Goal: Information Seeking & Learning: Learn about a topic

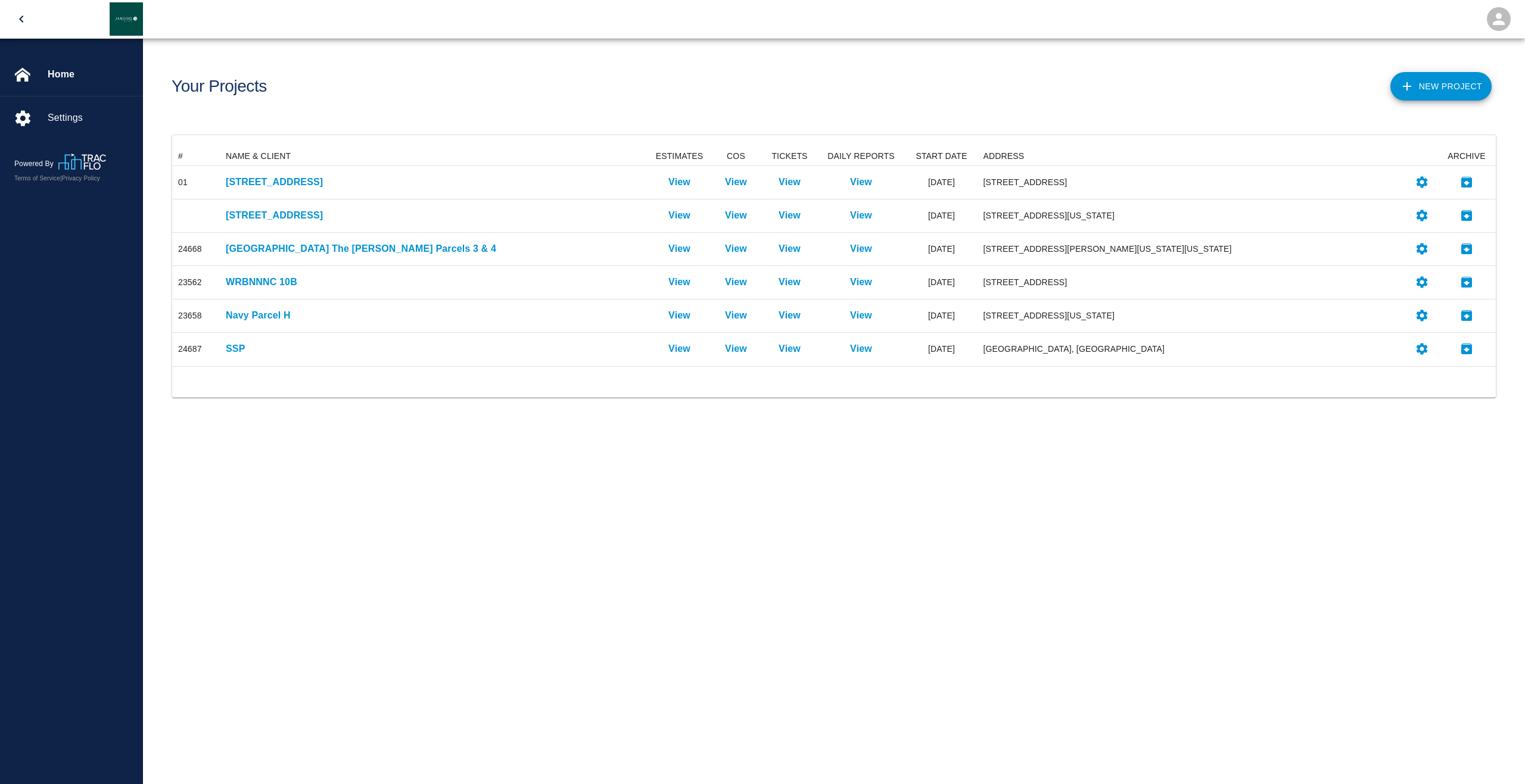
scroll to position [210, 1314]
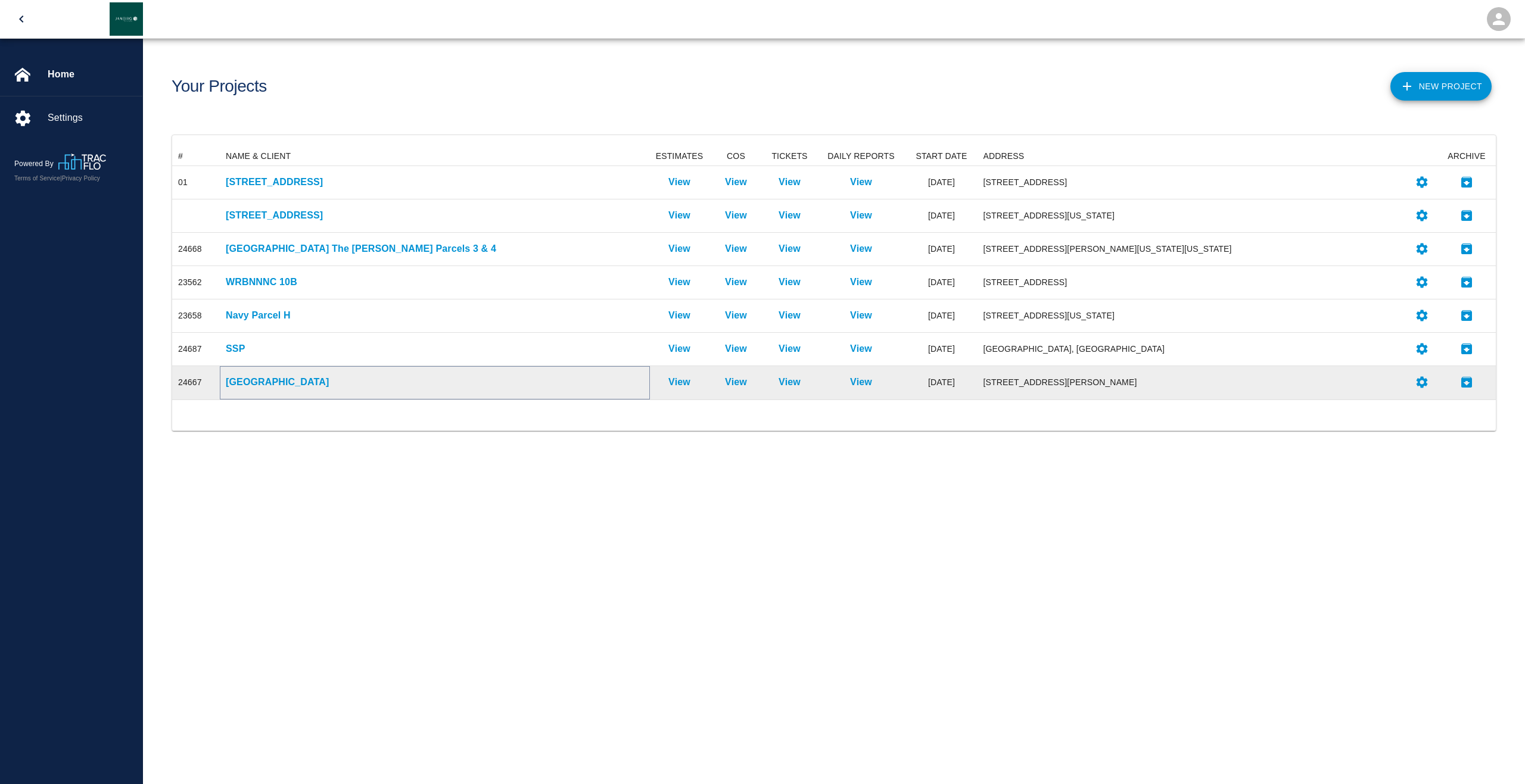
click at [272, 381] on p "[GEOGRAPHIC_DATA]" at bounding box center [434, 381] width 418 height 14
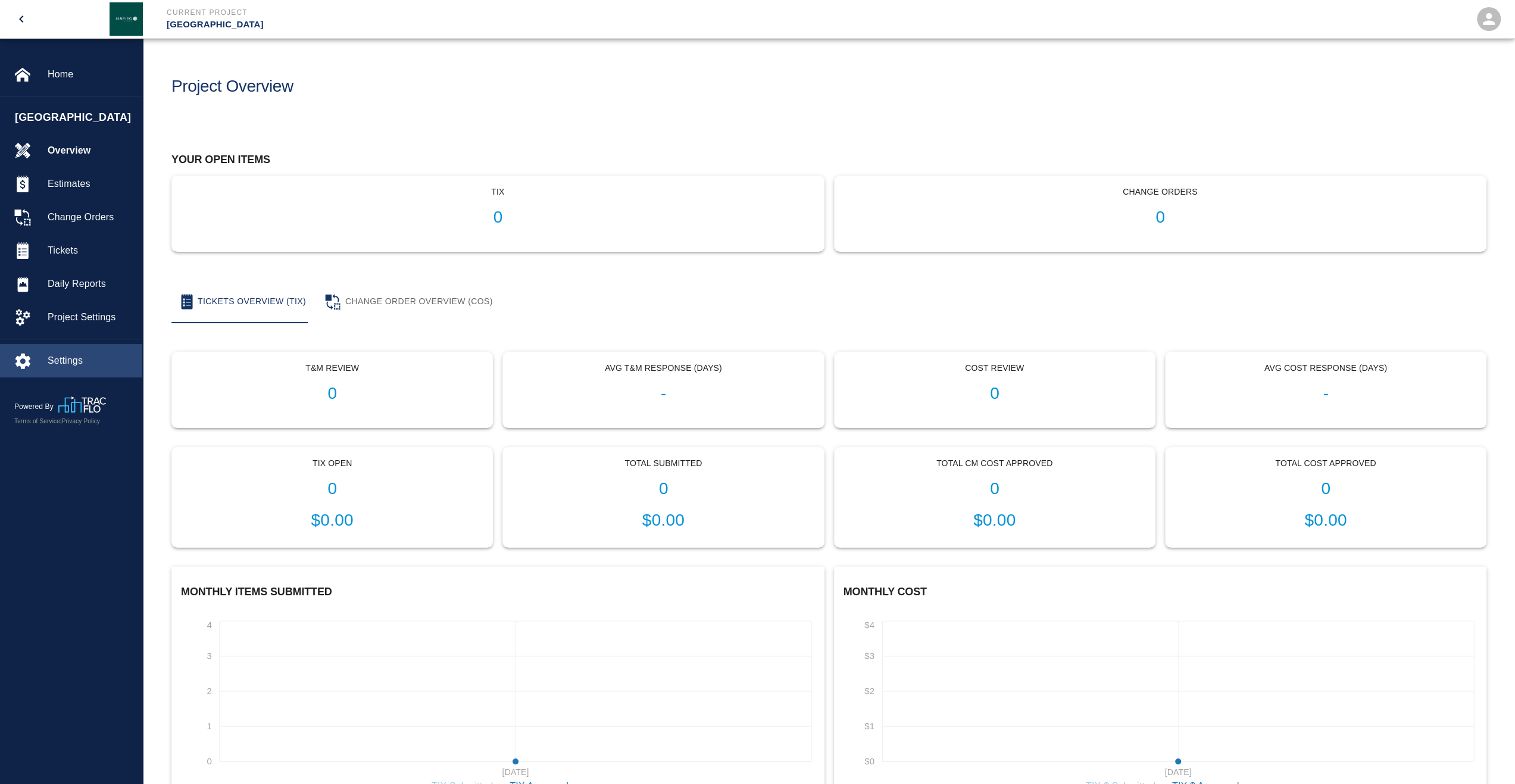
click at [53, 361] on span "Settings" at bounding box center [90, 360] width 85 height 14
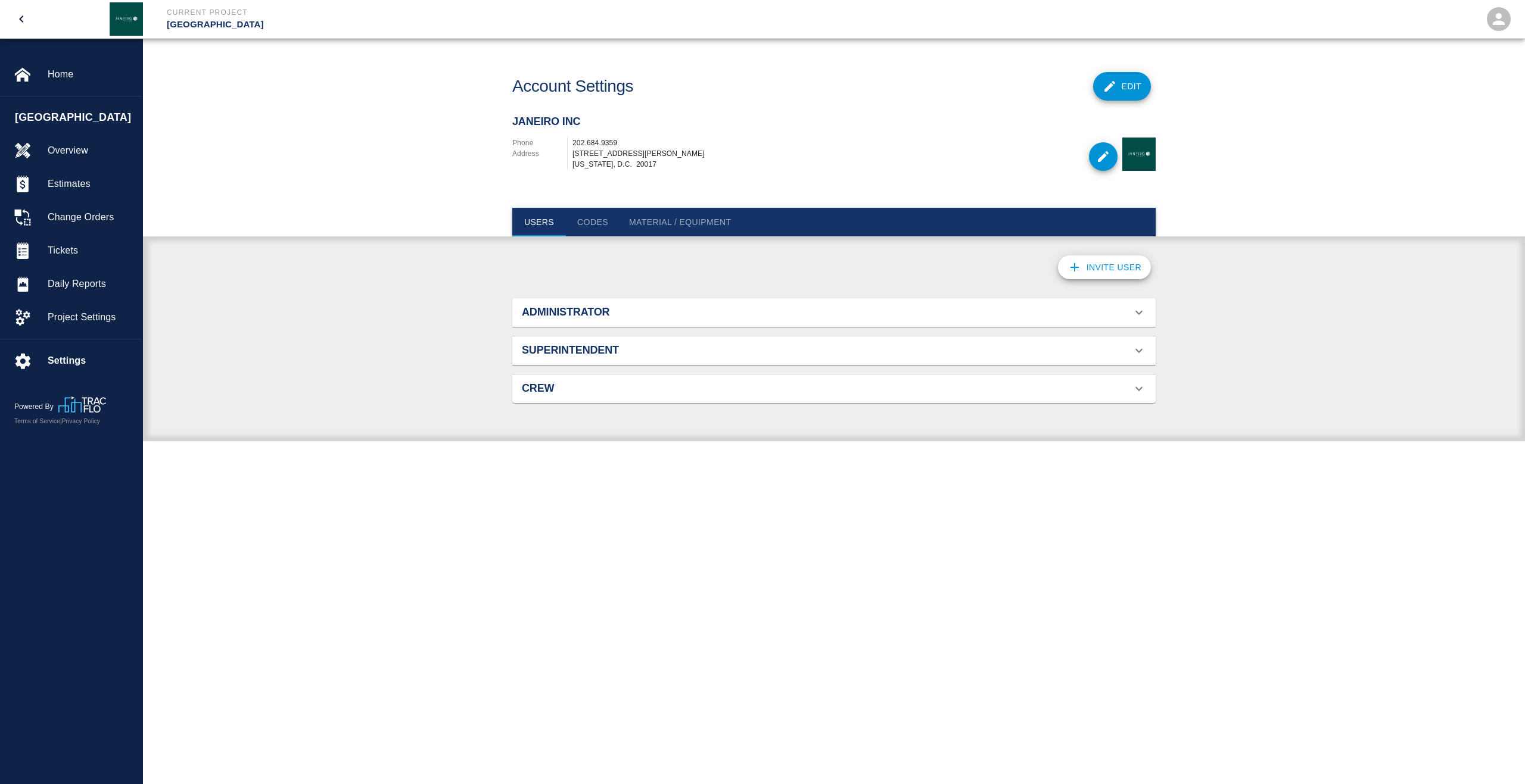
scroll to position [76, 615]
click at [610, 347] on h2 "Superintendent" at bounding box center [623, 351] width 203 height 13
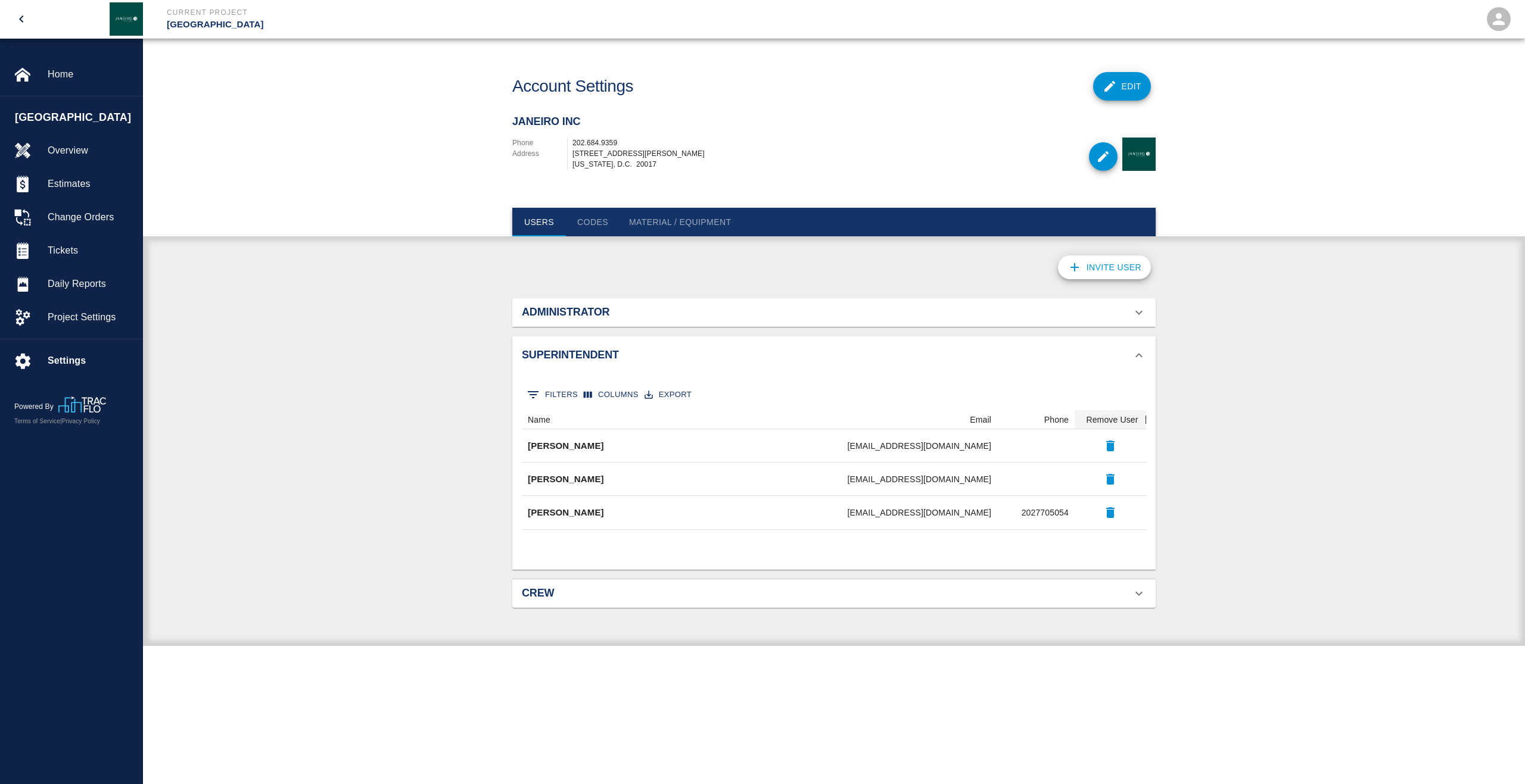
click at [579, 318] on h2 "Administrator" at bounding box center [623, 313] width 203 height 13
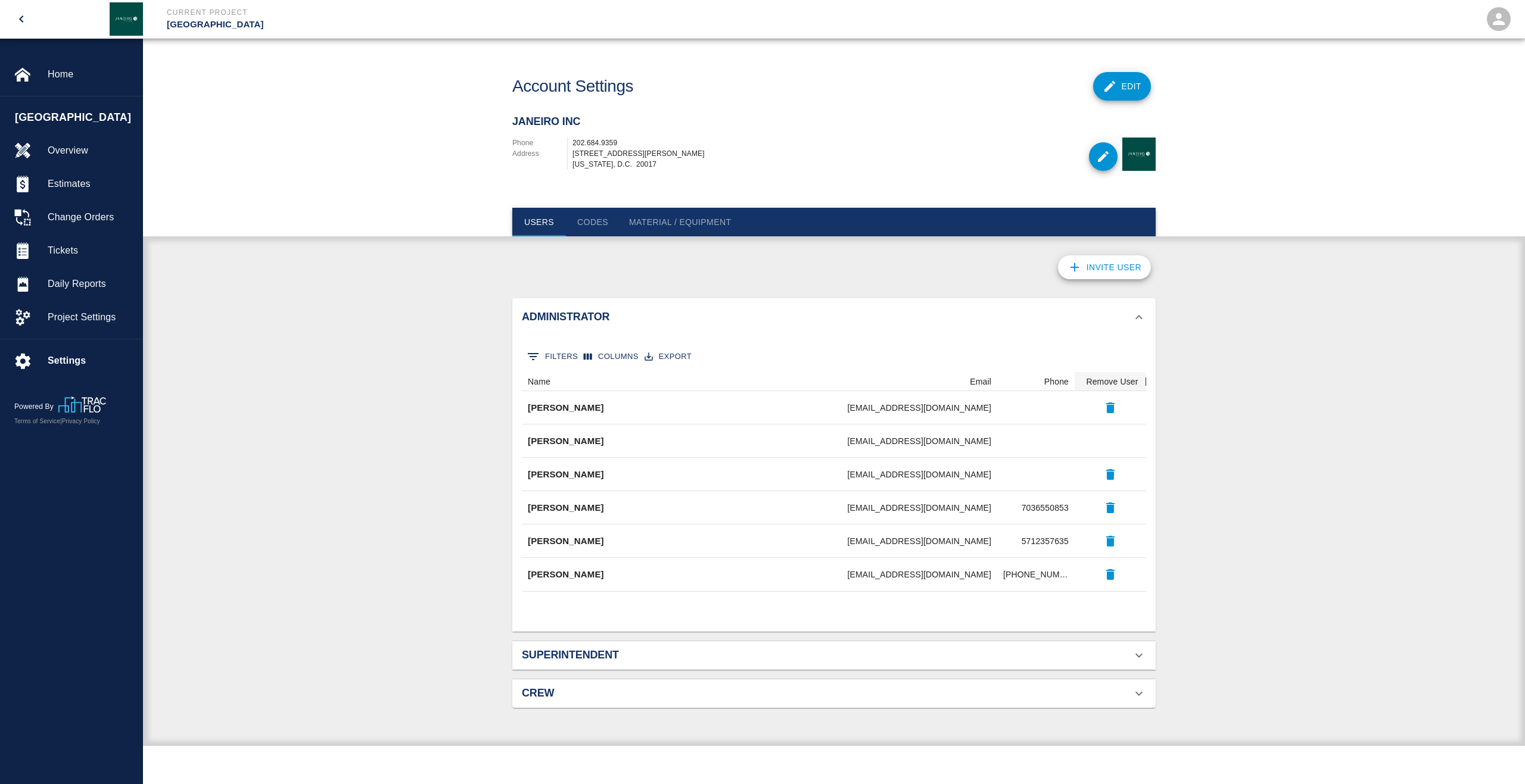
click at [583, 696] on h2 "Crew" at bounding box center [623, 693] width 203 height 13
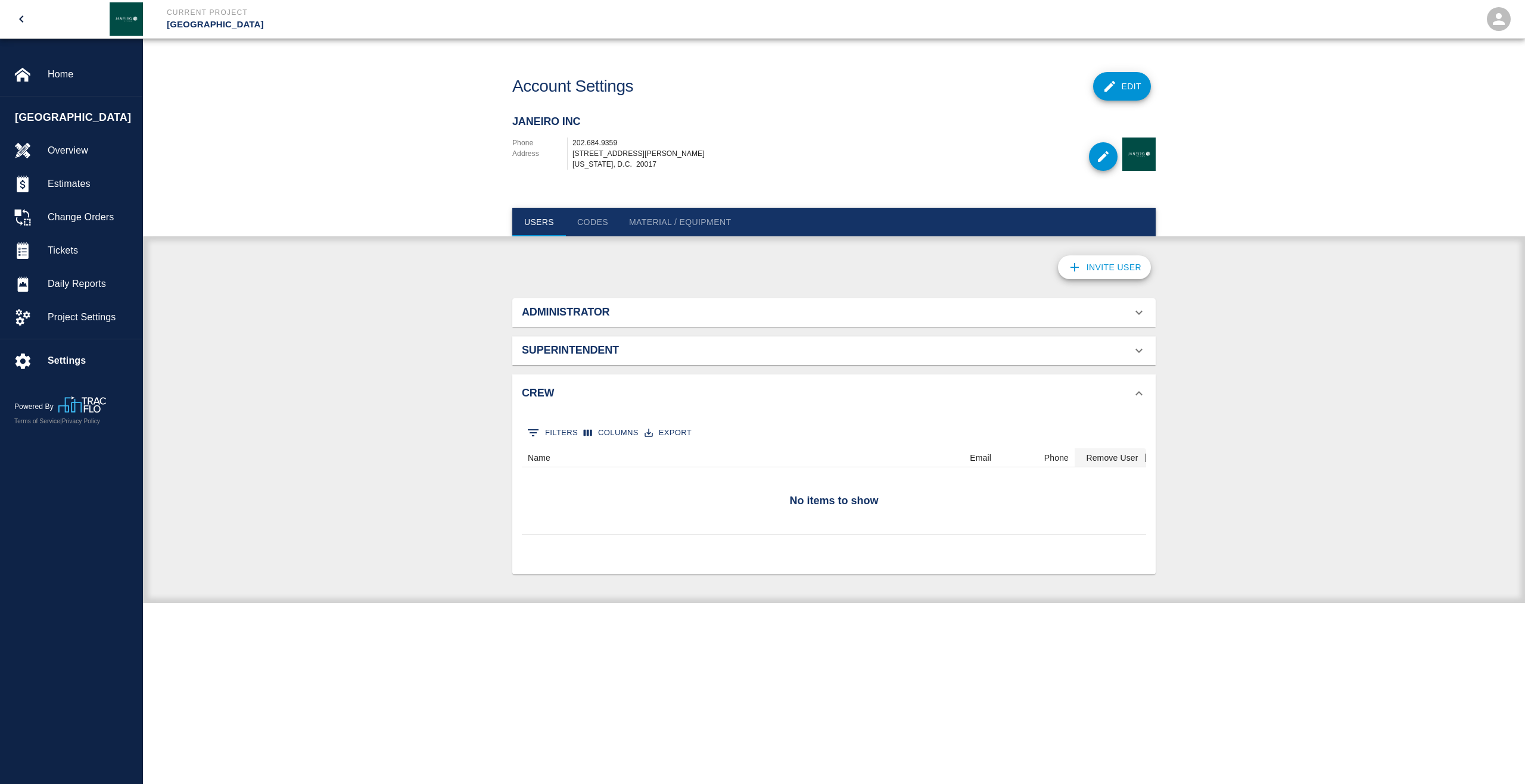
click at [603, 227] on button "Codes" at bounding box center [592, 222] width 54 height 29
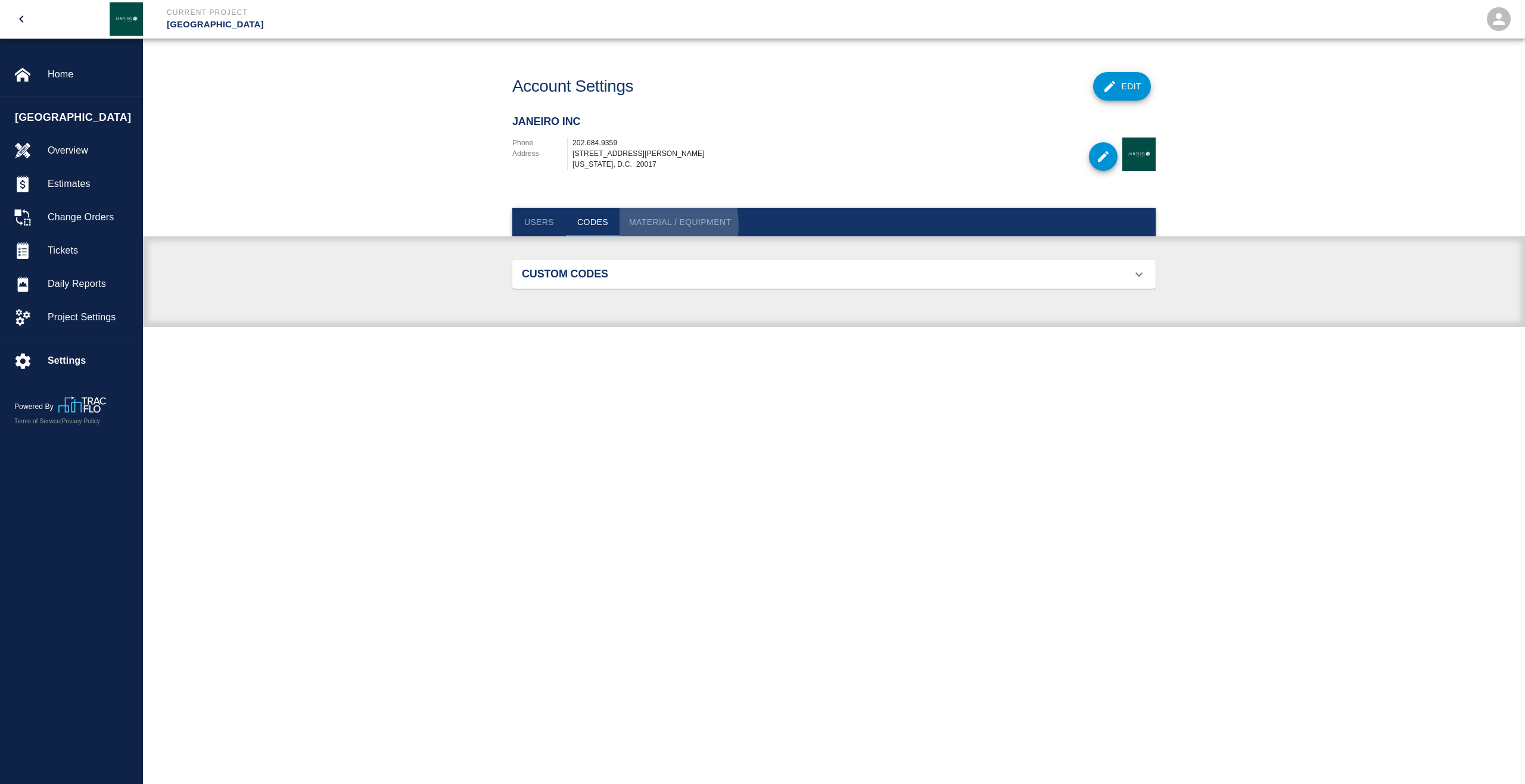
click at [661, 224] on button "Material / Equipment" at bounding box center [680, 222] width 121 height 29
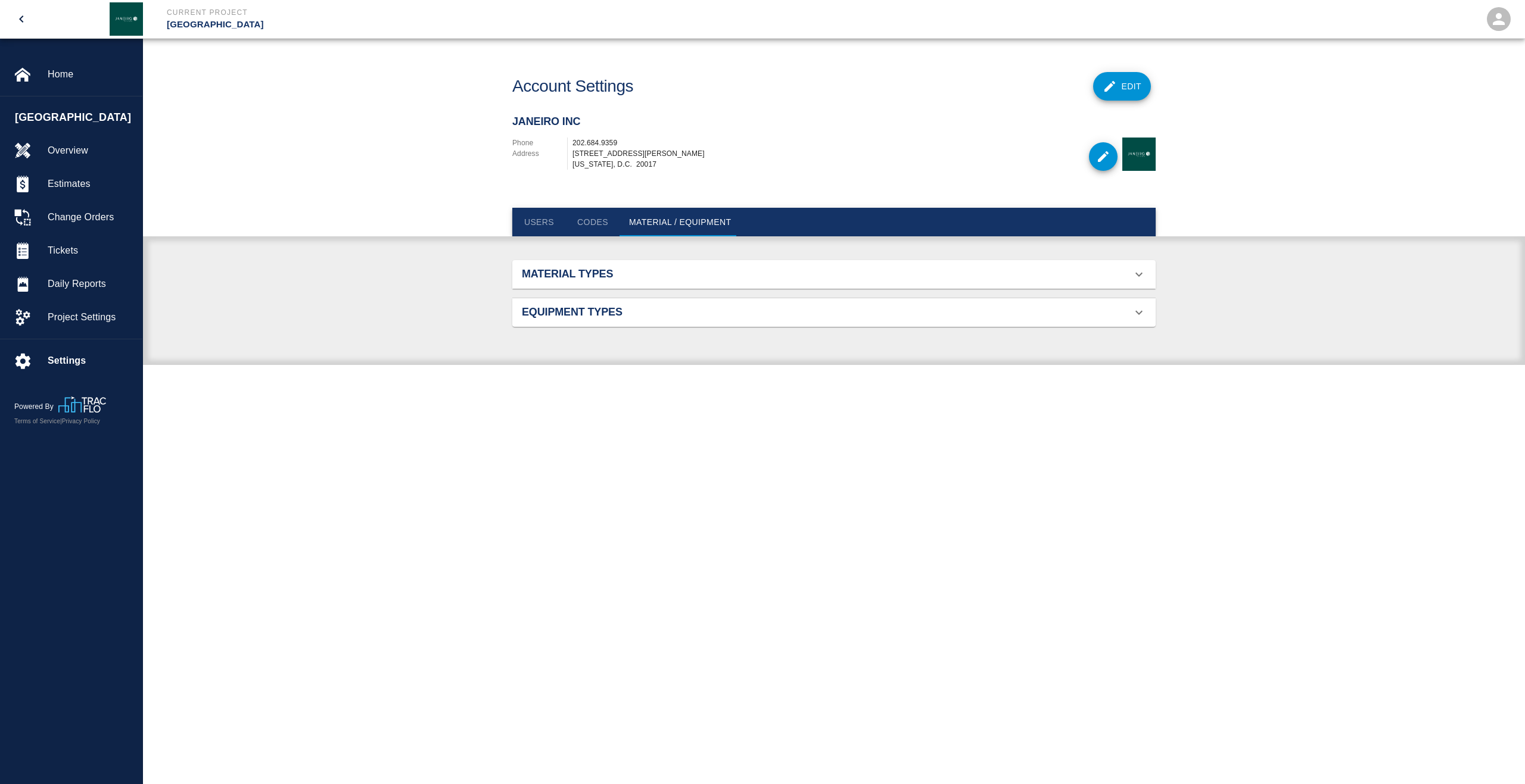
scroll to position [243, 615]
click at [605, 220] on button "Codes" at bounding box center [592, 222] width 54 height 29
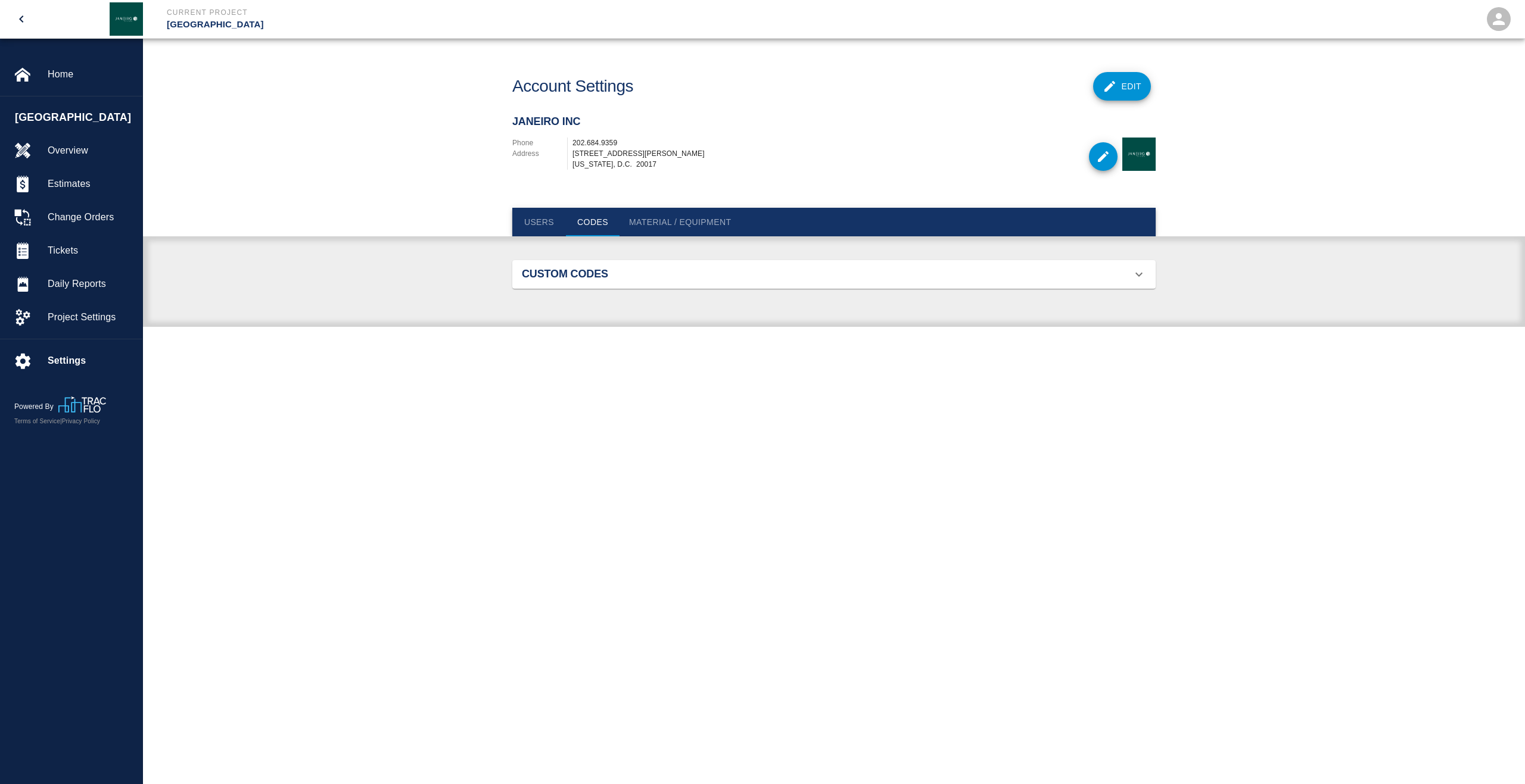
scroll to position [76, 615]
click at [531, 221] on button "Users" at bounding box center [539, 222] width 54 height 29
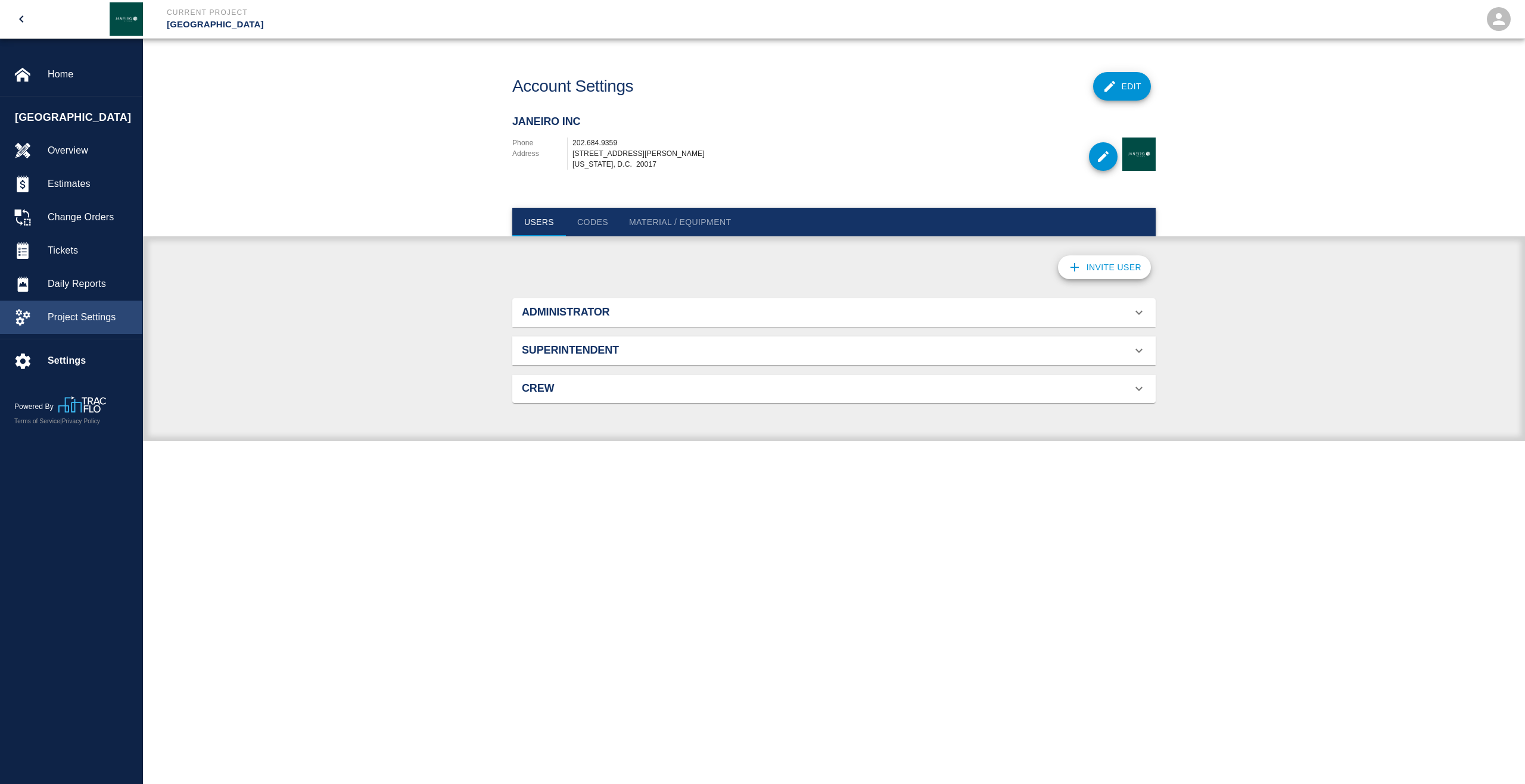
click at [74, 315] on span "Project Settings" at bounding box center [90, 317] width 85 height 14
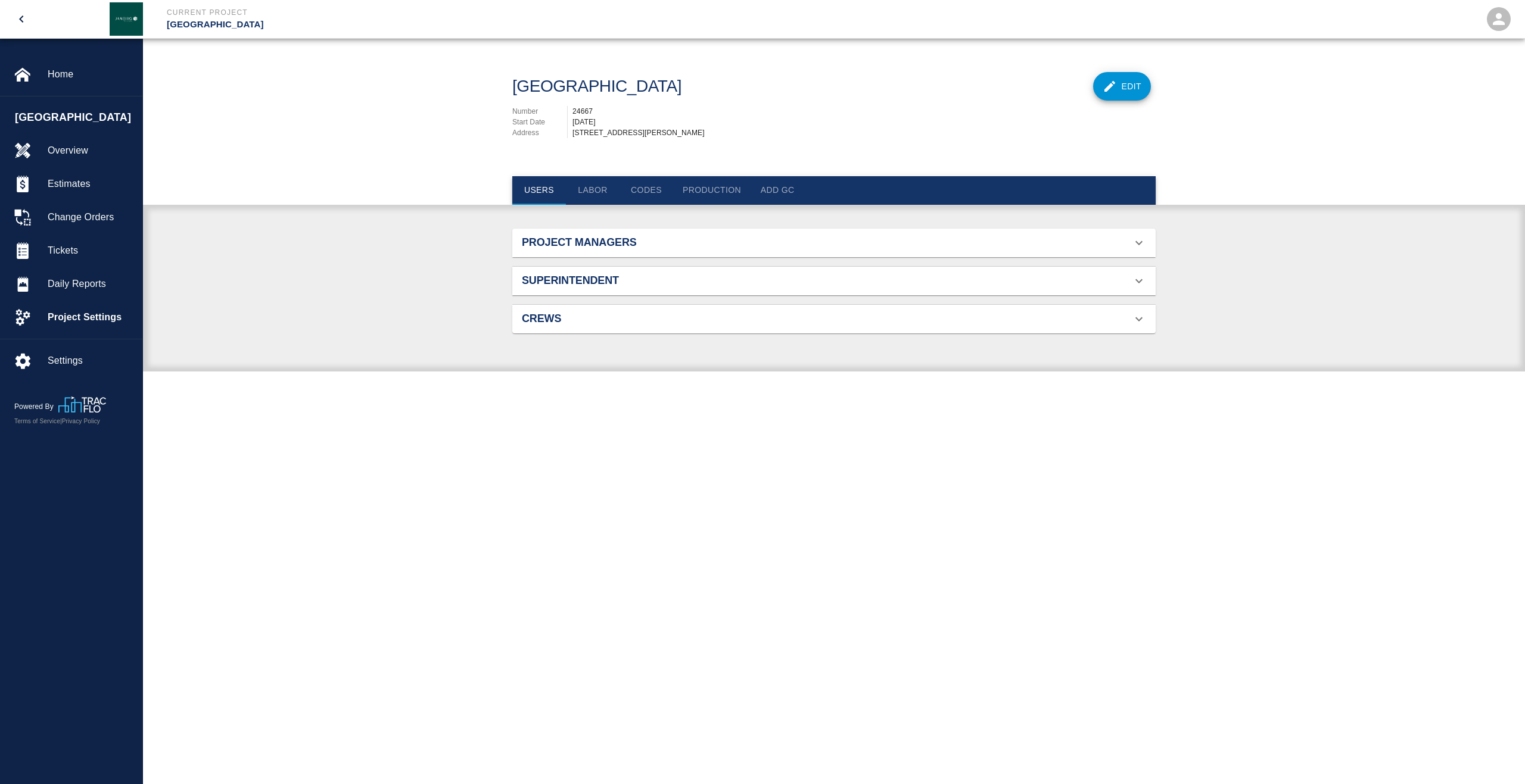
scroll to position [76, 615]
click at [612, 249] on h2 "Project Managers" at bounding box center [623, 243] width 203 height 13
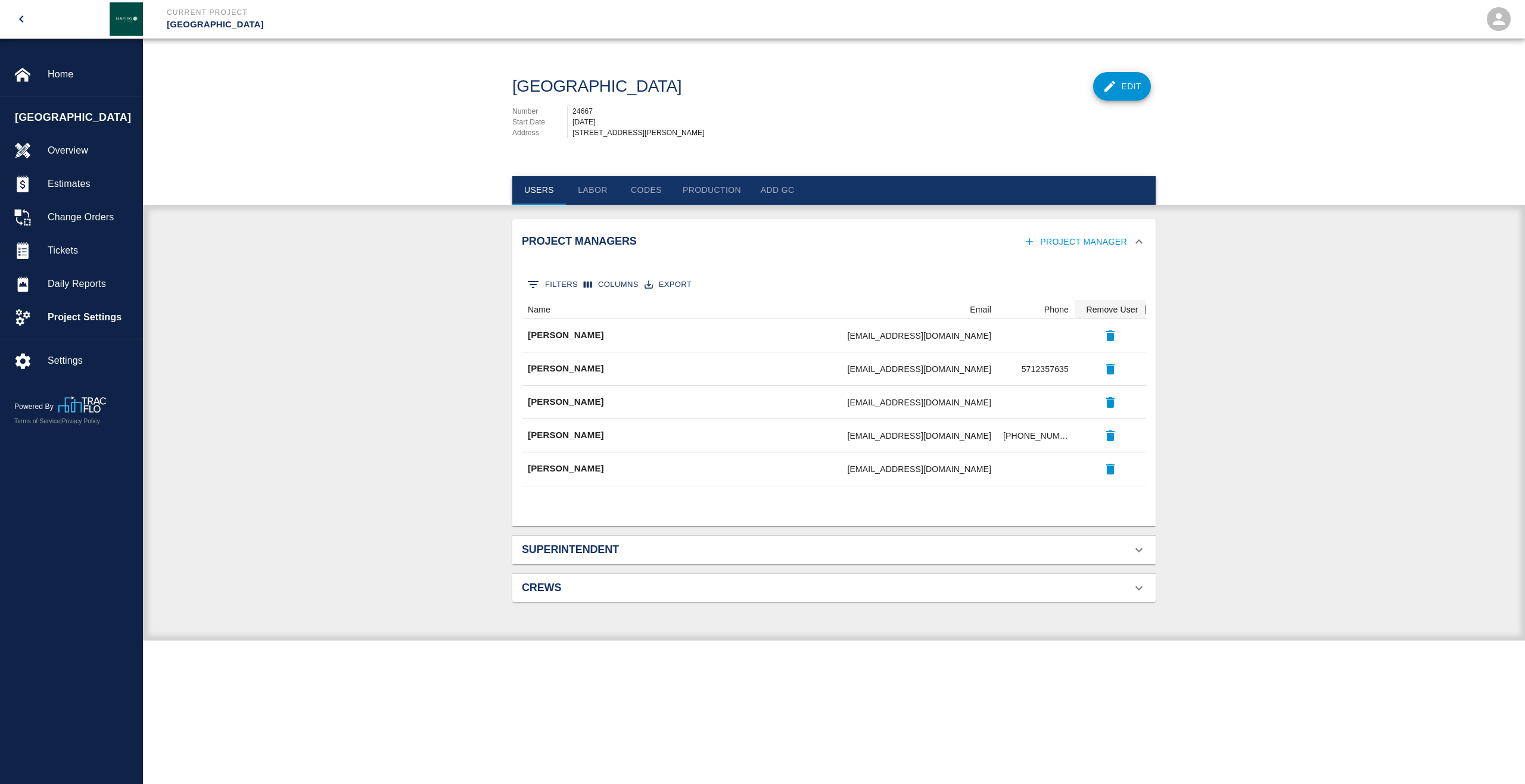
click at [612, 248] on h2 "Project Managers" at bounding box center [623, 242] width 203 height 13
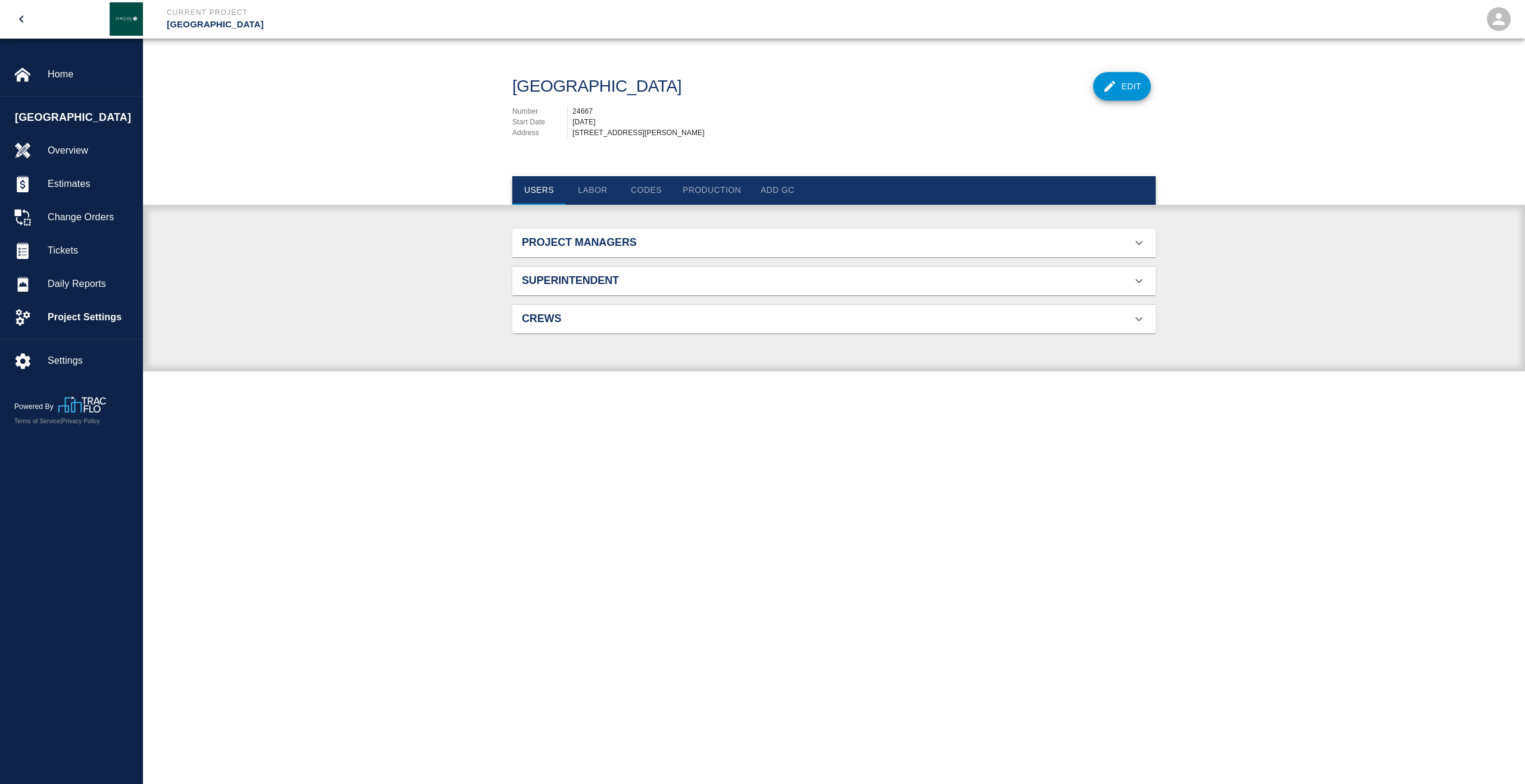
click at [589, 296] on div "Superintendent" at bounding box center [834, 281] width 644 height 29
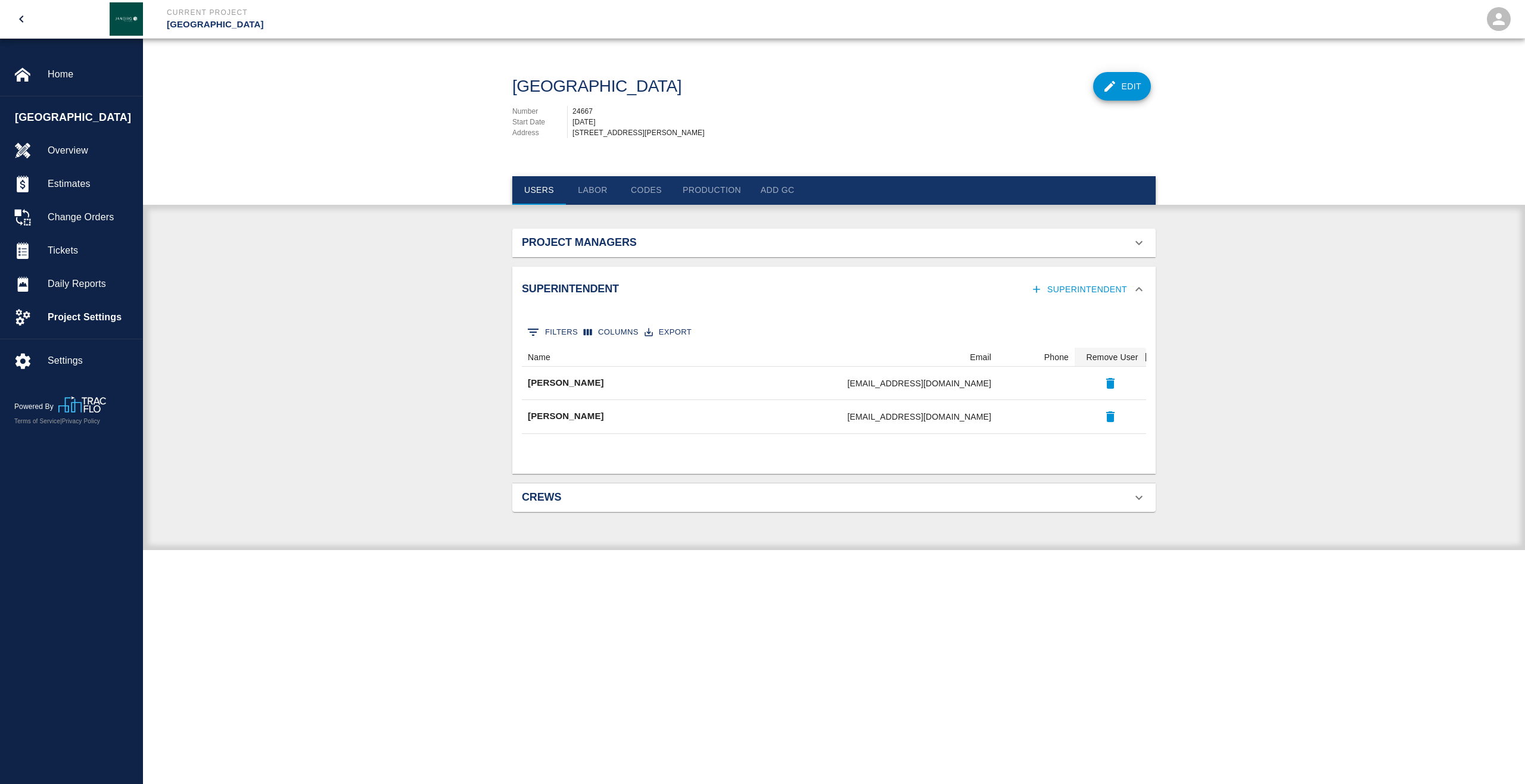
click at [589, 296] on h2 "Superintendent" at bounding box center [623, 290] width 203 height 13
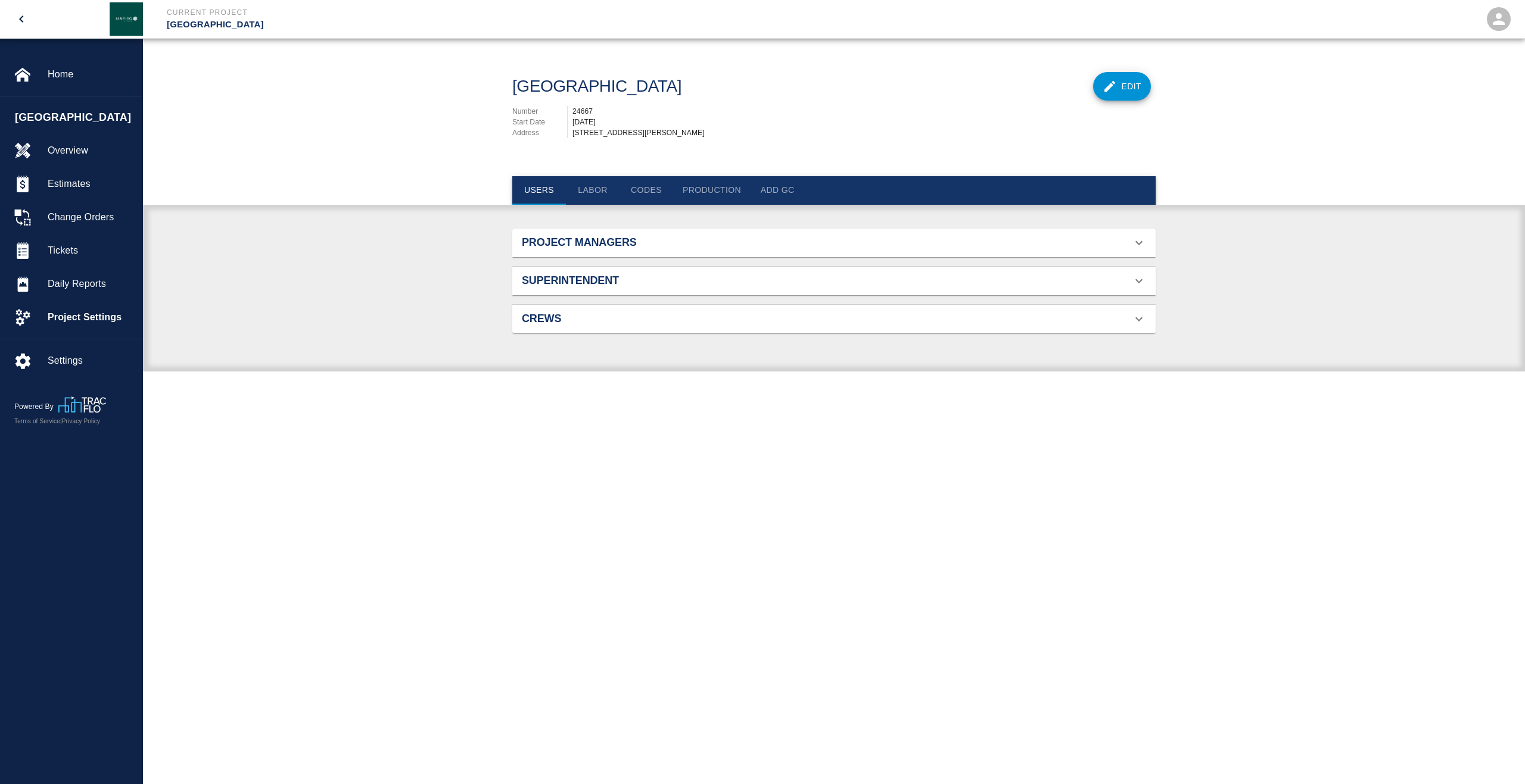
click at [578, 316] on div "Crews" at bounding box center [834, 320] width 644 height 29
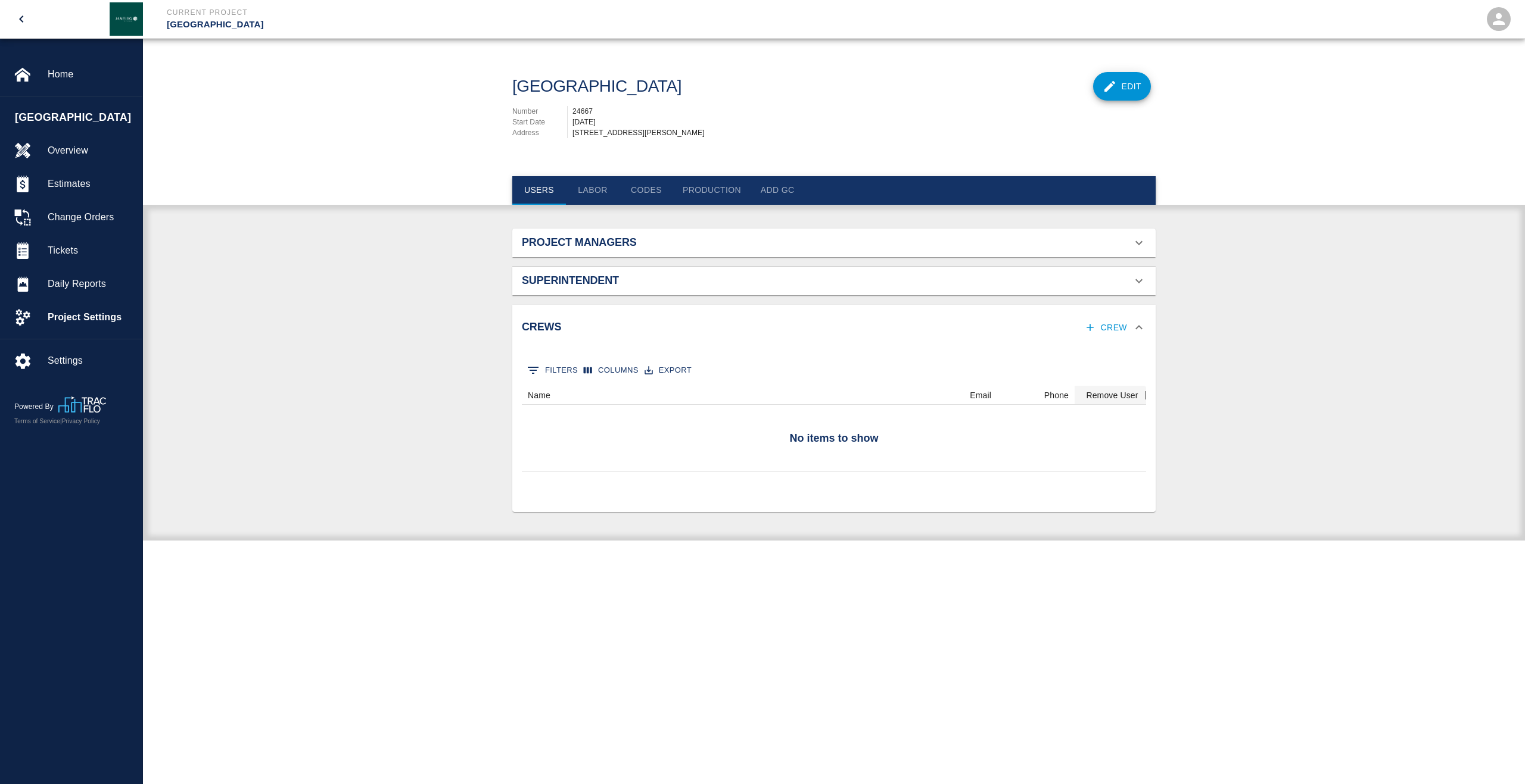
click at [575, 296] on div "Superintendent" at bounding box center [834, 281] width 644 height 29
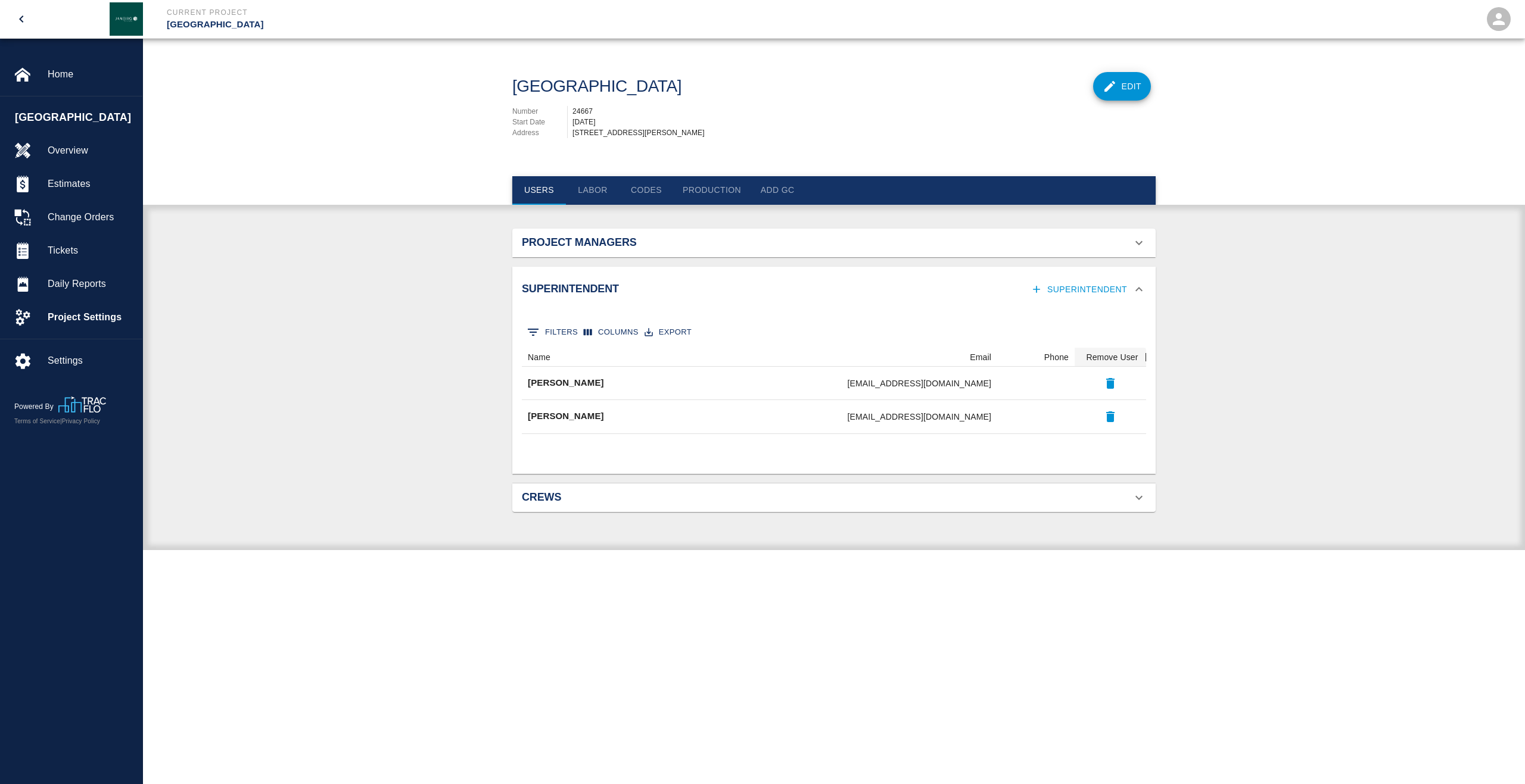
click at [765, 196] on button "Add GC" at bounding box center [777, 191] width 54 height 29
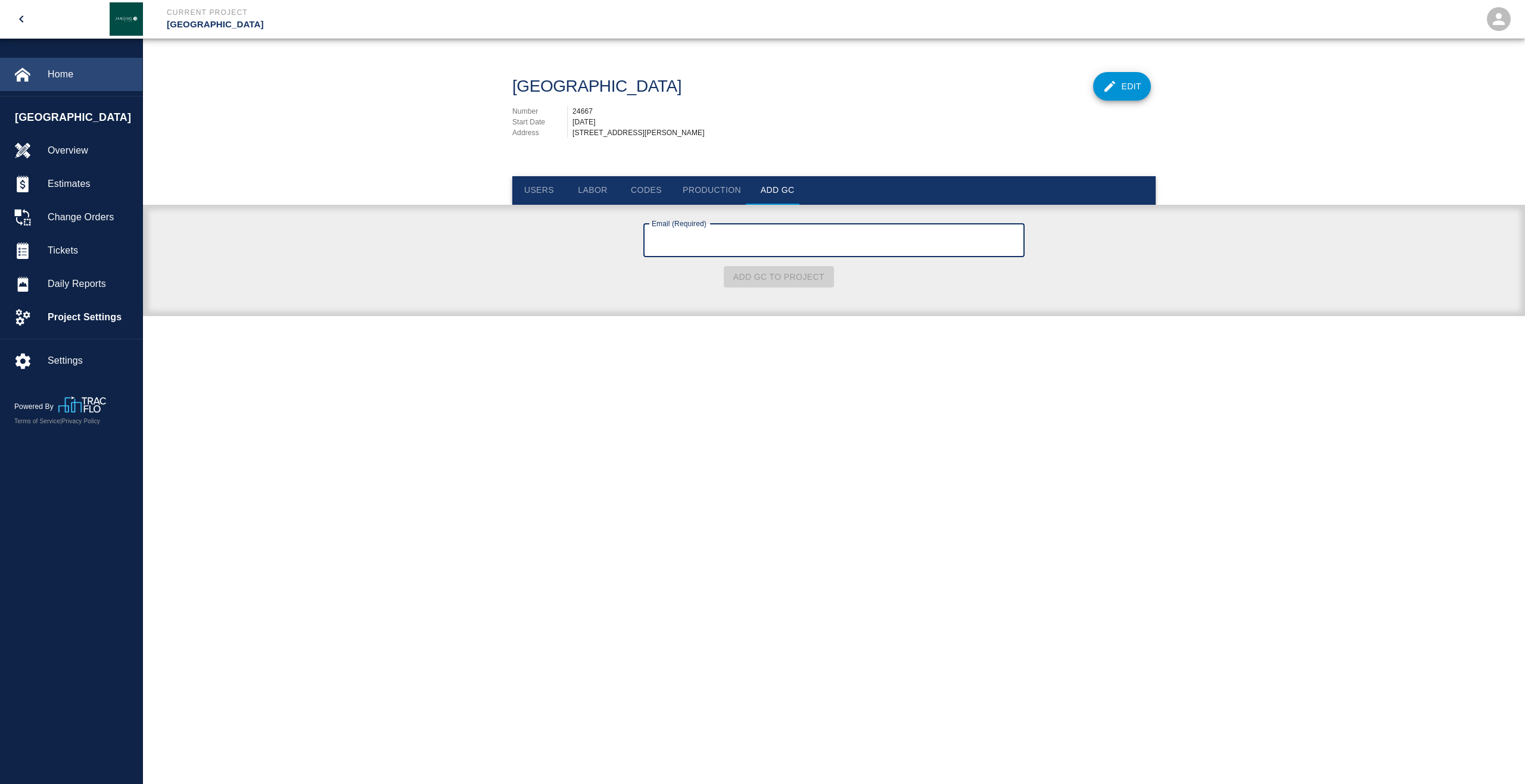
click at [51, 89] on div "Home" at bounding box center [71, 74] width 143 height 34
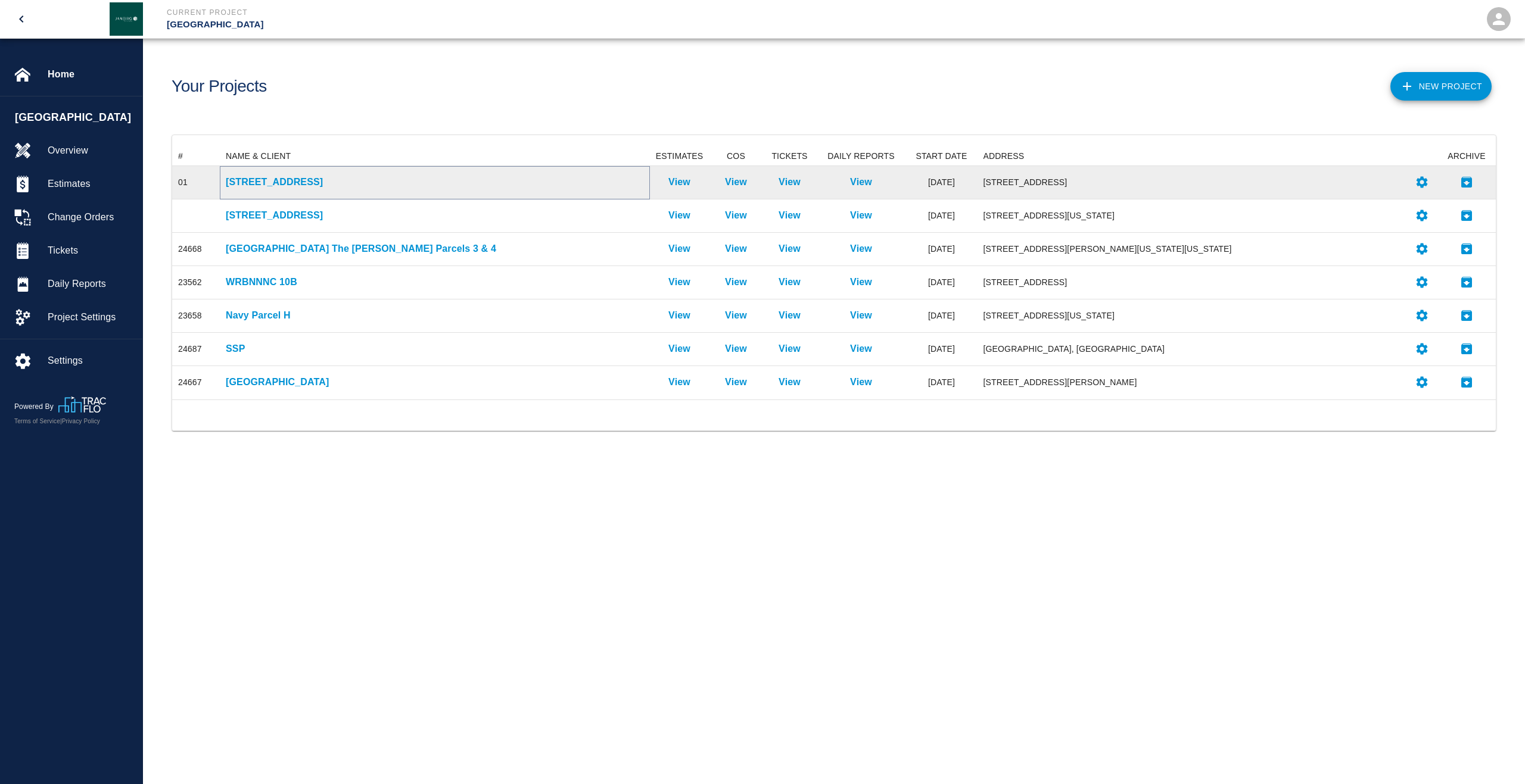
click at [302, 188] on p "[STREET_ADDRESS]" at bounding box center [434, 182] width 418 height 14
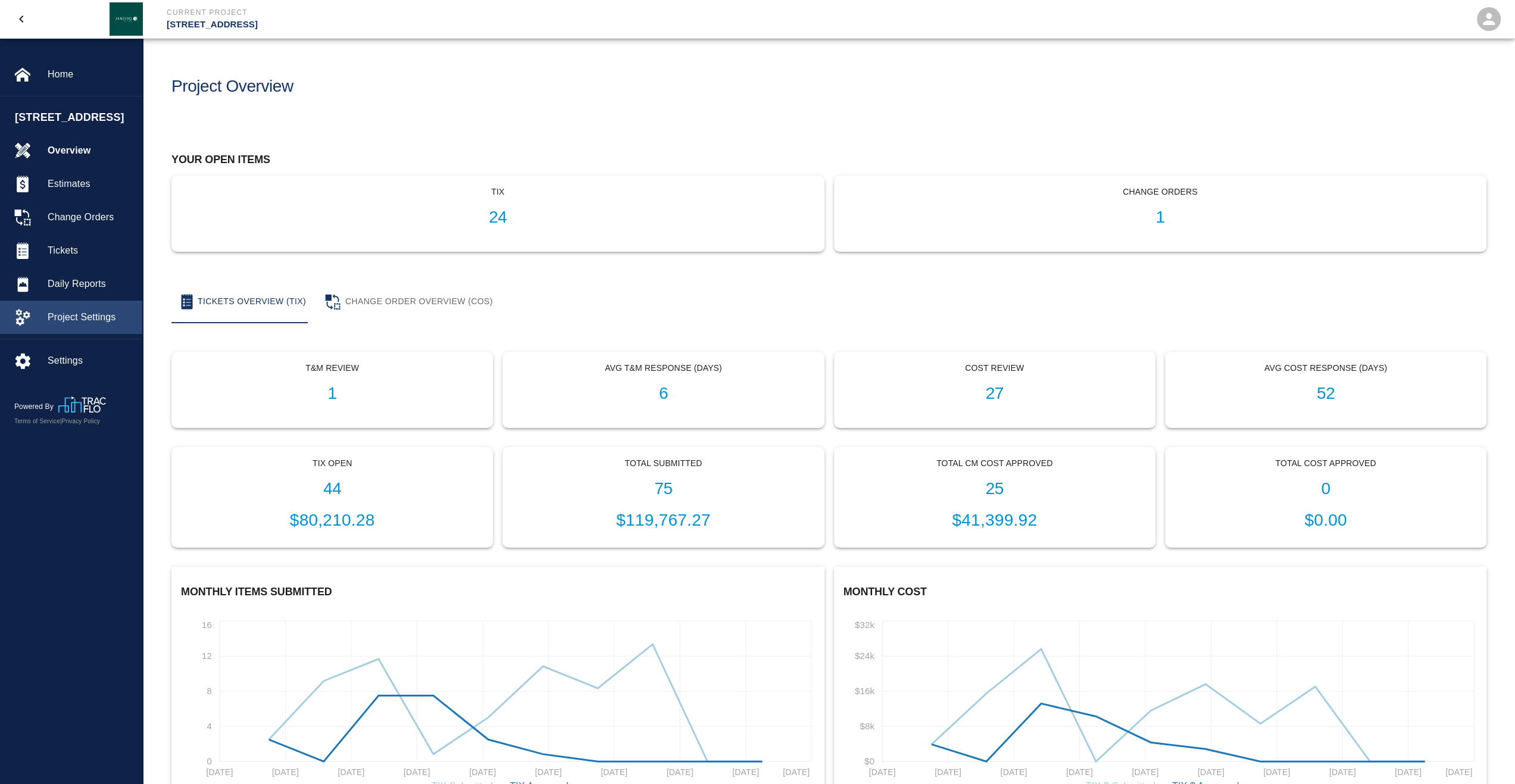
click at [74, 325] on span "Project Settings" at bounding box center [90, 317] width 85 height 14
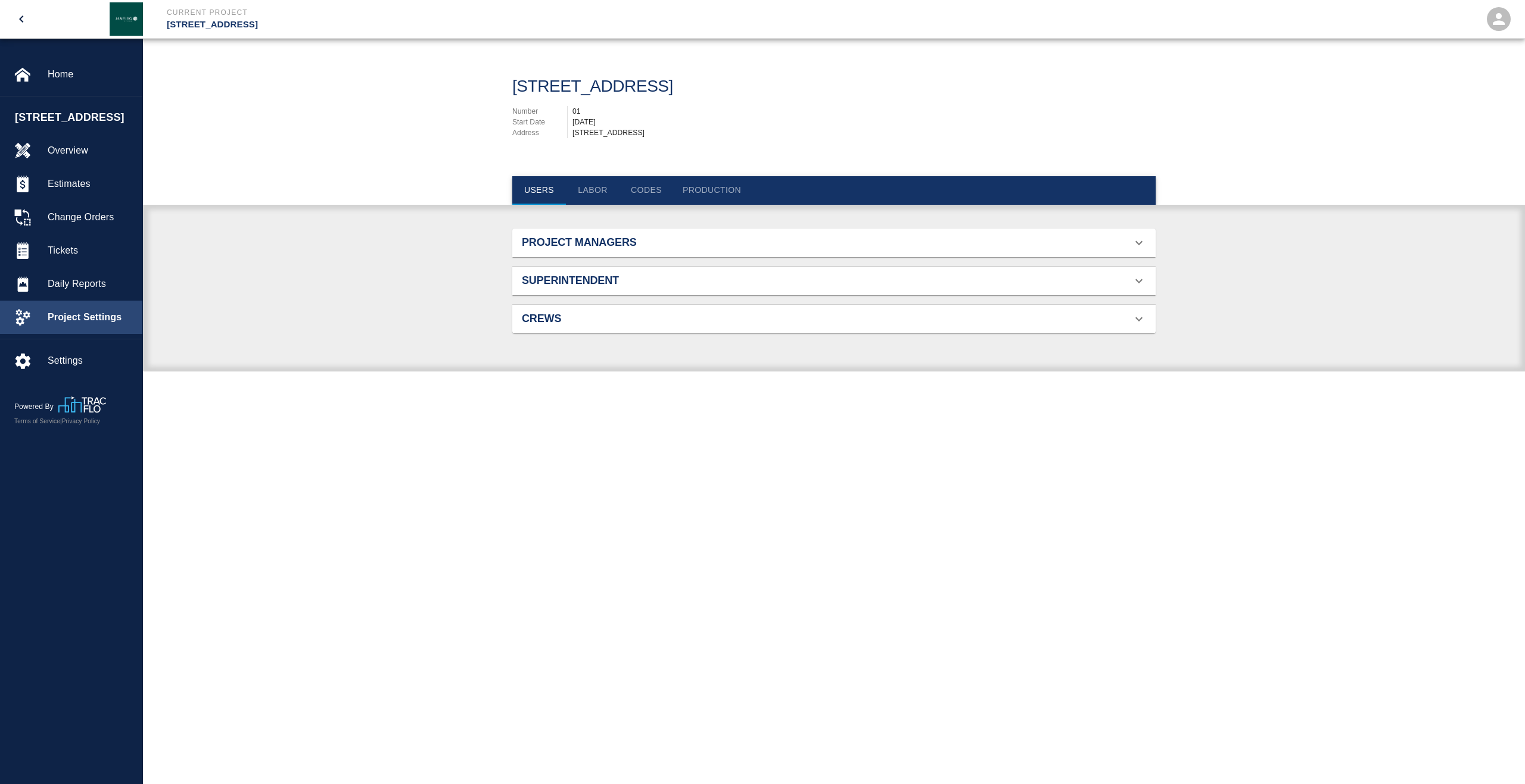
click at [110, 325] on span "Project Settings" at bounding box center [90, 317] width 85 height 14
click at [62, 369] on div "Settings" at bounding box center [71, 360] width 143 height 34
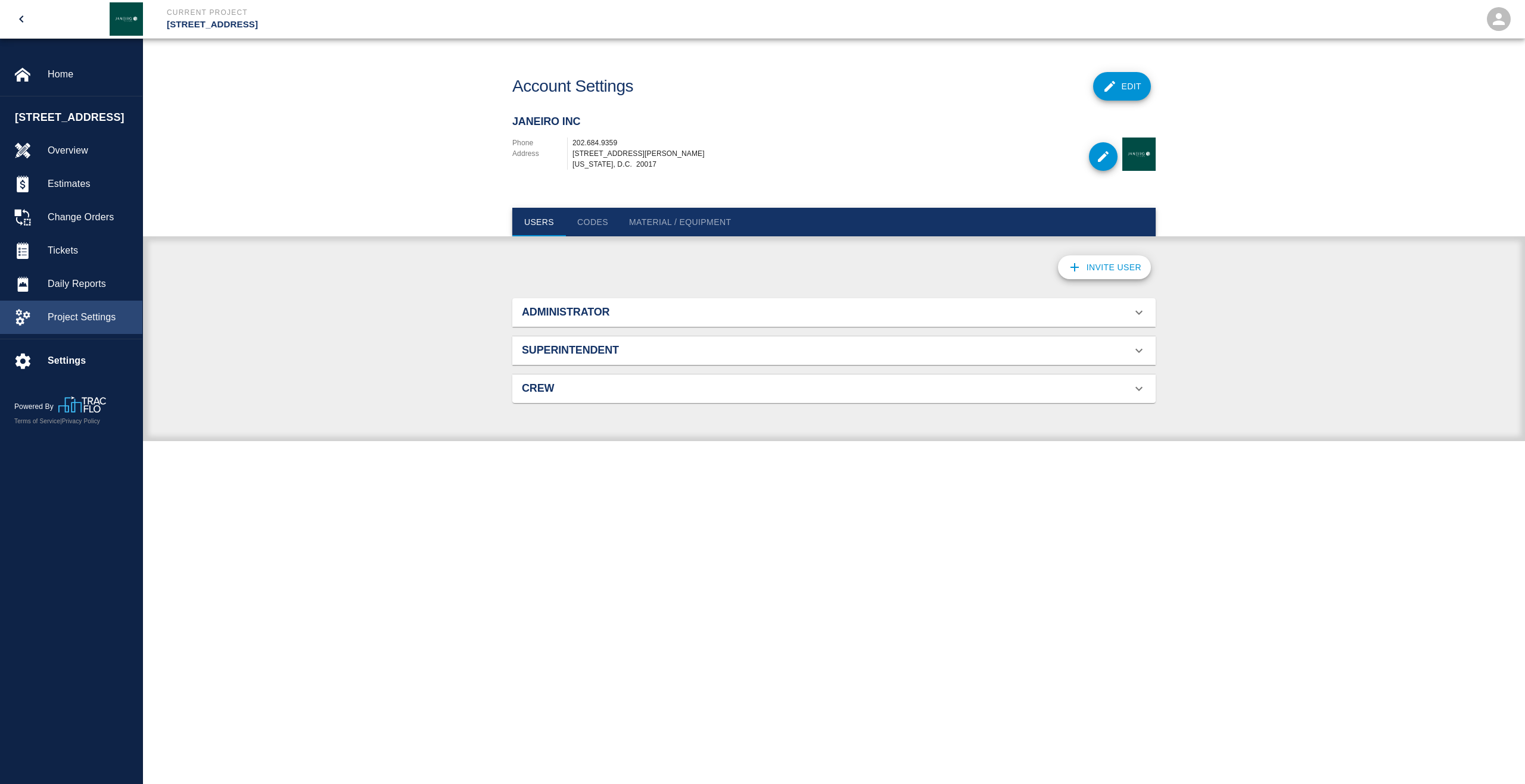
click at [66, 334] on div "Project Settings" at bounding box center [71, 317] width 143 height 34
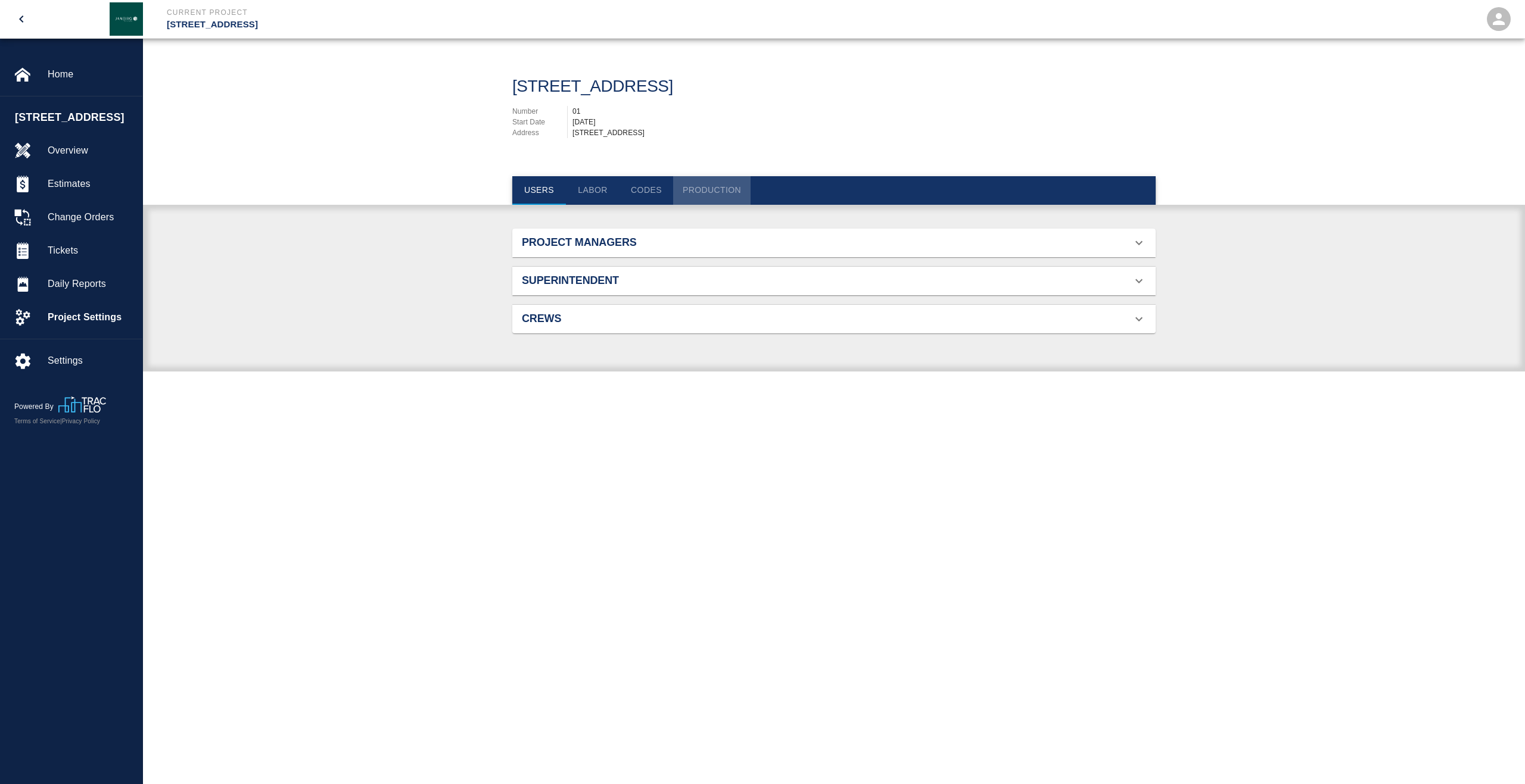
click at [732, 192] on button "Production" at bounding box center [712, 191] width 77 height 29
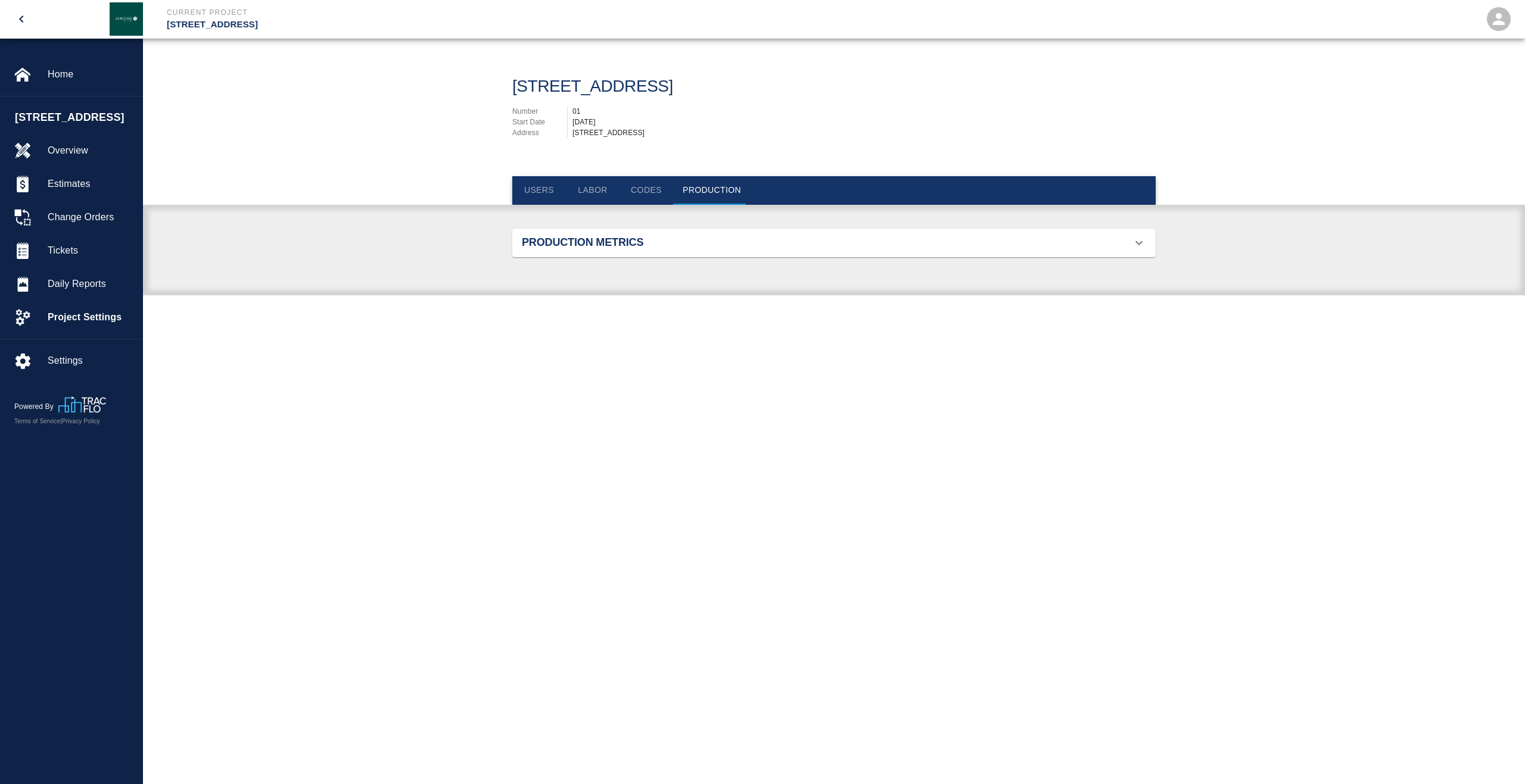
click at [634, 195] on button "Codes" at bounding box center [646, 191] width 54 height 29
click at [604, 193] on button "Labor" at bounding box center [592, 191] width 54 height 29
click at [530, 194] on button "Users" at bounding box center [539, 191] width 54 height 29
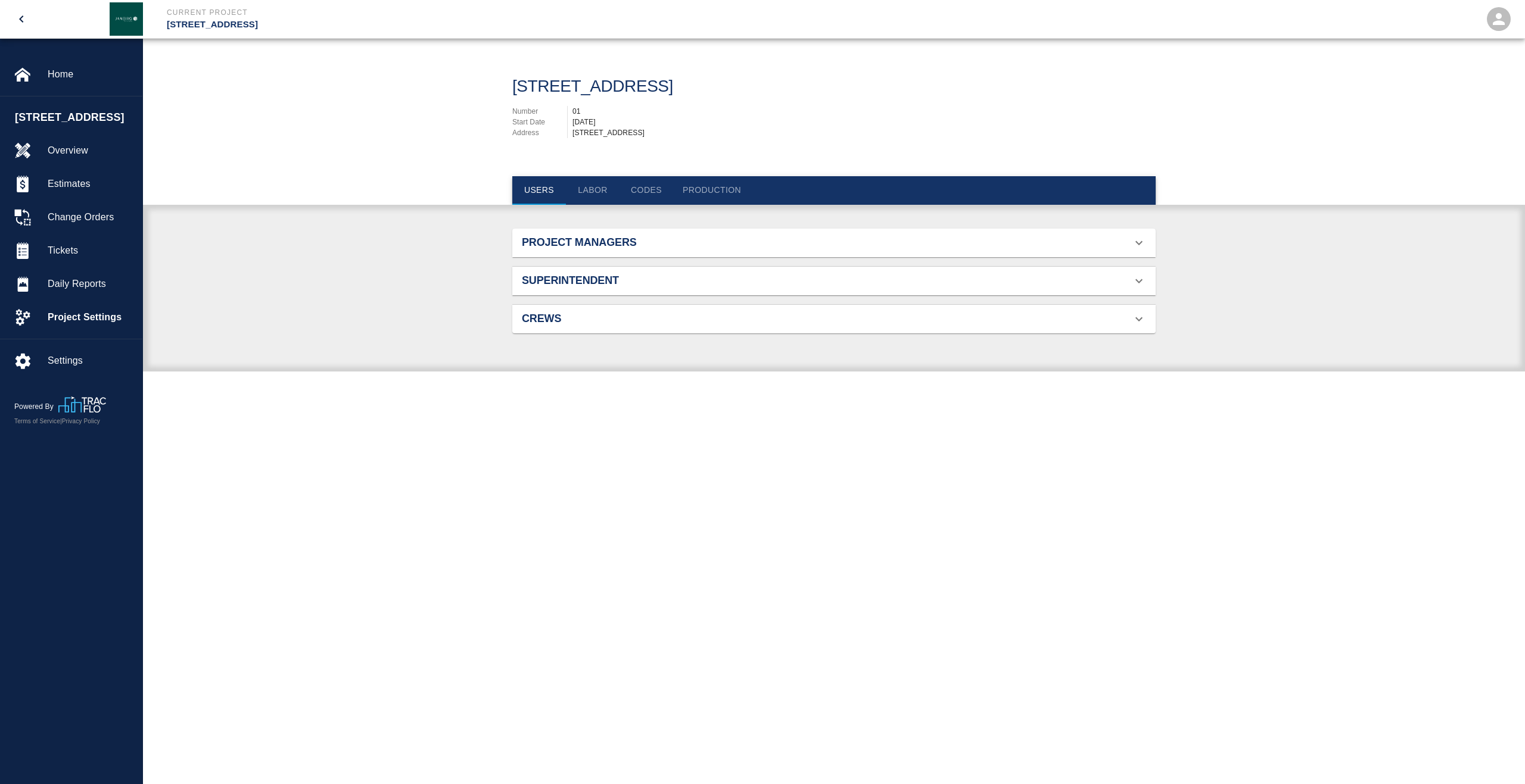
click at [606, 246] on h2 "Project Managers" at bounding box center [623, 243] width 203 height 13
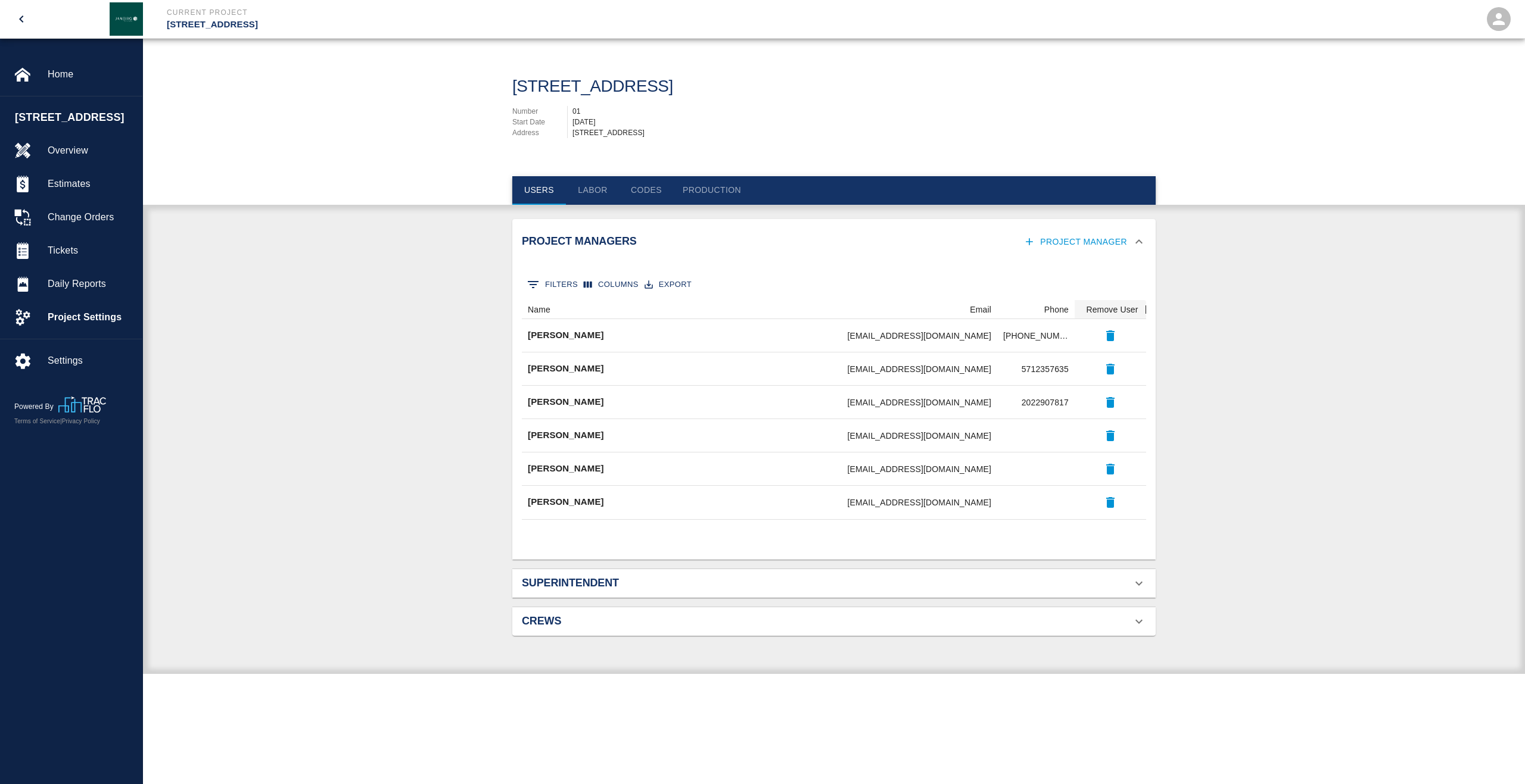
click at [606, 246] on h2 "Project Managers" at bounding box center [623, 242] width 203 height 13
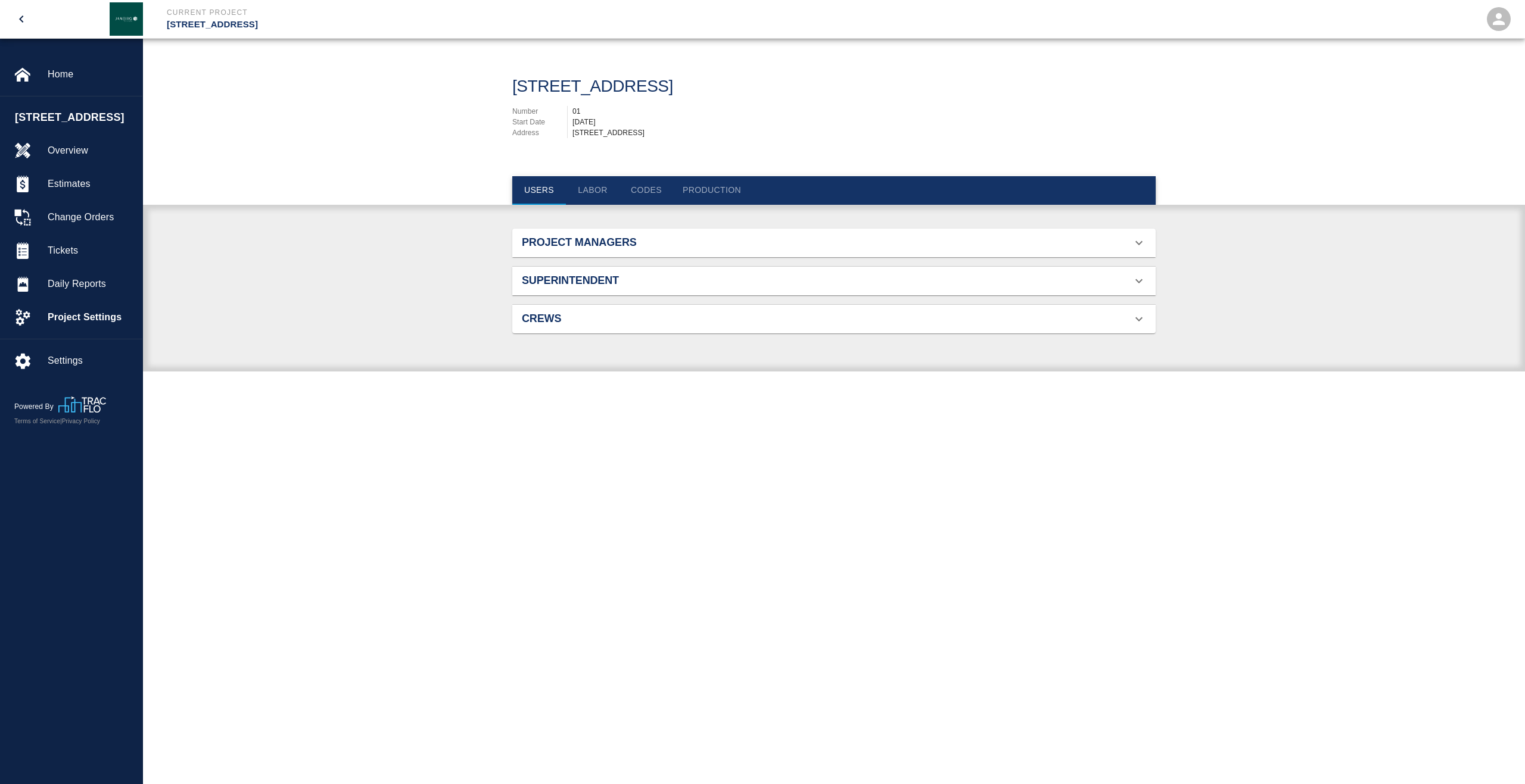
click at [605, 274] on h2 "Superintendent" at bounding box center [623, 281] width 203 height 13
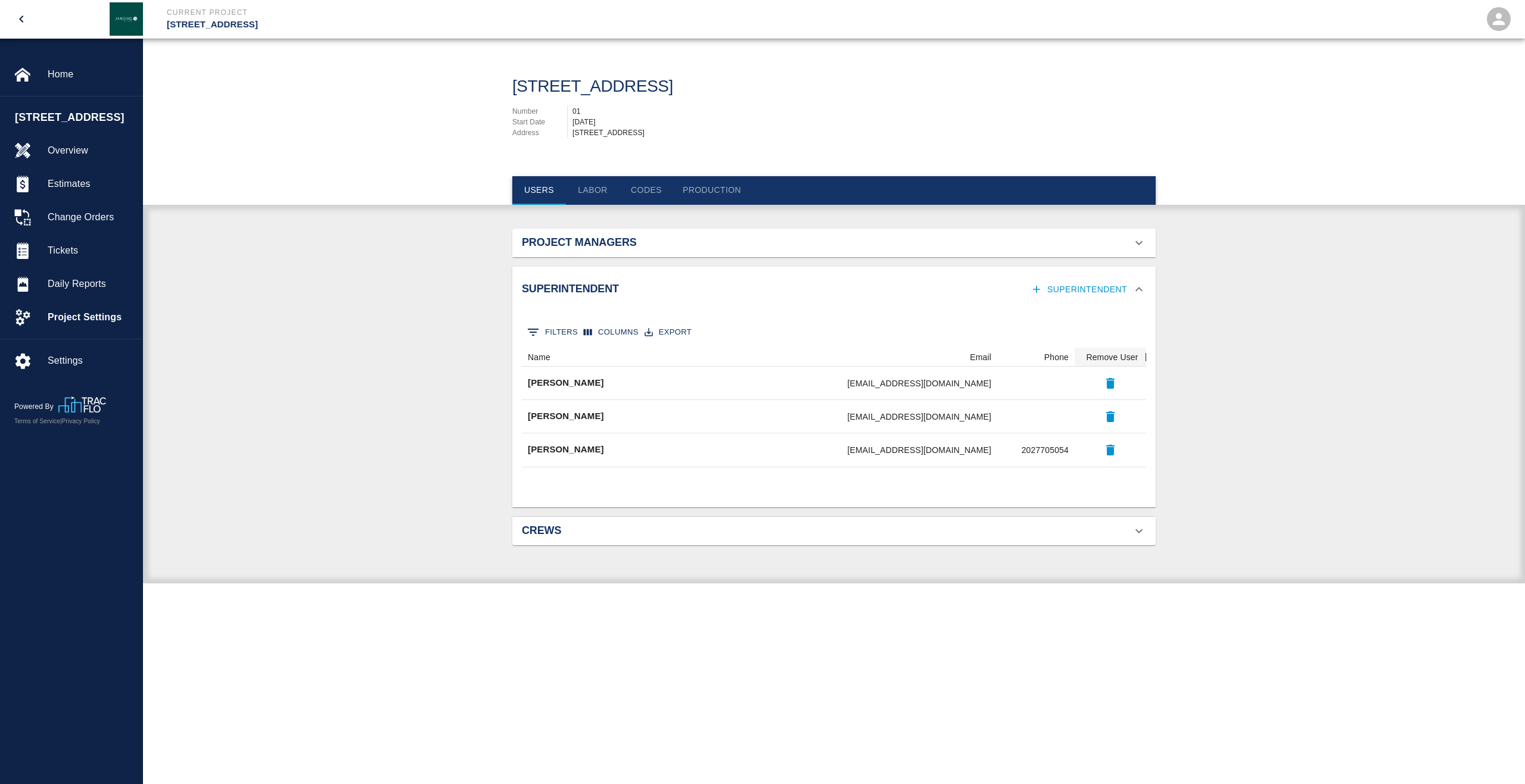
click at [605, 274] on div "Superintendent Superintendent" at bounding box center [834, 290] width 644 height 46
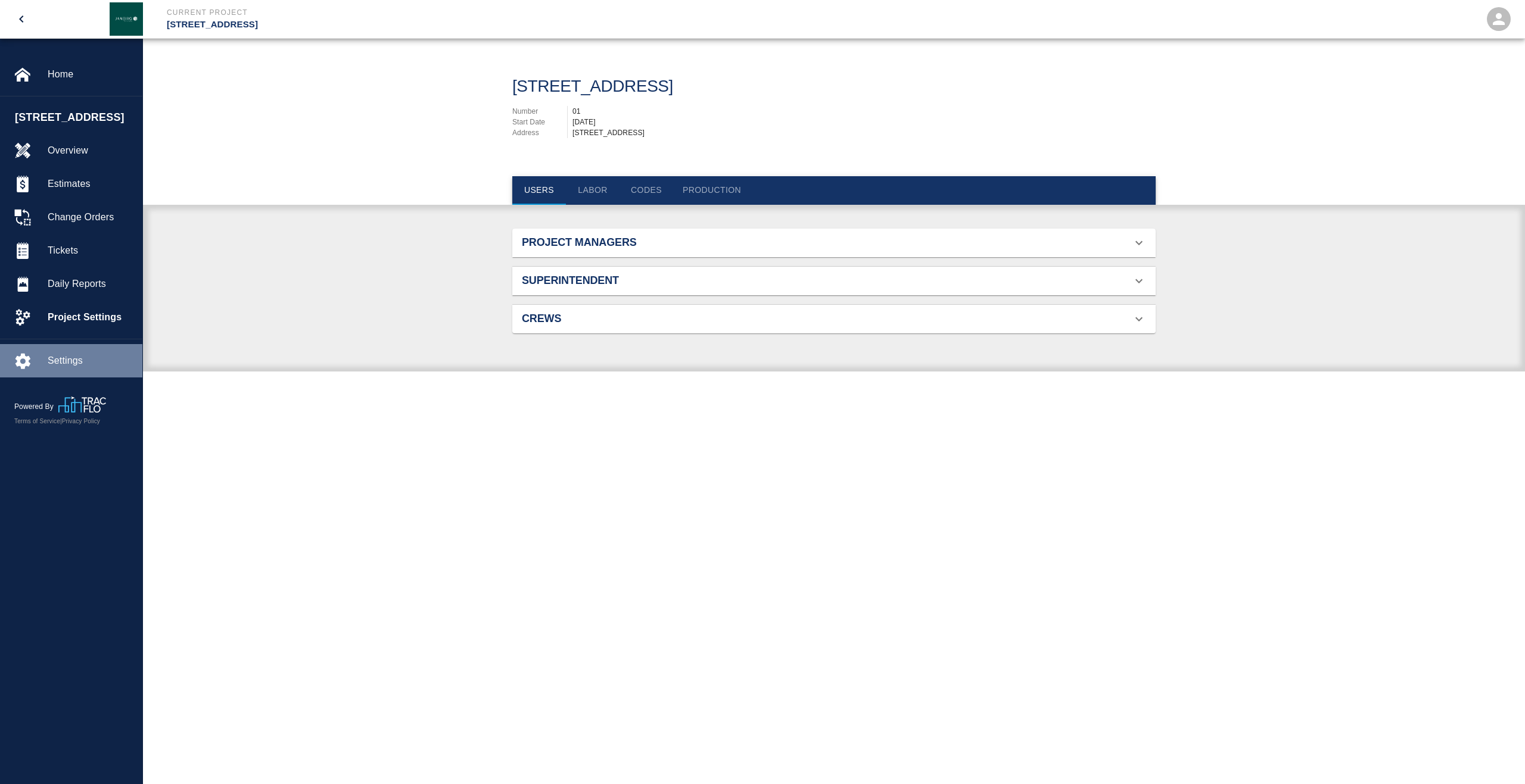
click at [49, 368] on span "Settings" at bounding box center [90, 360] width 85 height 14
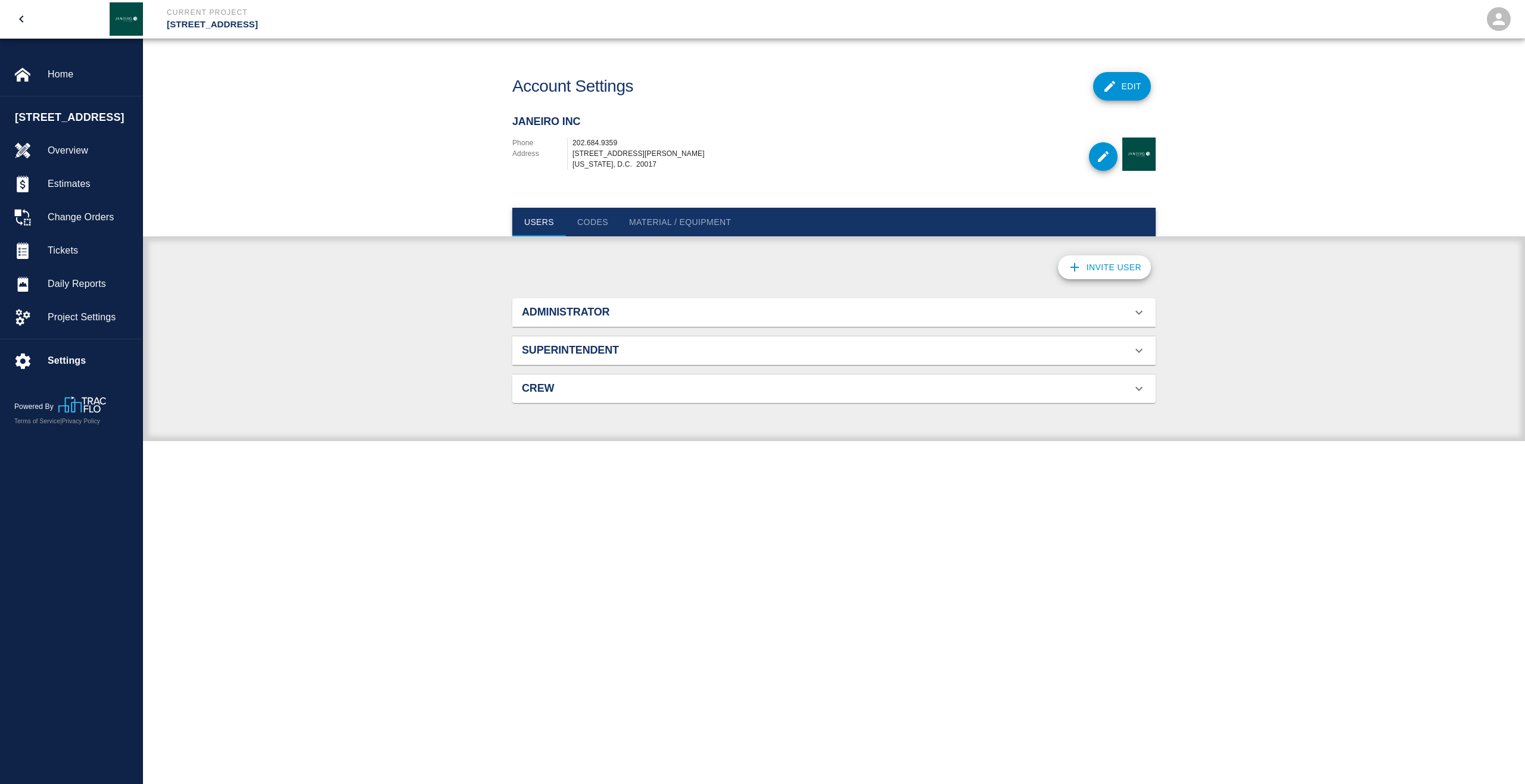
click at [597, 307] on h2 "Administrator" at bounding box center [623, 313] width 203 height 13
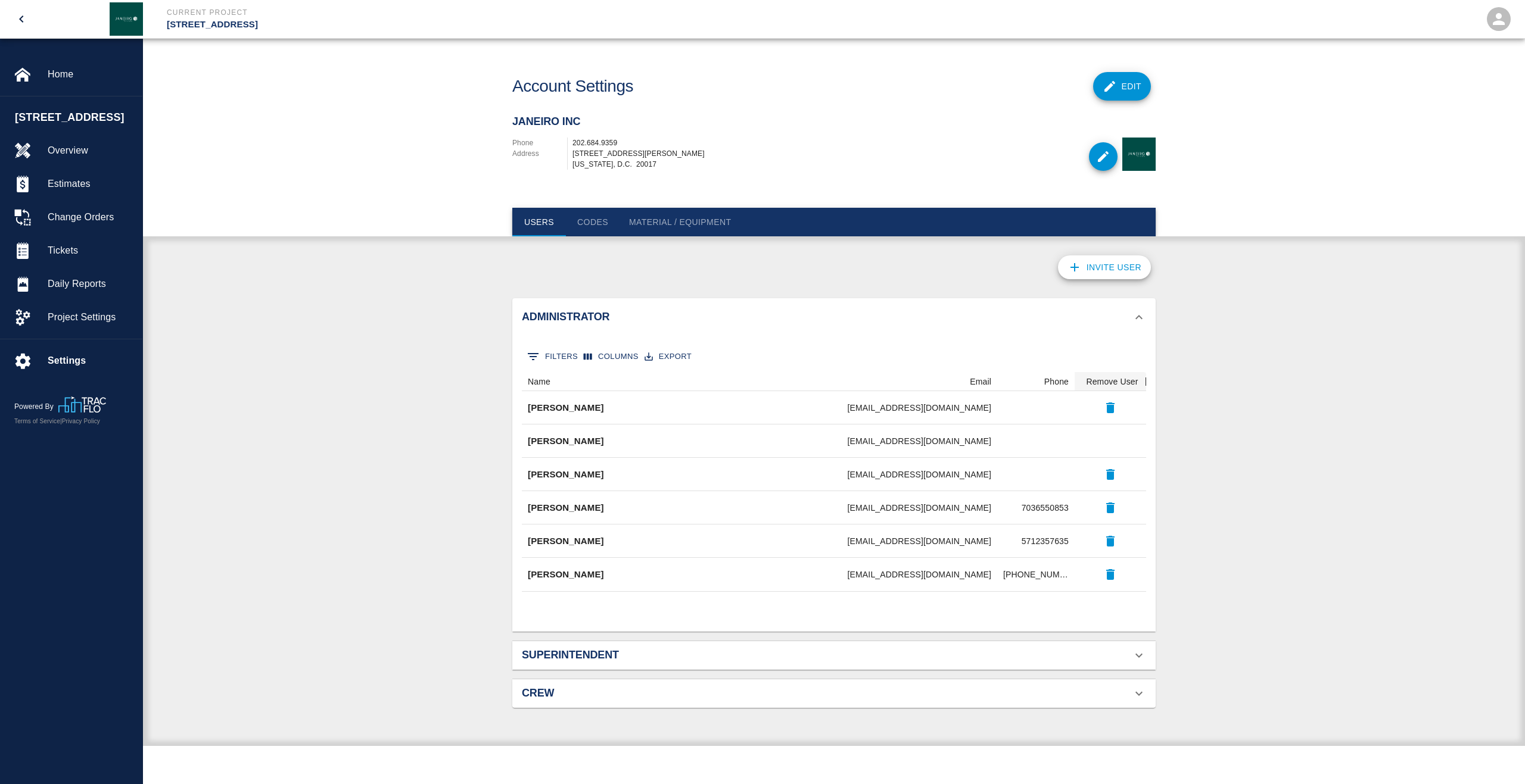
click at [597, 311] on h2 "Administrator" at bounding box center [623, 318] width 203 height 13
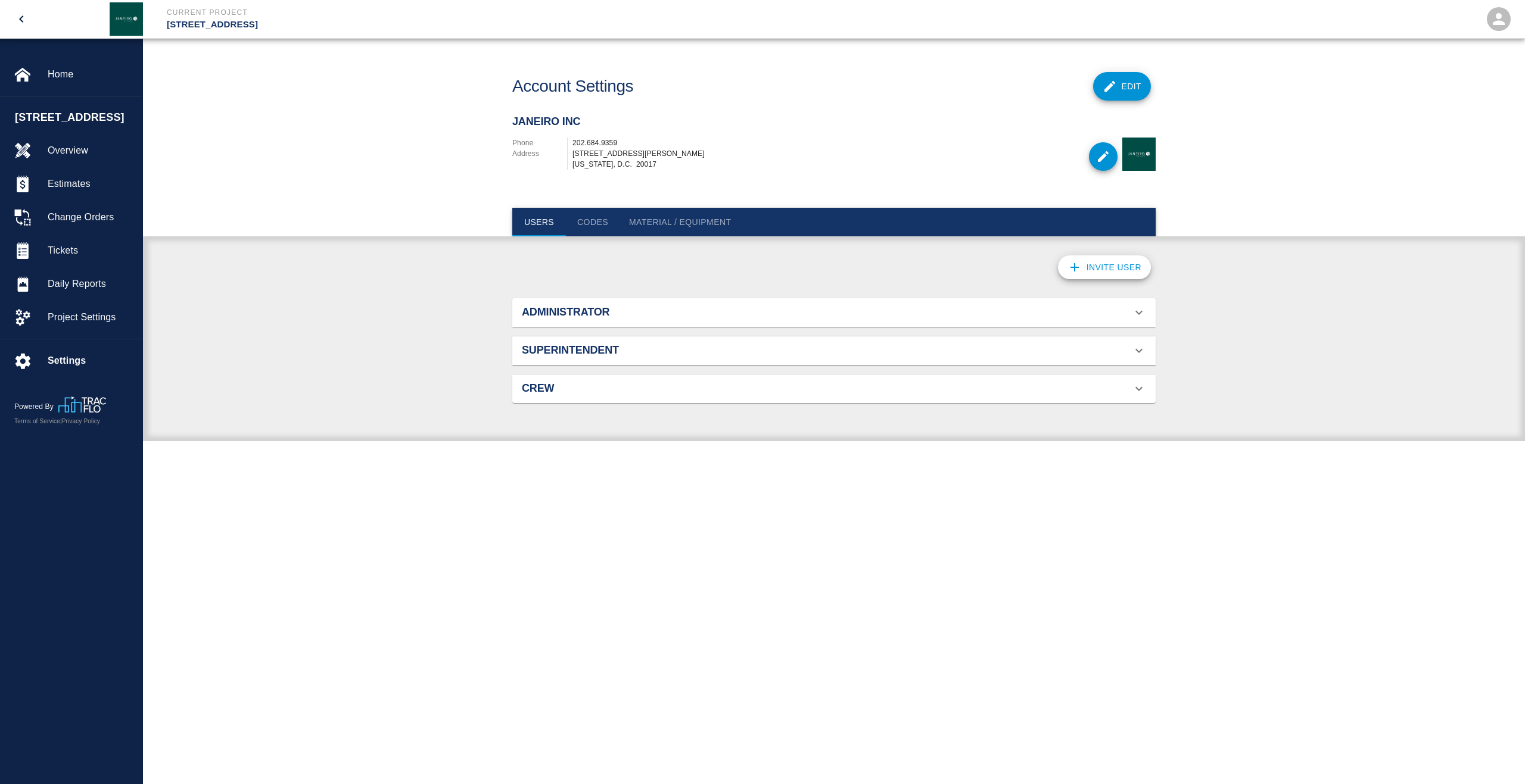
click at [592, 344] on h2 "Superintendent" at bounding box center [623, 351] width 203 height 13
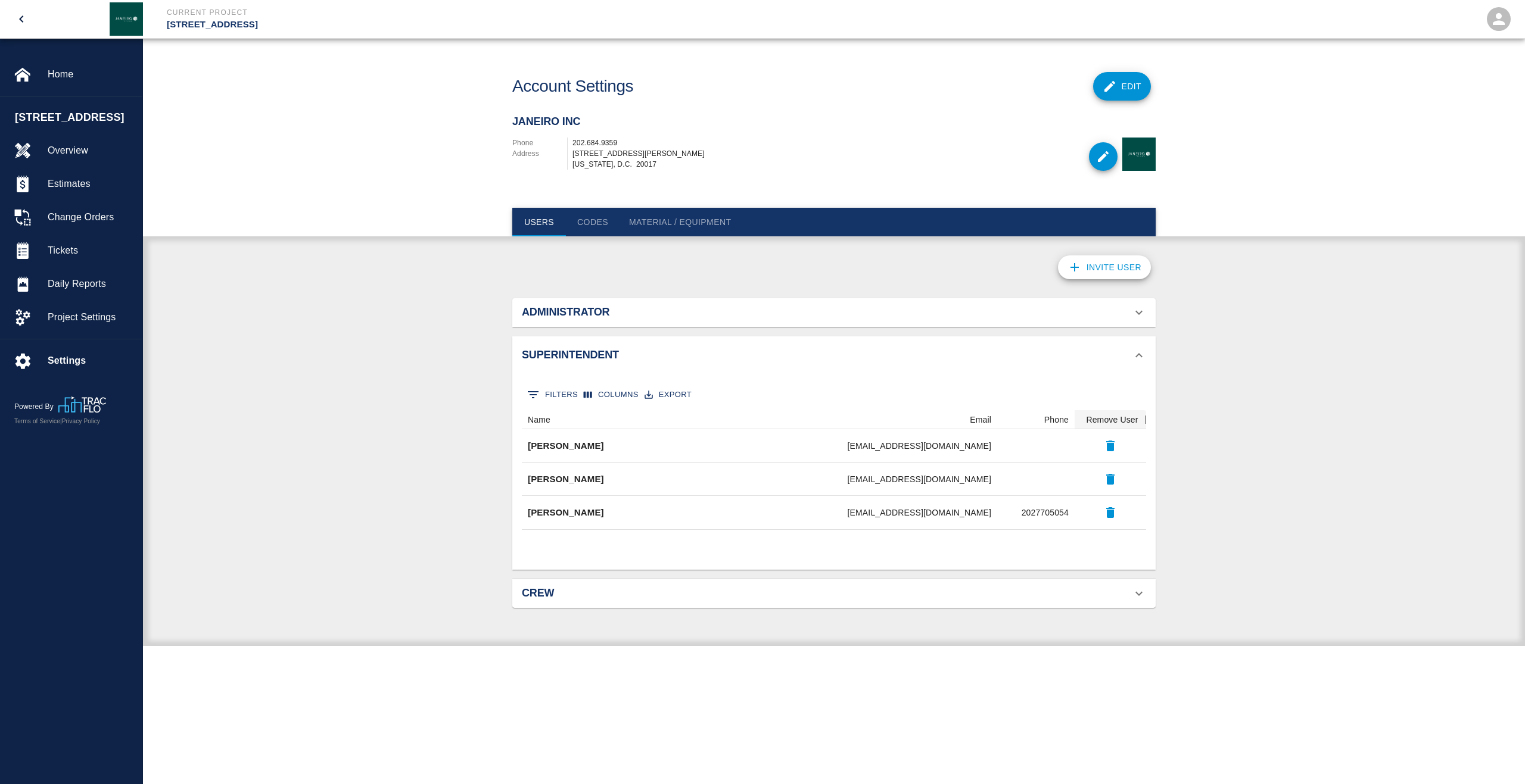
click at [591, 352] on h2 "Superintendent" at bounding box center [623, 355] width 203 height 13
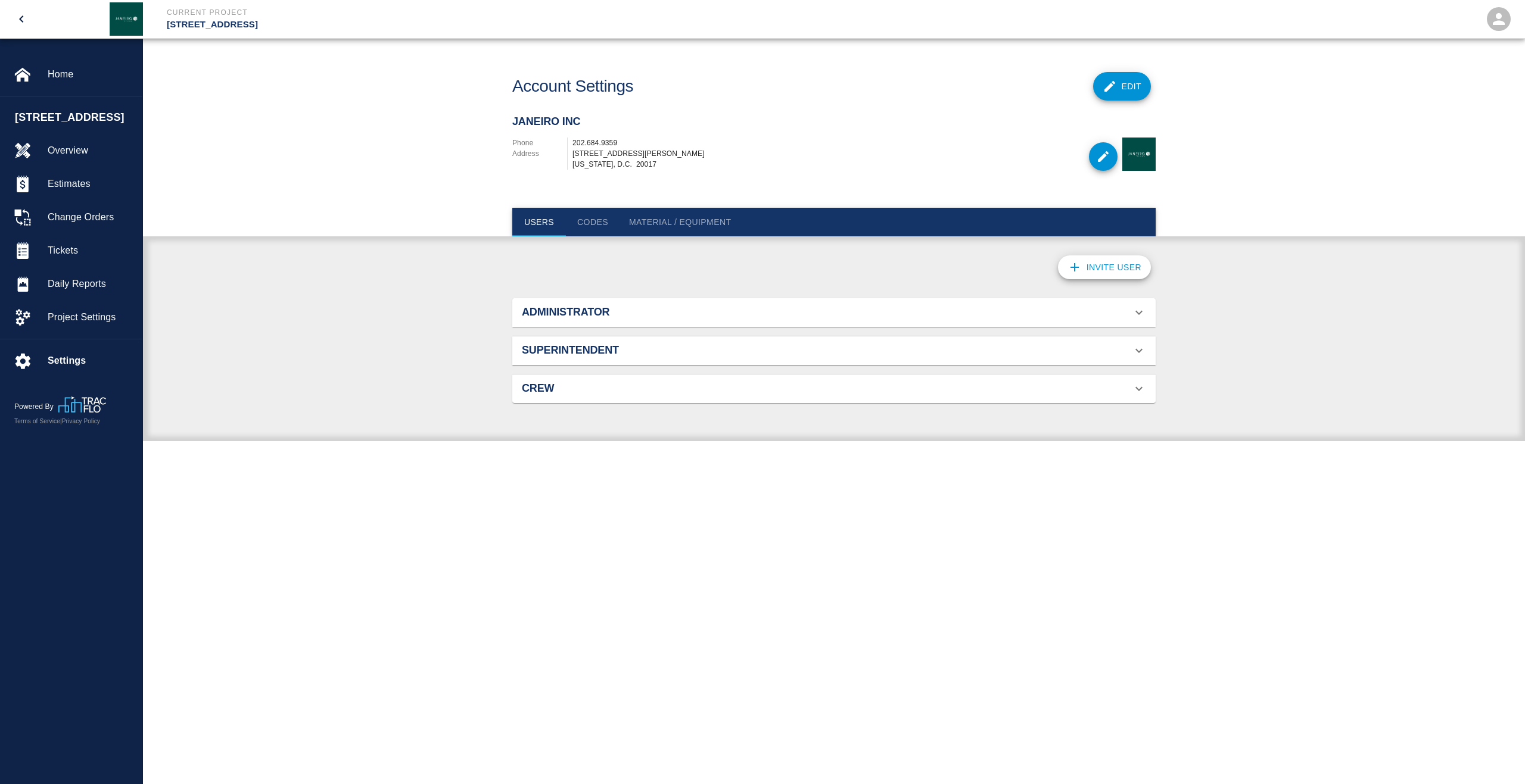
click at [548, 391] on h2 "Crew" at bounding box center [623, 389] width 203 height 13
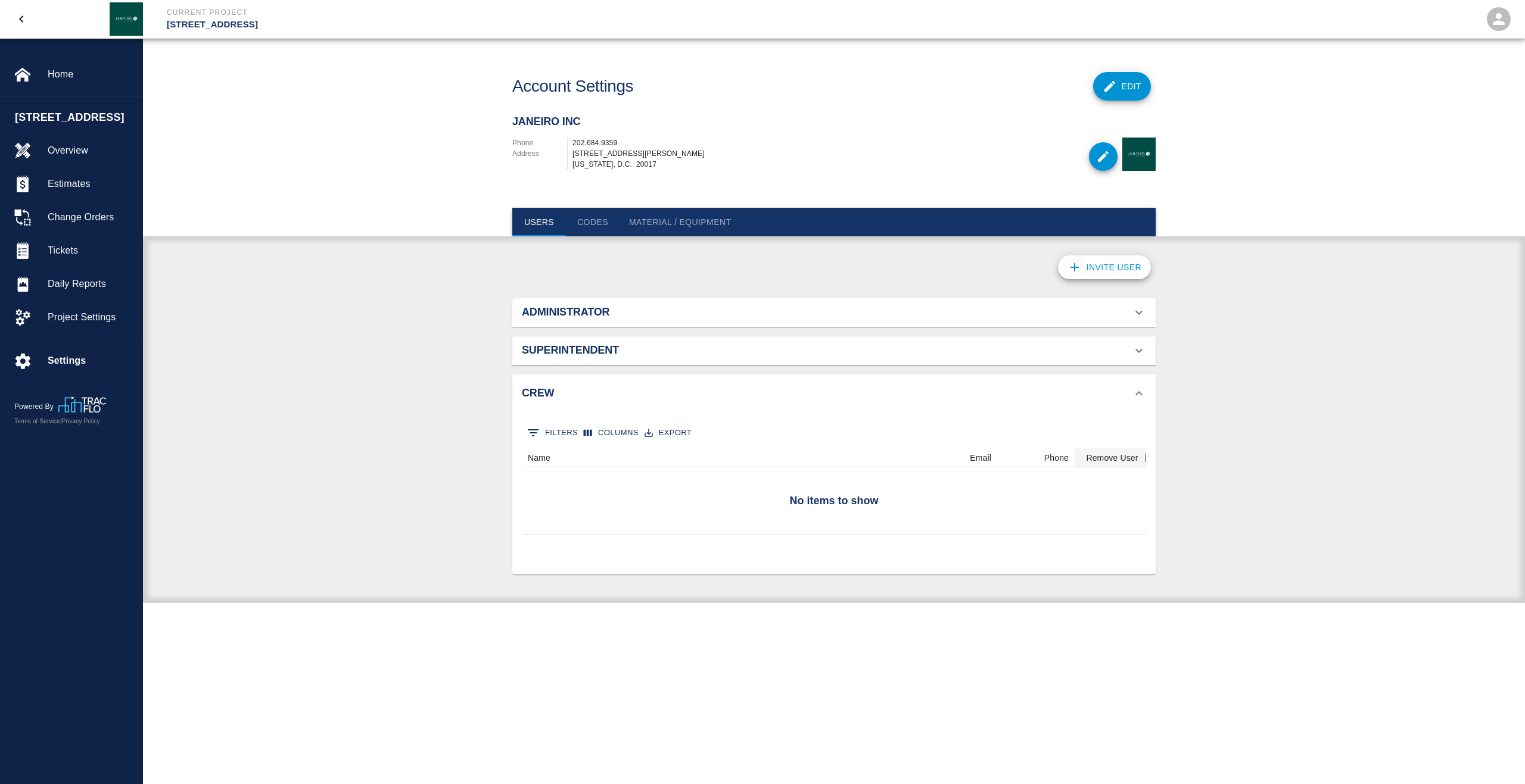
click at [548, 392] on h2 "Crew" at bounding box center [623, 394] width 203 height 13
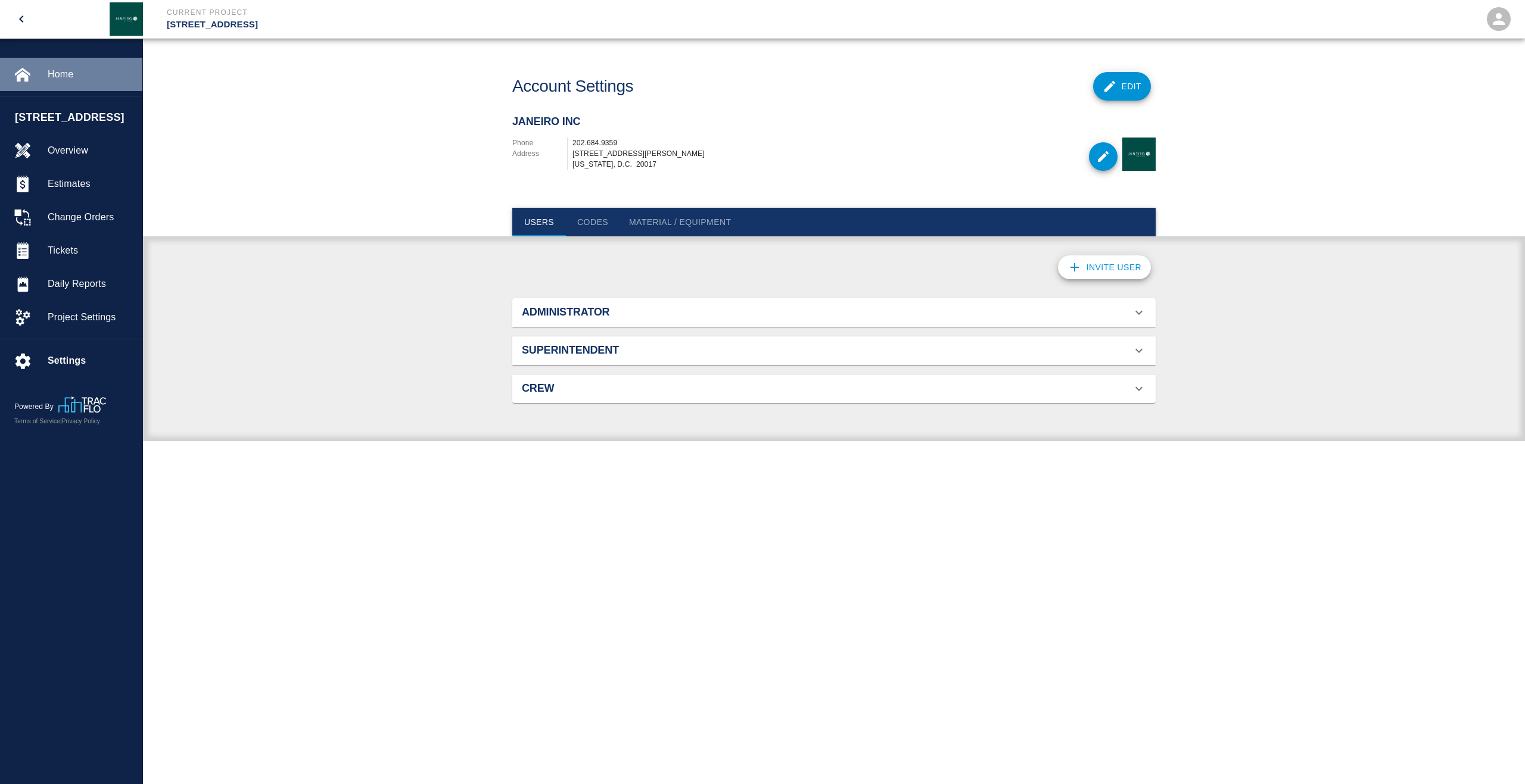
click at [50, 76] on span "Home" at bounding box center [90, 74] width 85 height 14
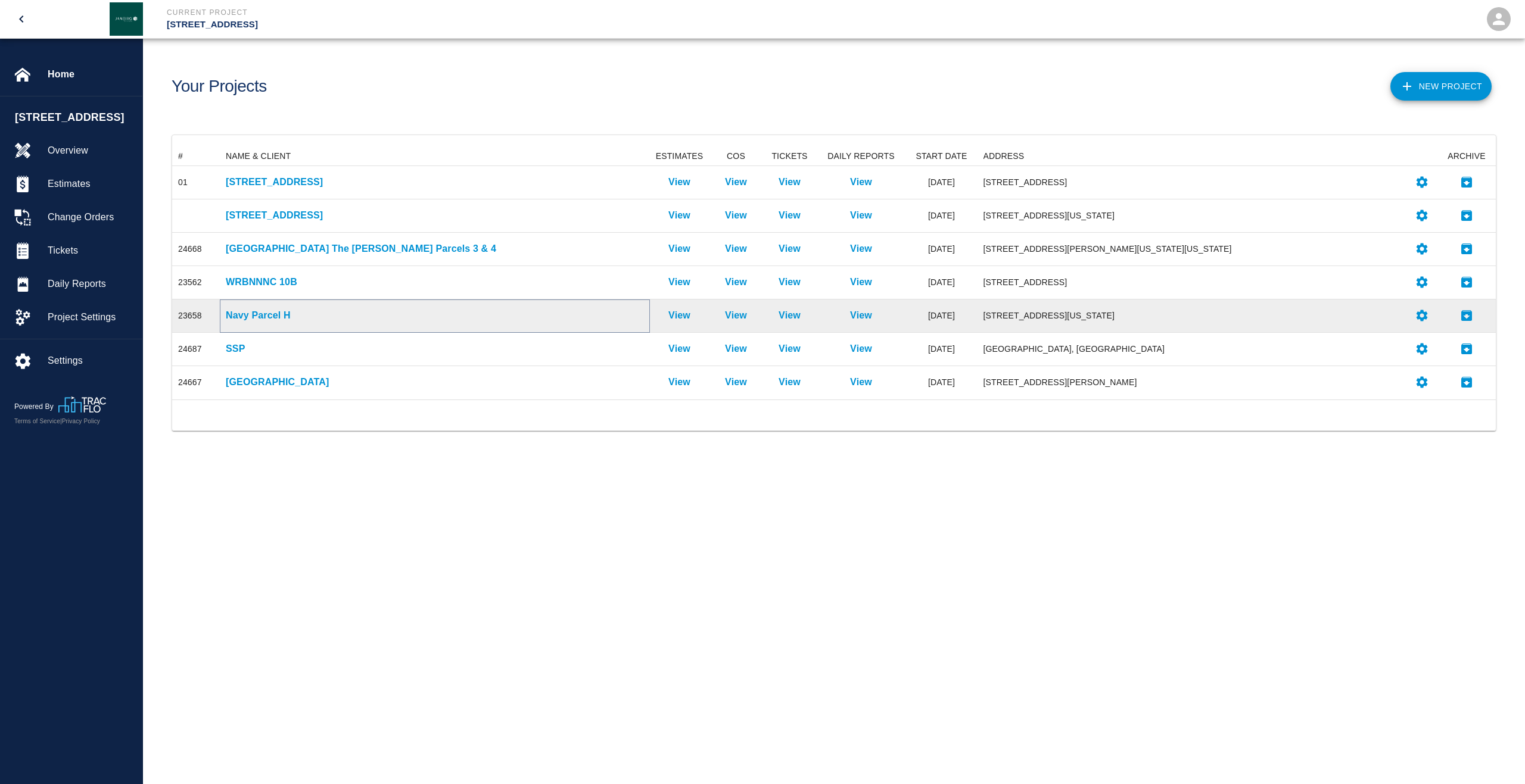
click at [256, 318] on p "Navy Parcel H" at bounding box center [434, 315] width 418 height 14
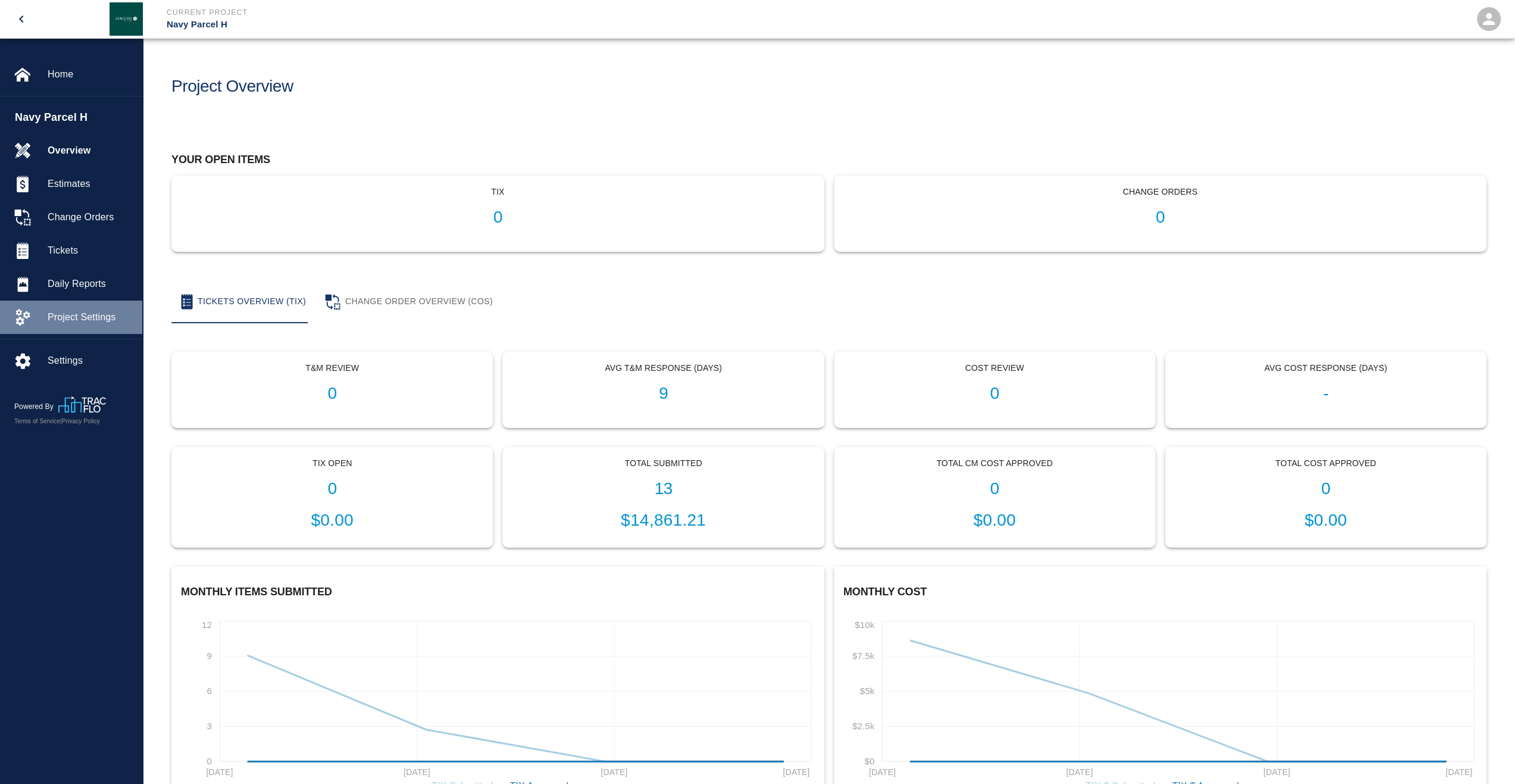
click at [90, 305] on div "Project Settings" at bounding box center [71, 317] width 143 height 34
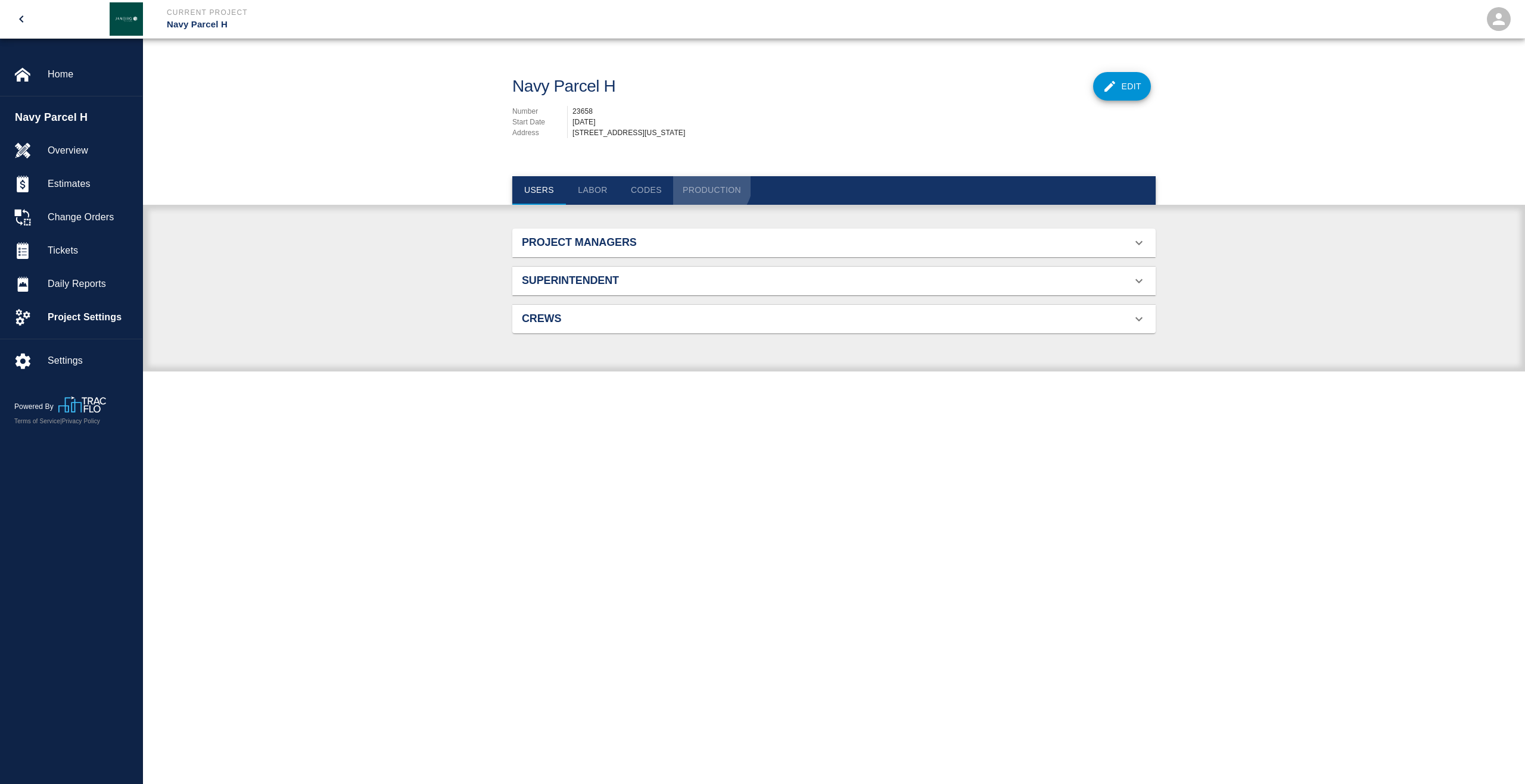
click at [709, 195] on button "Production" at bounding box center [712, 191] width 77 height 29
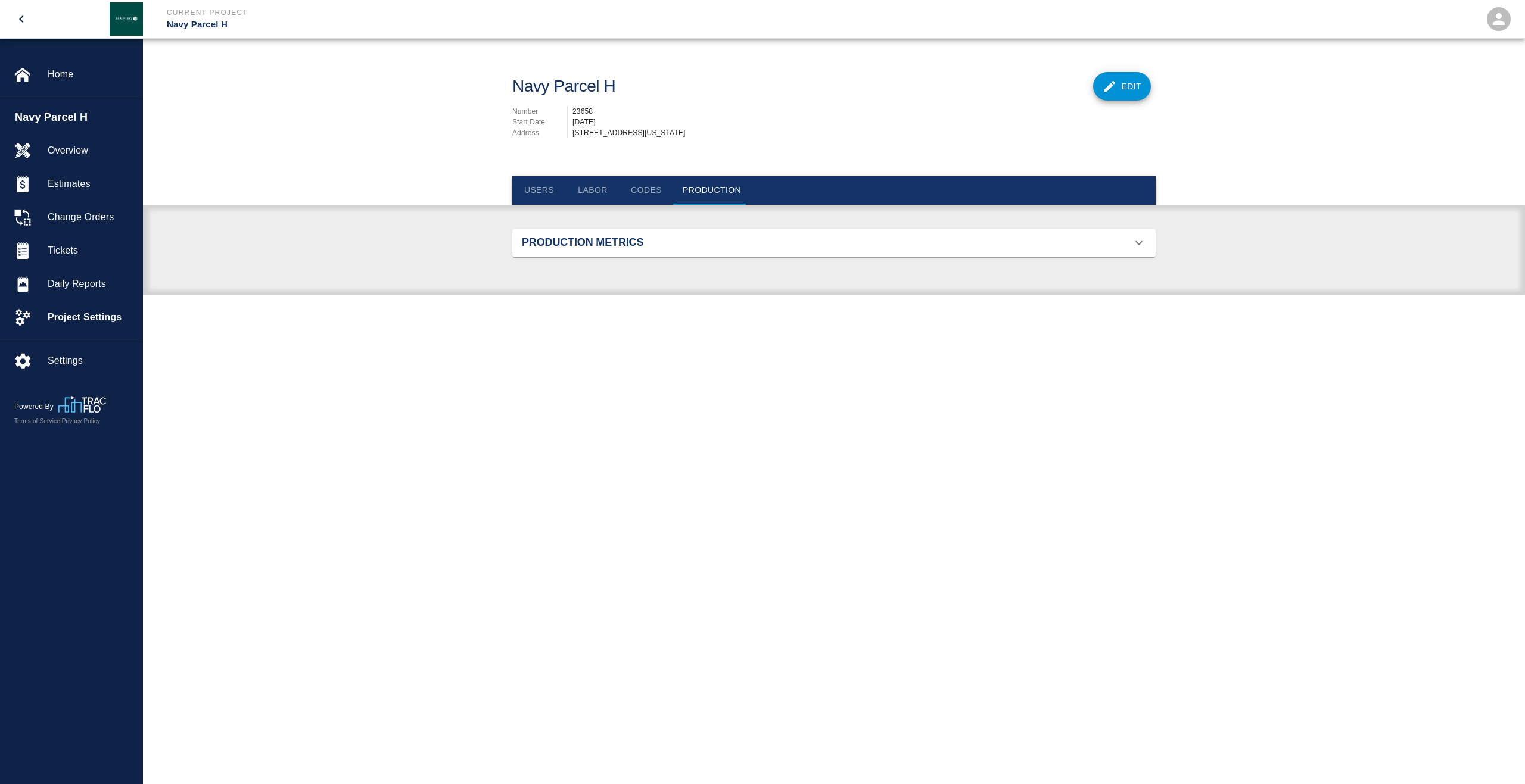
click at [648, 205] on button "Codes" at bounding box center [646, 191] width 54 height 29
click at [606, 205] on button "Labor" at bounding box center [592, 191] width 54 height 29
click at [539, 203] on button "Users" at bounding box center [539, 191] width 54 height 29
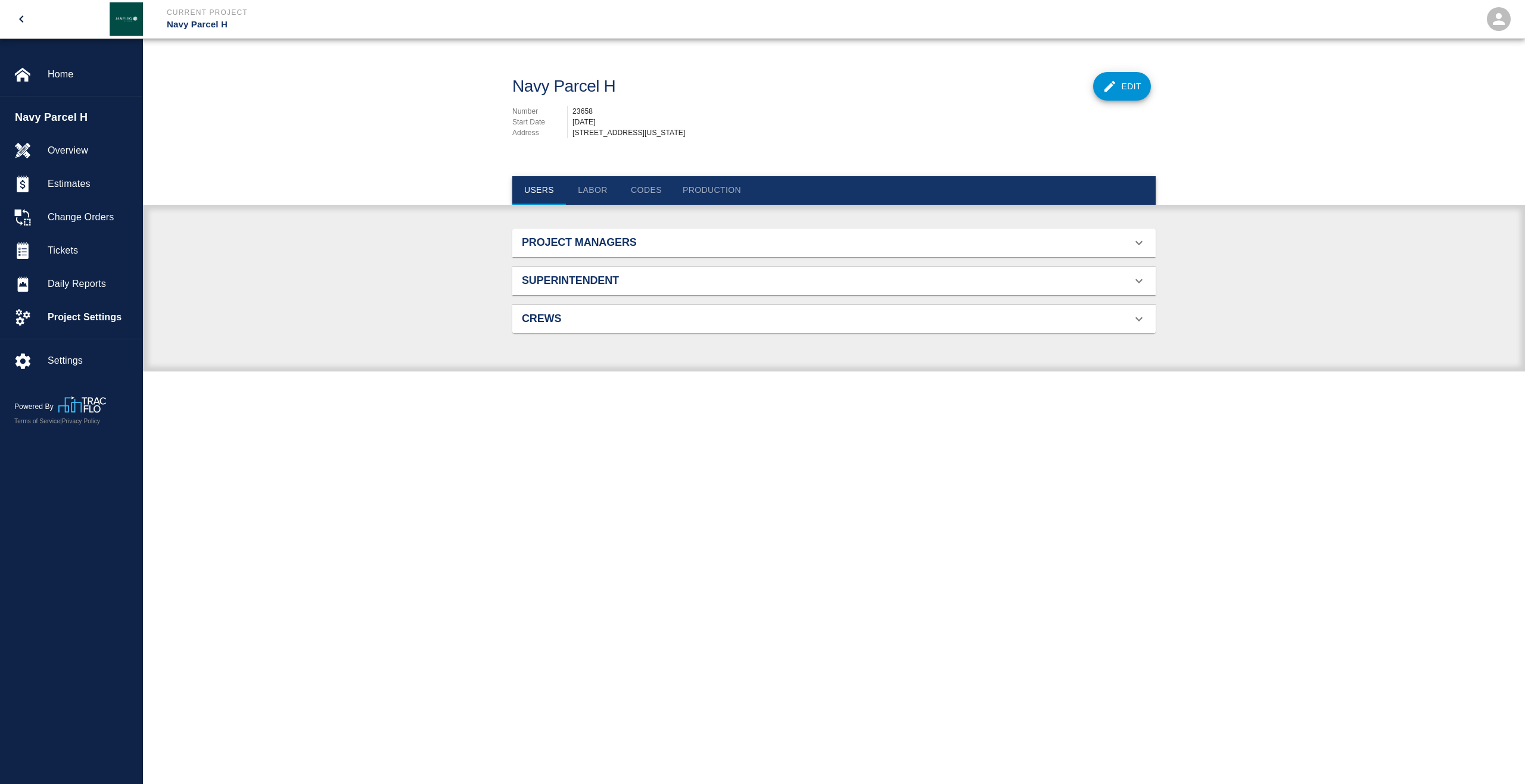
click at [573, 249] on h2 "Project Managers" at bounding box center [623, 243] width 203 height 13
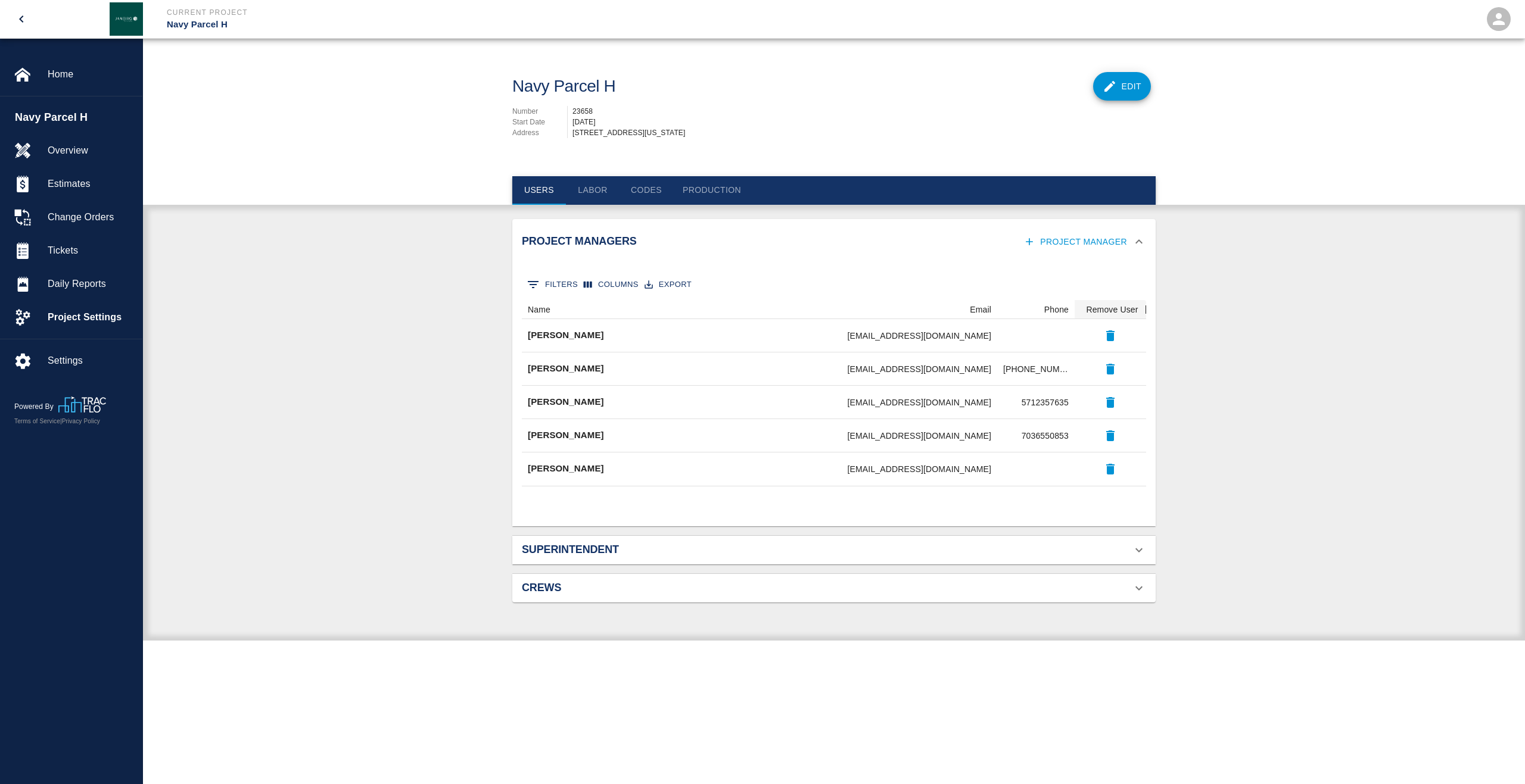
click at [573, 253] on div "Project Managers Project Manager" at bounding box center [827, 242] width 610 height 22
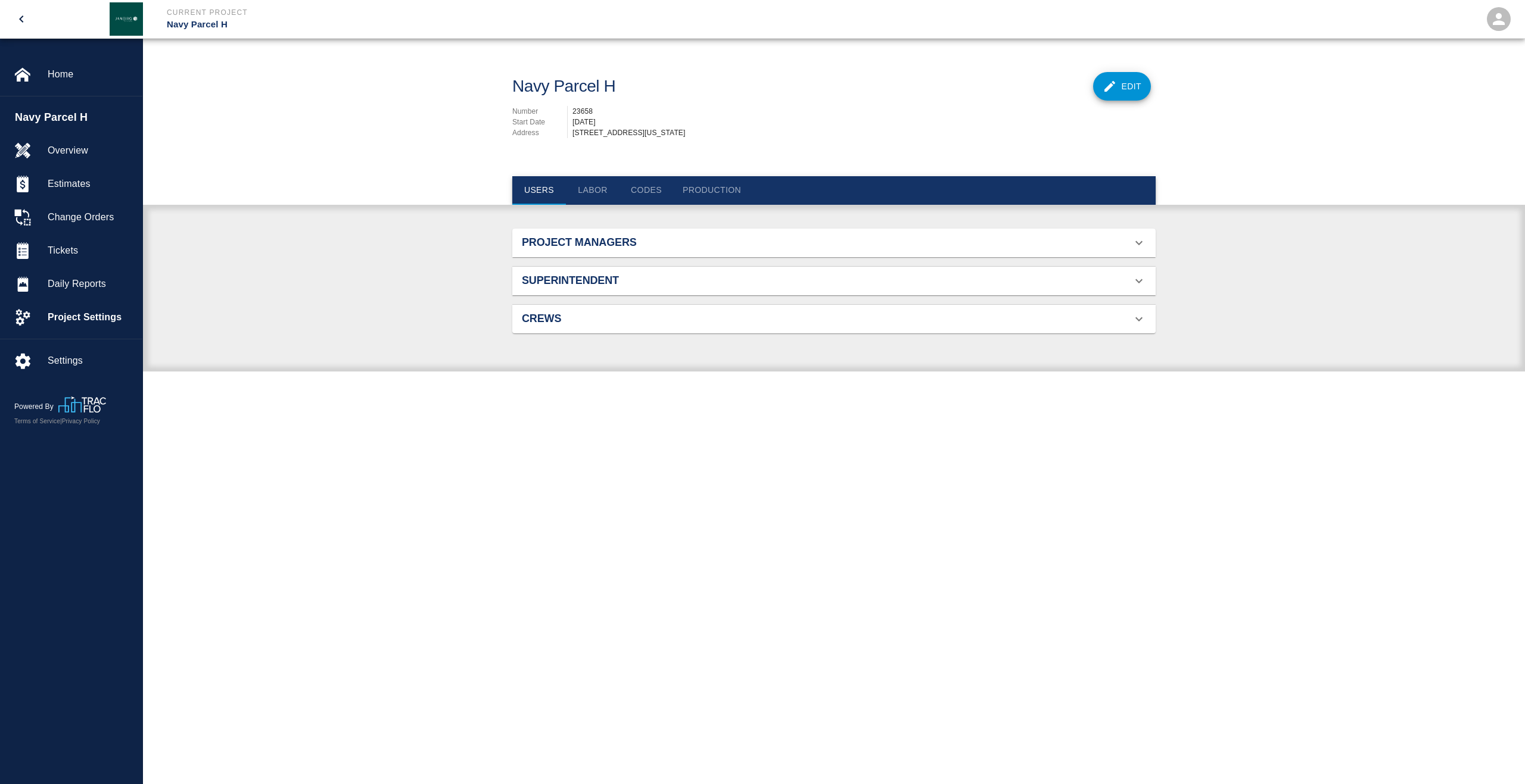
click at [568, 285] on h2 "Superintendent" at bounding box center [623, 281] width 203 height 13
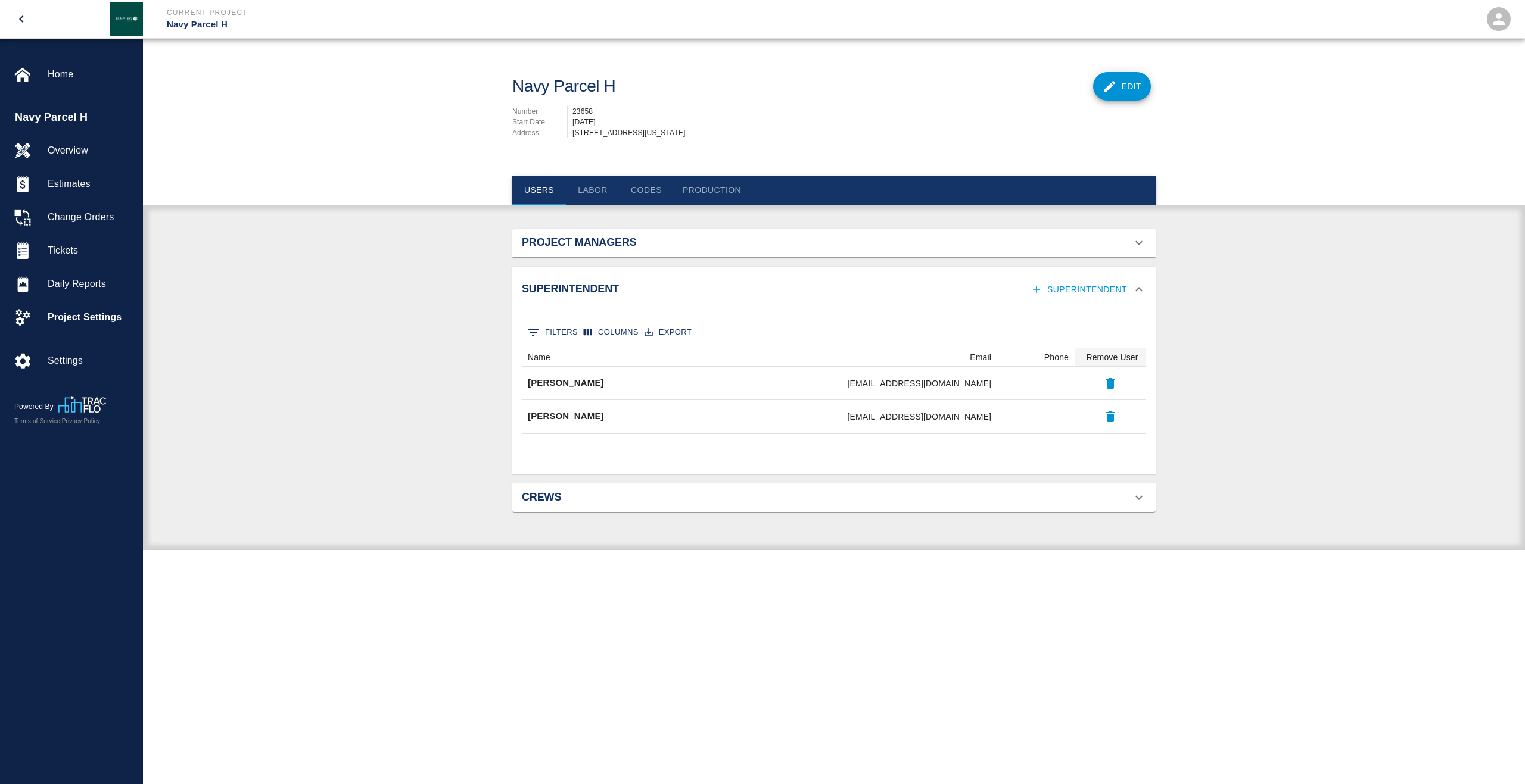
click at [568, 285] on div "Superintendent Superintendent" at bounding box center [834, 290] width 644 height 46
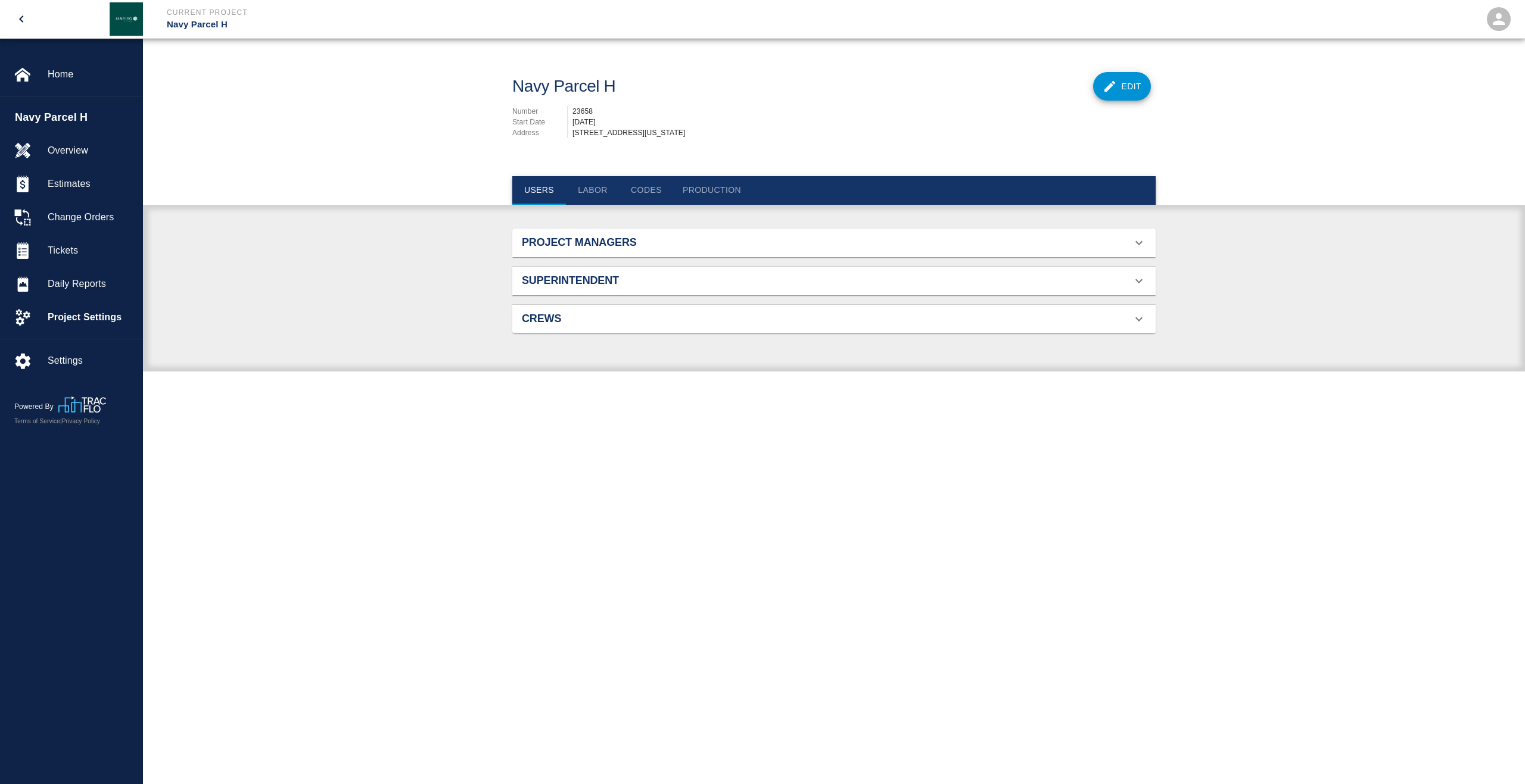
click at [579, 316] on div "Crews" at bounding box center [834, 320] width 644 height 29
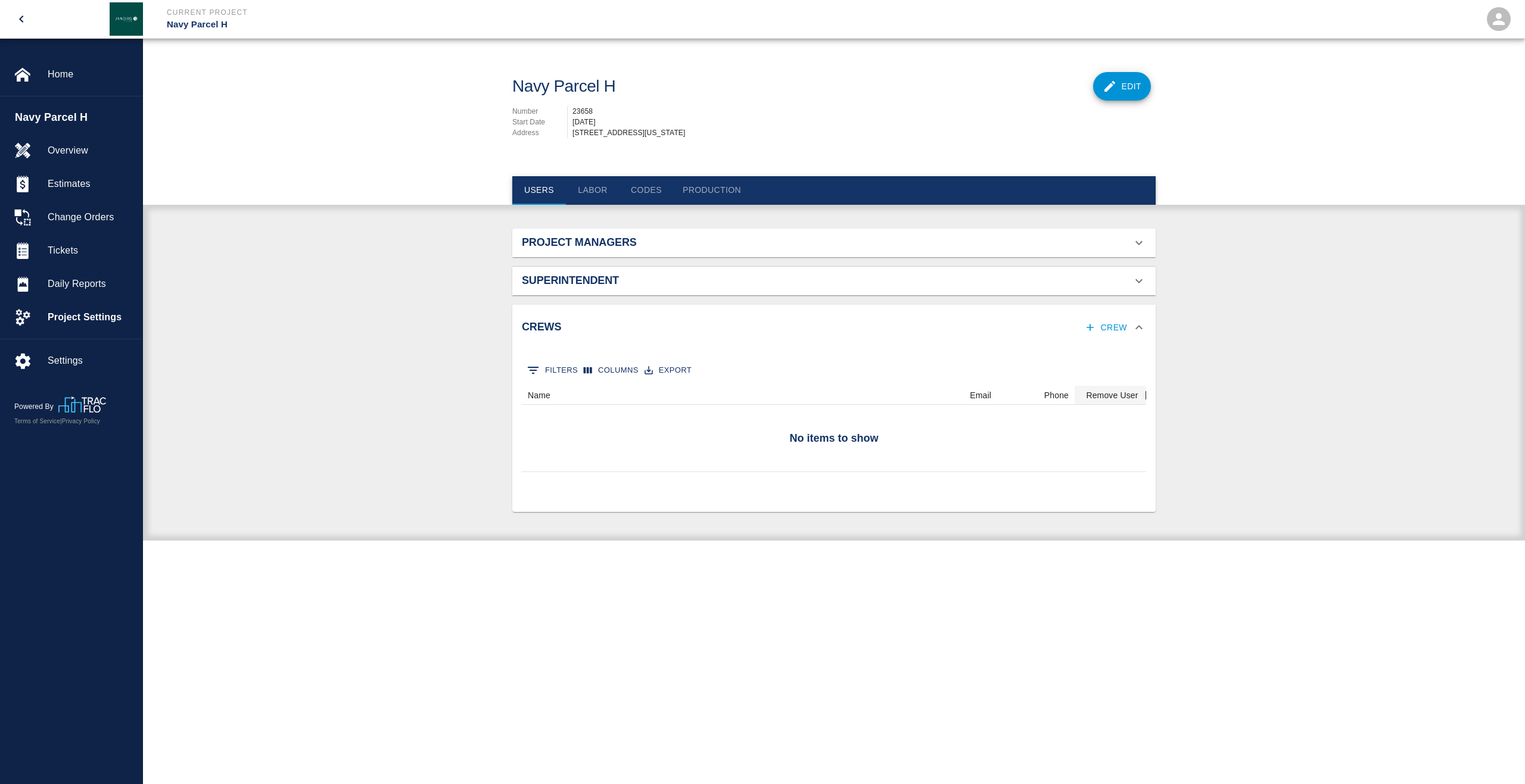
click at [579, 316] on div "Crews Crew" at bounding box center [834, 328] width 644 height 46
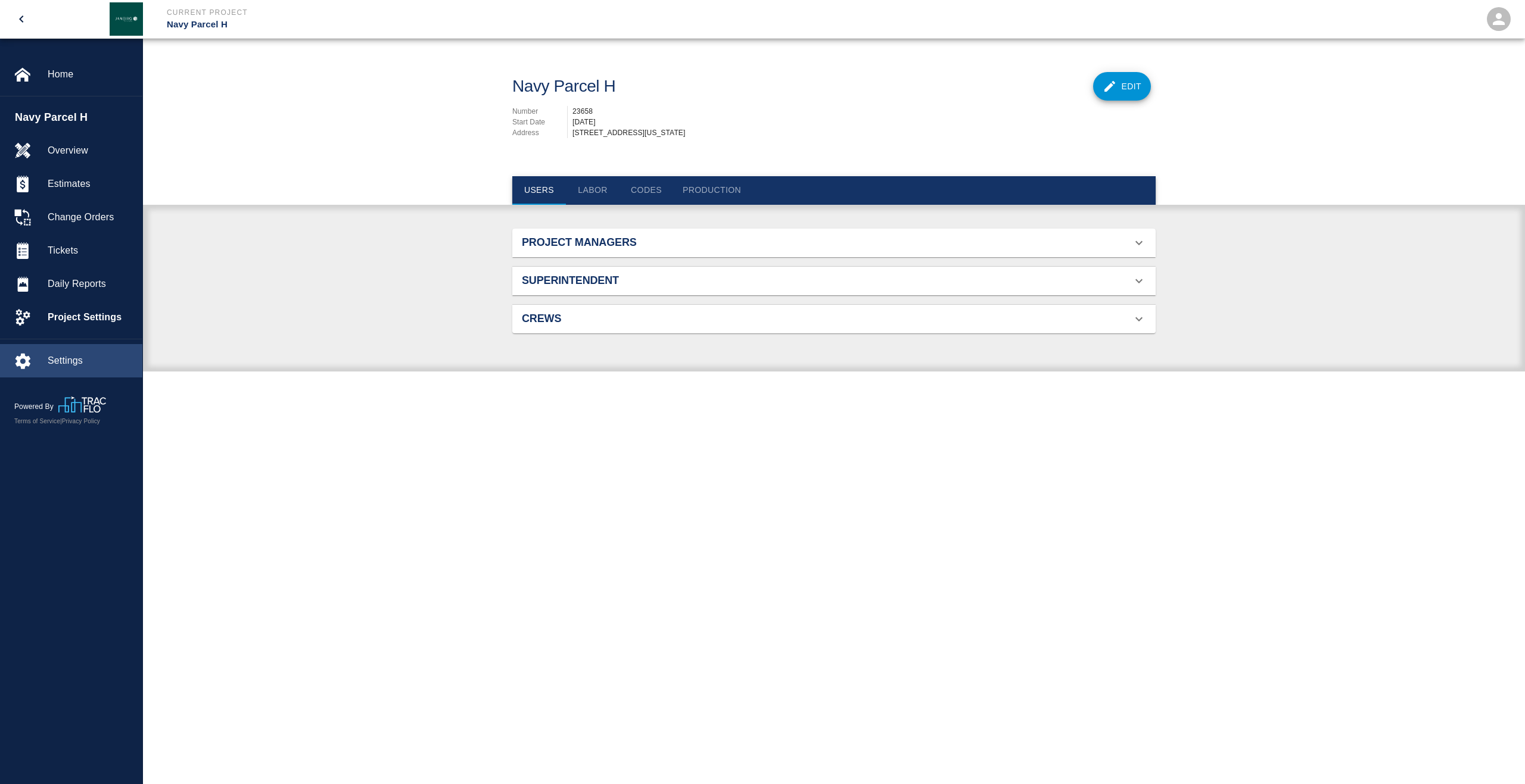
click at [72, 369] on div "Settings" at bounding box center [71, 360] width 143 height 34
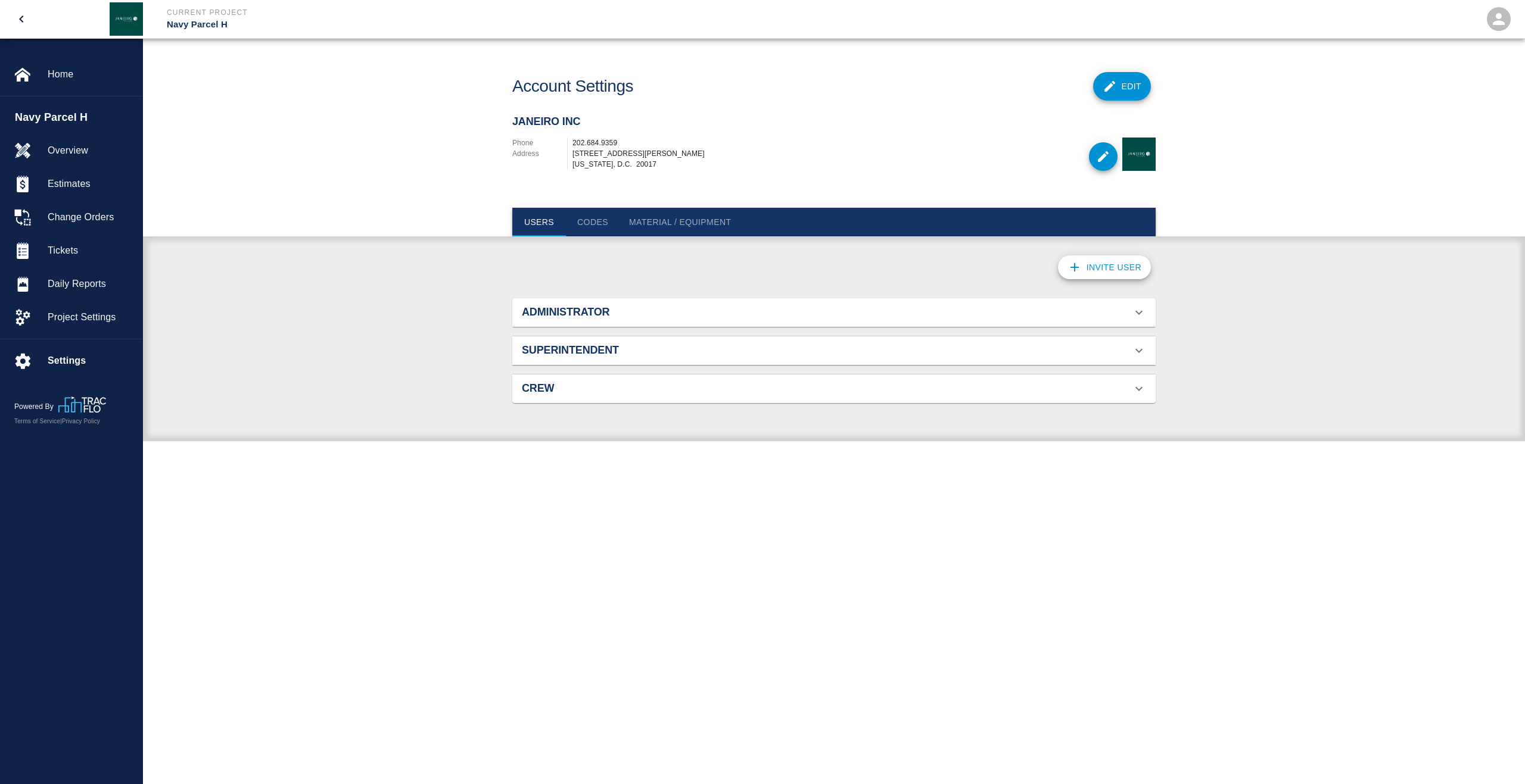
click at [621, 308] on h2 "Administrator" at bounding box center [623, 313] width 203 height 13
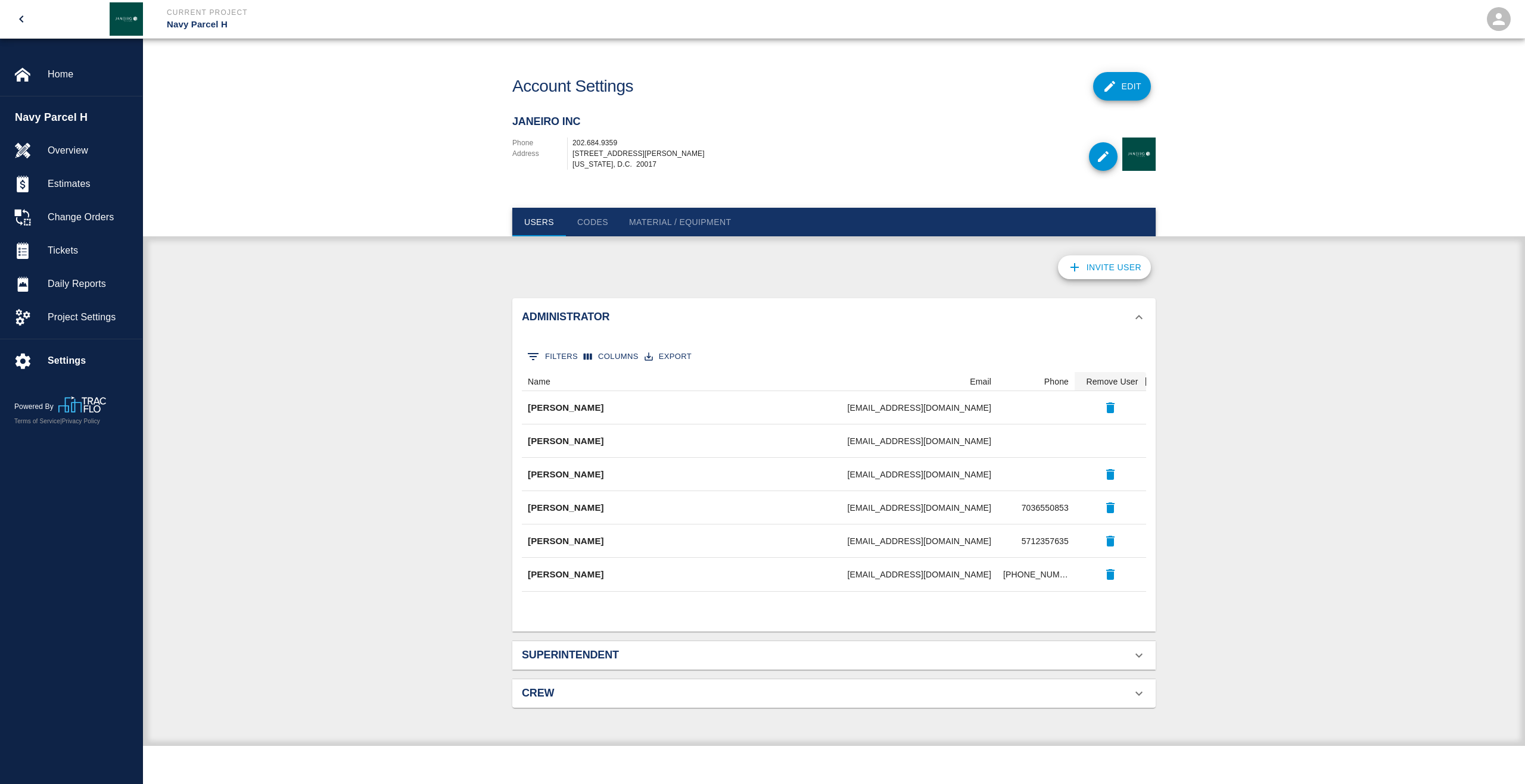
click at [623, 313] on h2 "Administrator" at bounding box center [623, 318] width 203 height 13
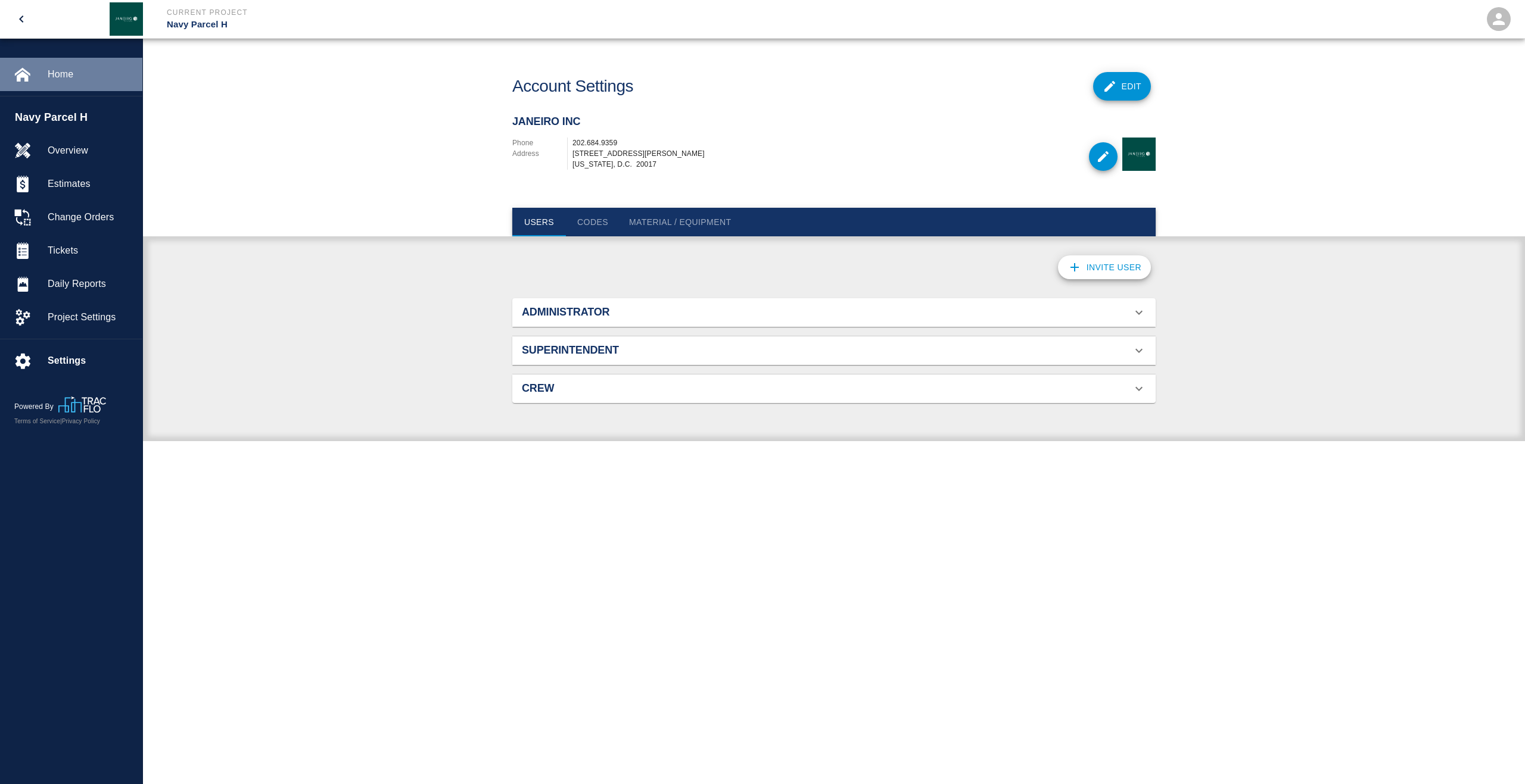
click at [56, 77] on span "Home" at bounding box center [90, 74] width 85 height 14
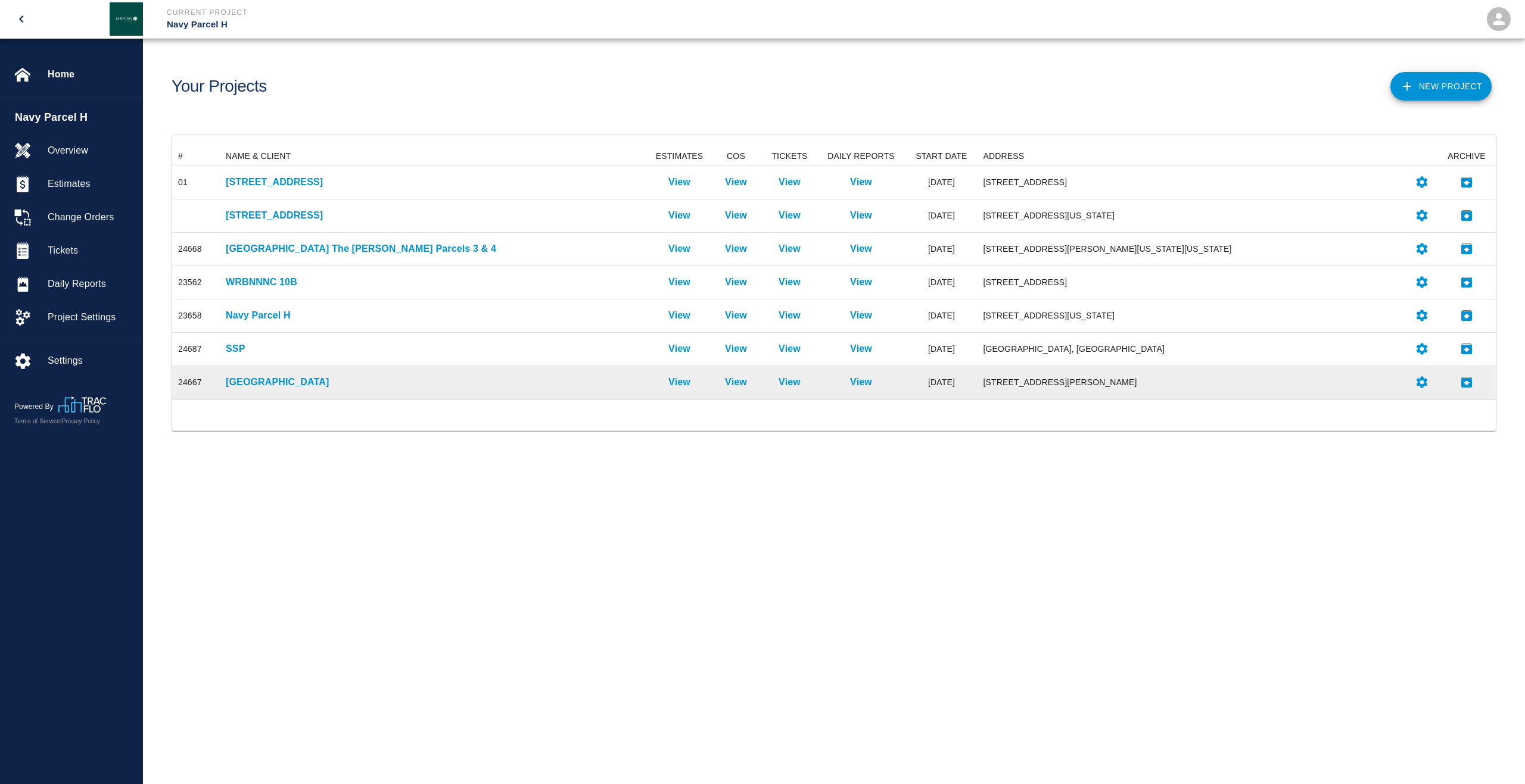
click at [301, 389] on div "[GEOGRAPHIC_DATA]" at bounding box center [434, 382] width 430 height 34
click at [298, 385] on p "[GEOGRAPHIC_DATA]" at bounding box center [434, 381] width 418 height 14
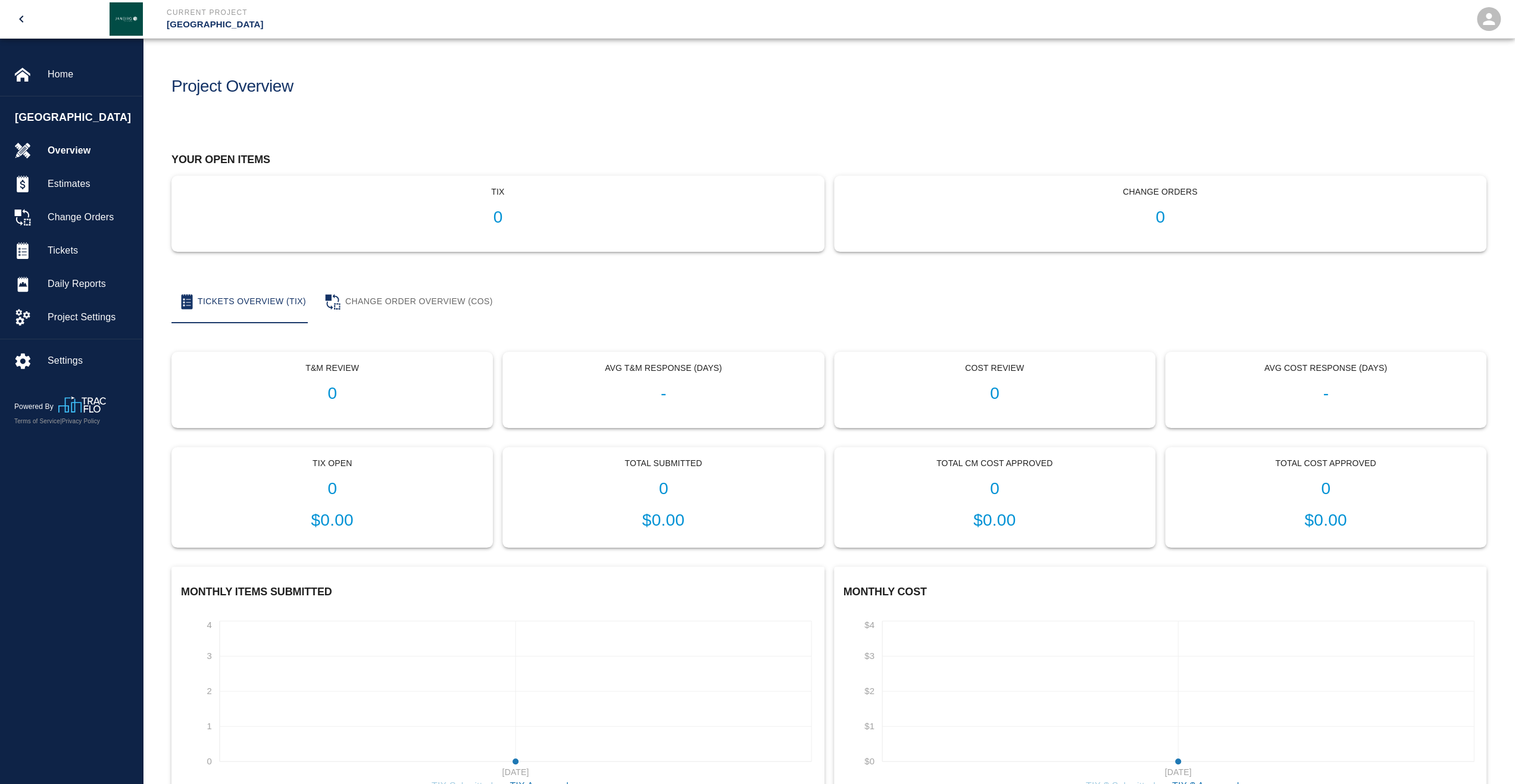
click at [429, 301] on button "Change Order Overview (COS)" at bounding box center [409, 301] width 187 height 43
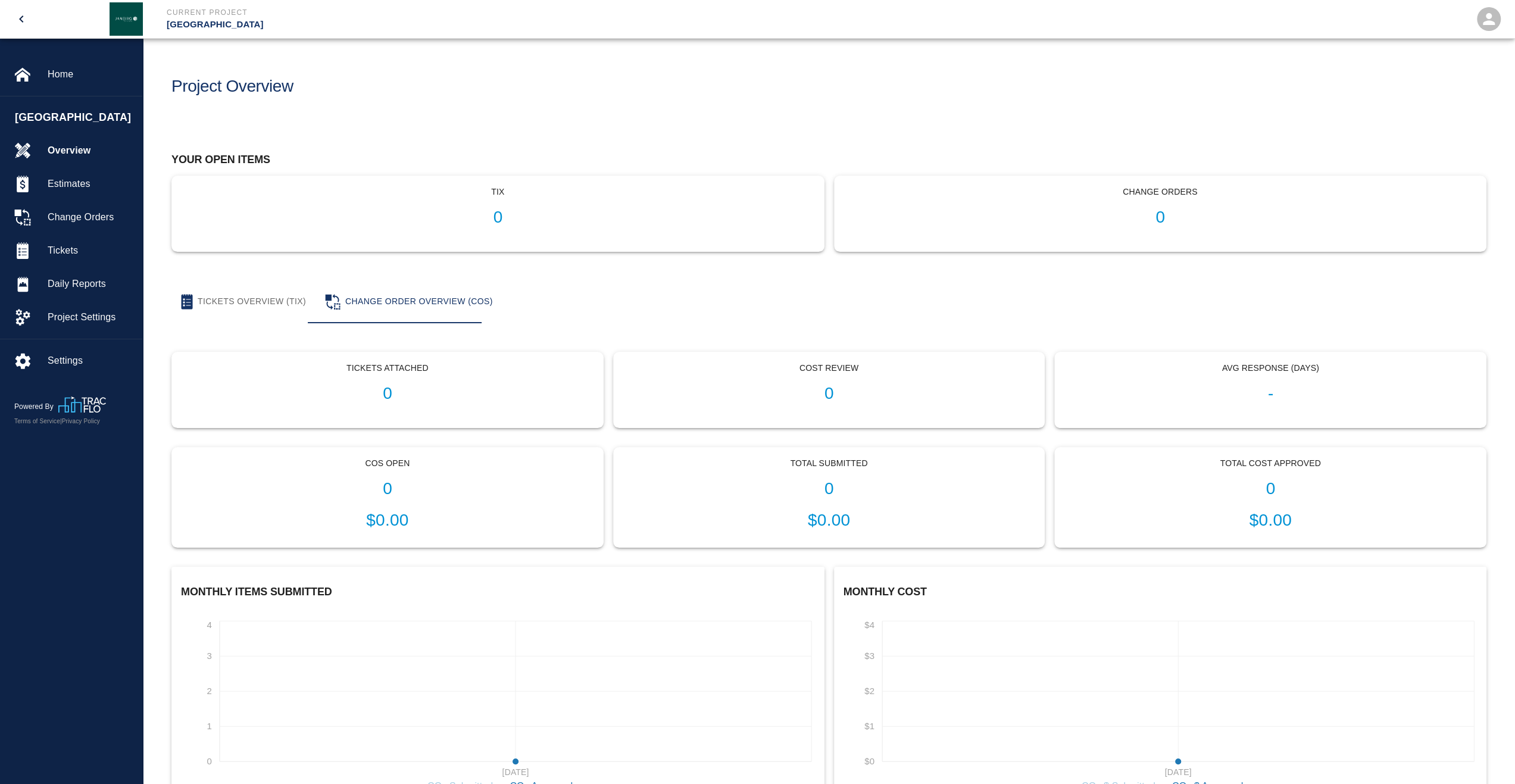
click at [237, 302] on button "Tickets Overview (TIX)" at bounding box center [244, 301] width 144 height 43
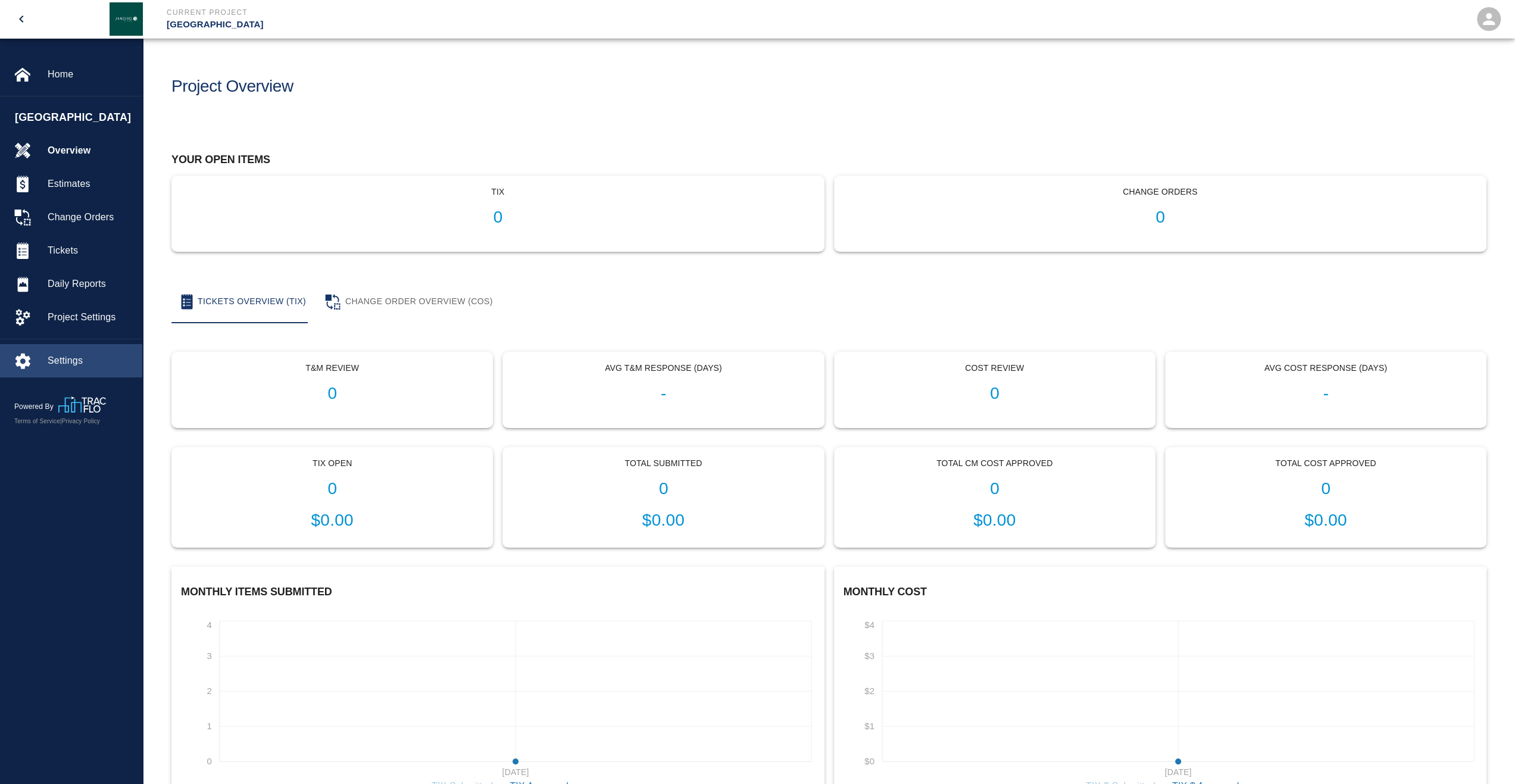
click at [102, 356] on span "Settings" at bounding box center [90, 360] width 85 height 14
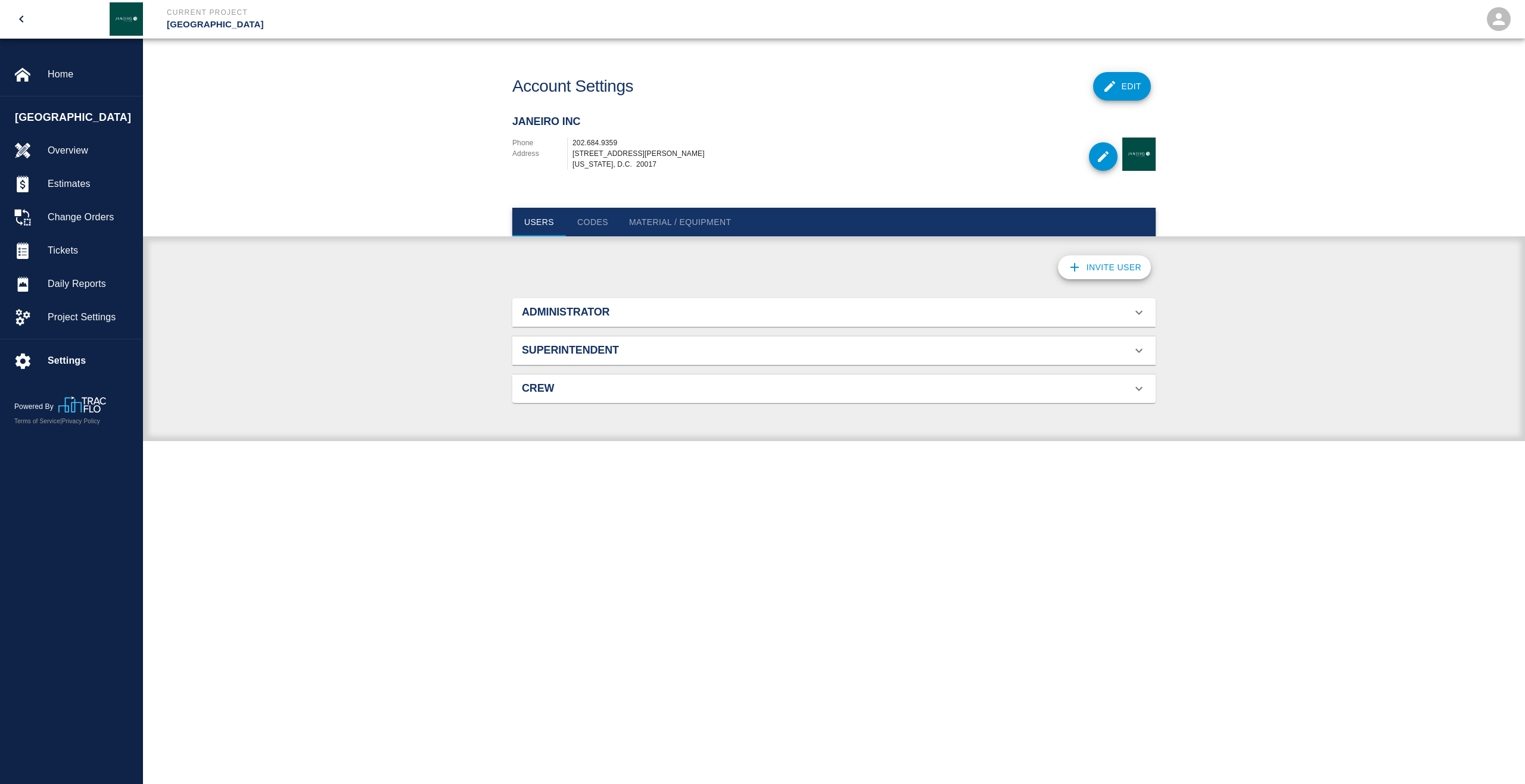
click at [617, 356] on h2 "Superintendent" at bounding box center [623, 351] width 203 height 13
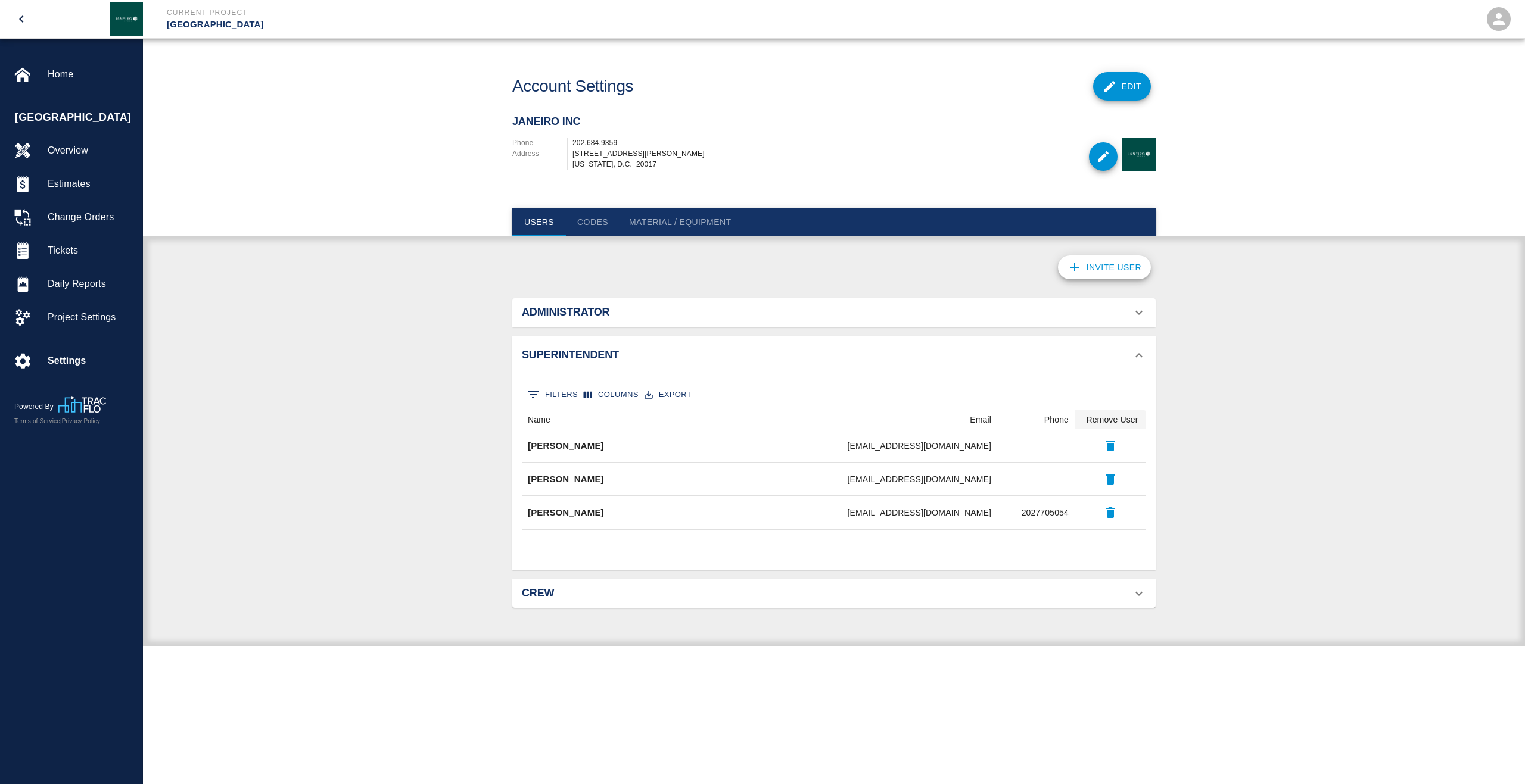
click at [619, 361] on h2 "Superintendent" at bounding box center [623, 355] width 203 height 13
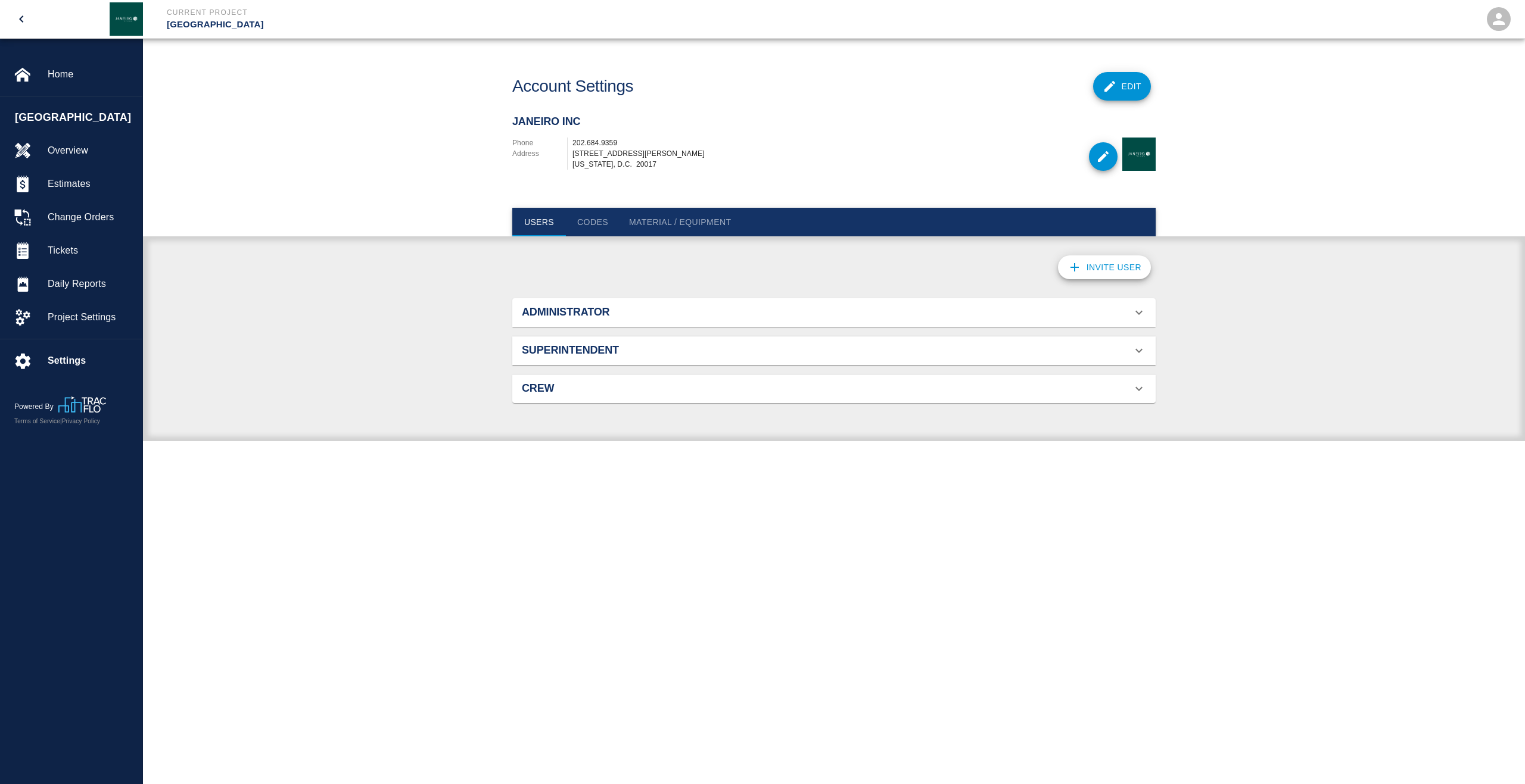
click at [619, 361] on div "Superintendent" at bounding box center [834, 351] width 644 height 29
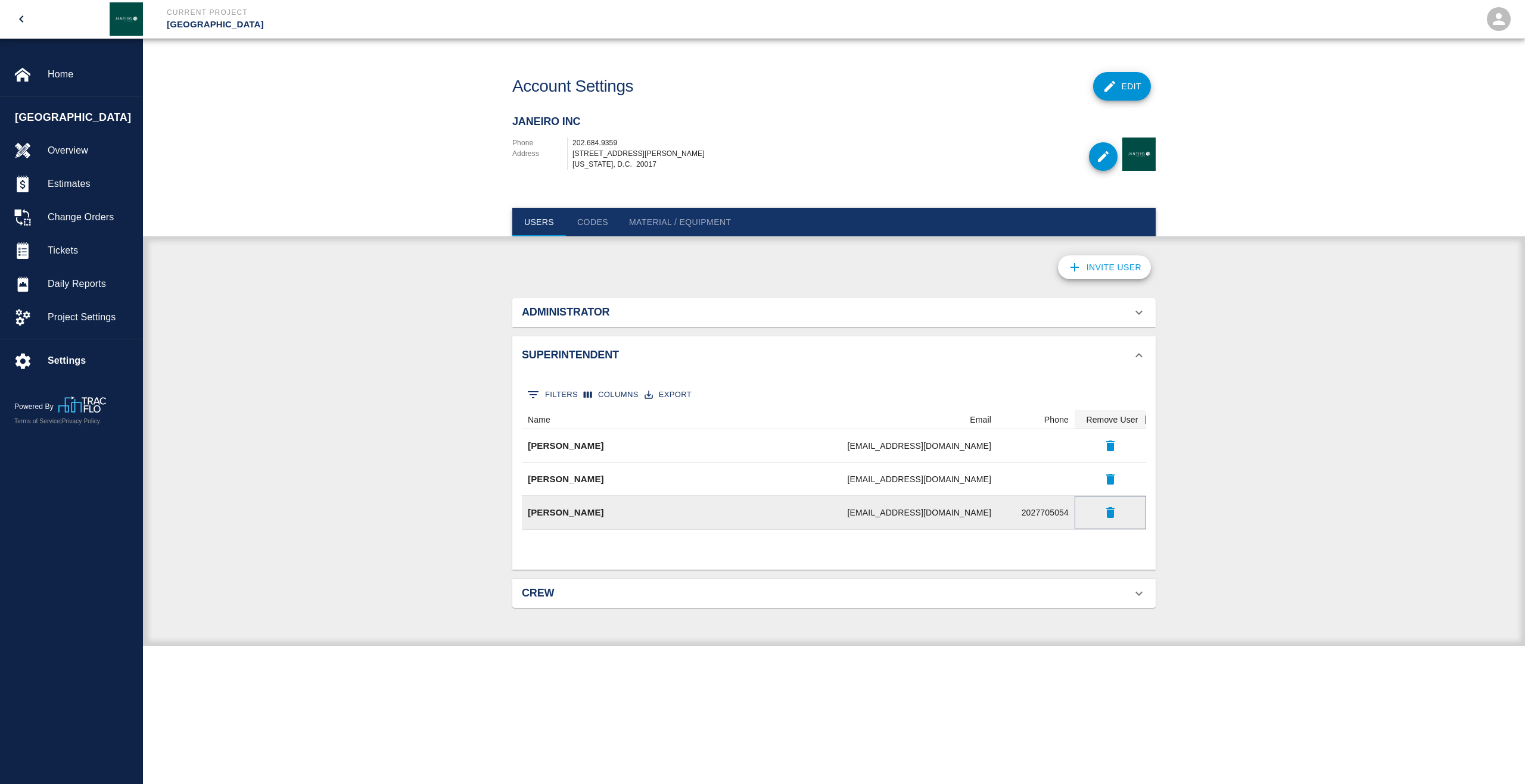
click at [1112, 514] on icon "button" at bounding box center [1110, 512] width 9 height 11
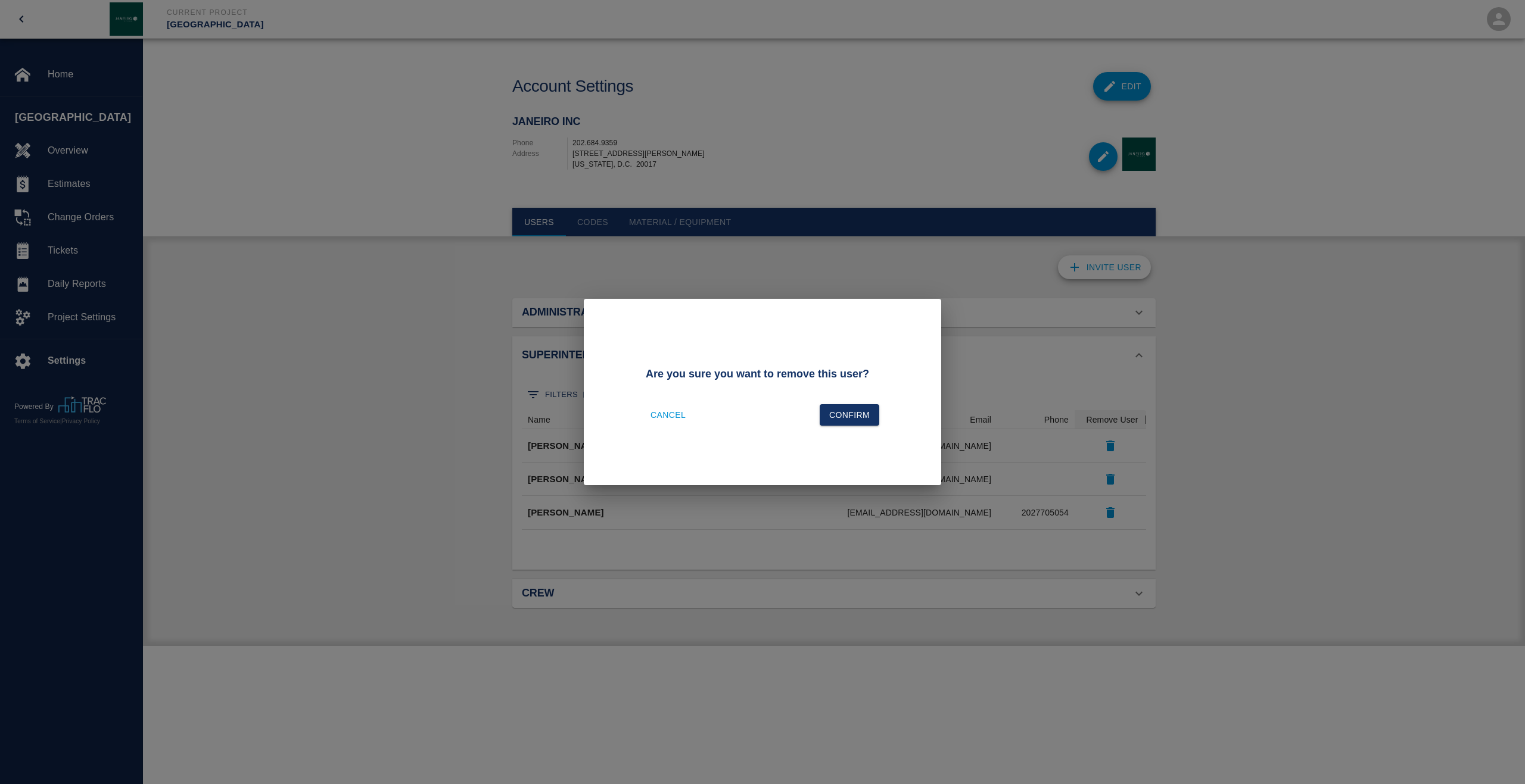
click at [870, 430] on div "Are you sure you want to remove this user? Cancel Confirm" at bounding box center [762, 392] width 272 height 106
click at [865, 410] on button "Confirm" at bounding box center [850, 415] width 60 height 22
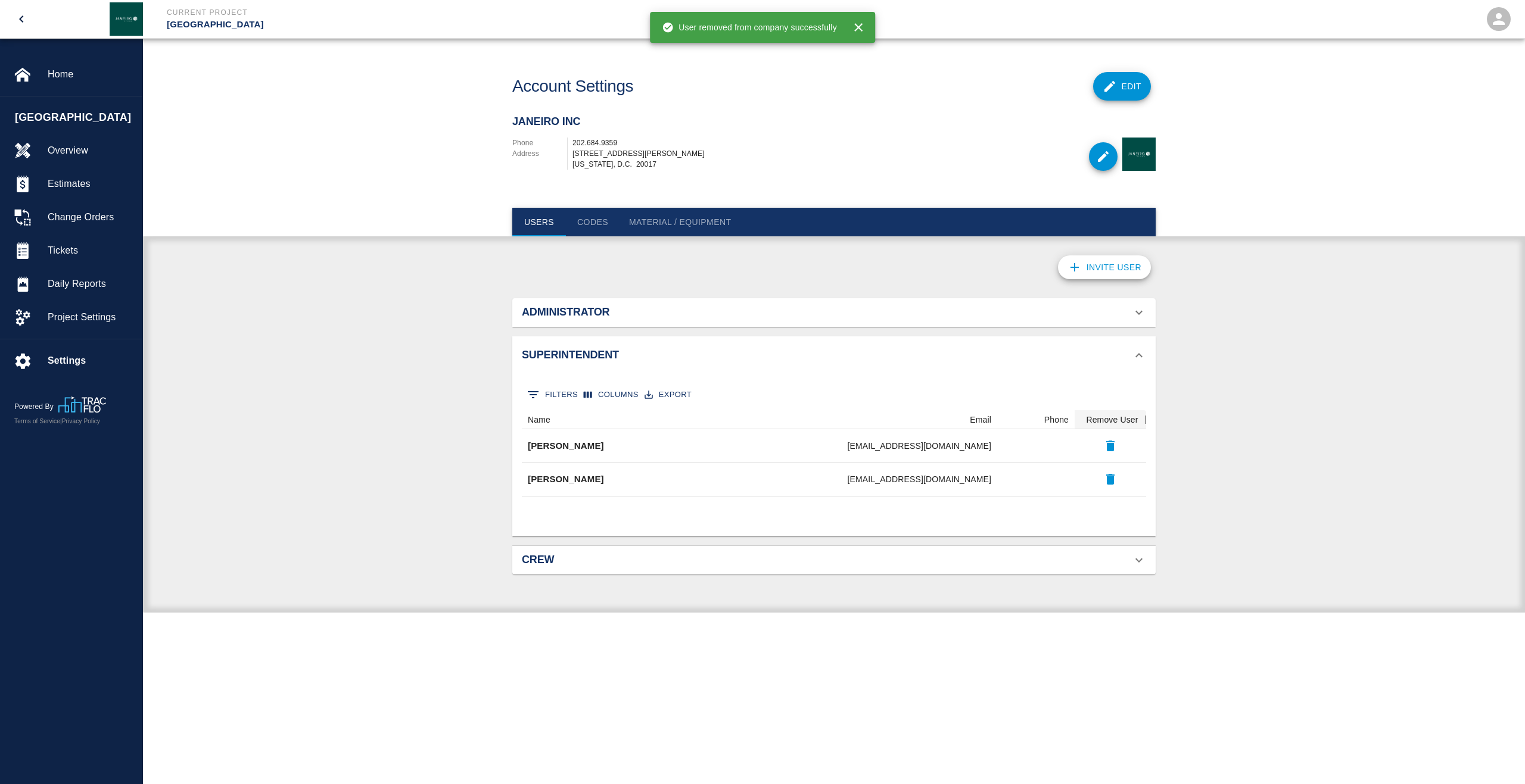
click at [565, 318] on h2 "Administrator" at bounding box center [623, 313] width 203 height 13
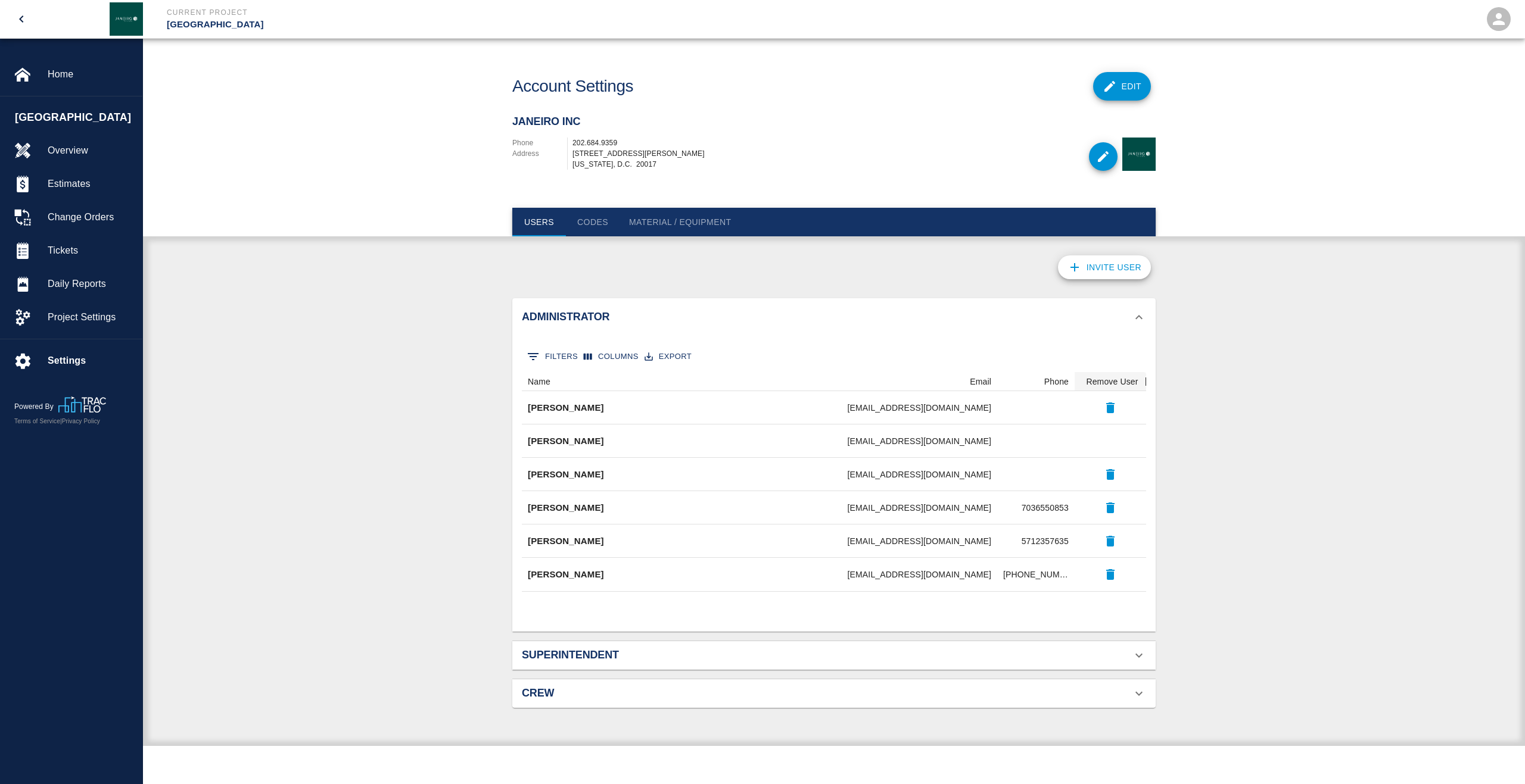
click at [553, 336] on div "0 Filters Columns Export Name Email Phone Remove User Eileen Johnson ejohnson@j…" at bounding box center [834, 483] width 644 height 296
click at [553, 325] on div "Administrator" at bounding box center [834, 318] width 644 height 39
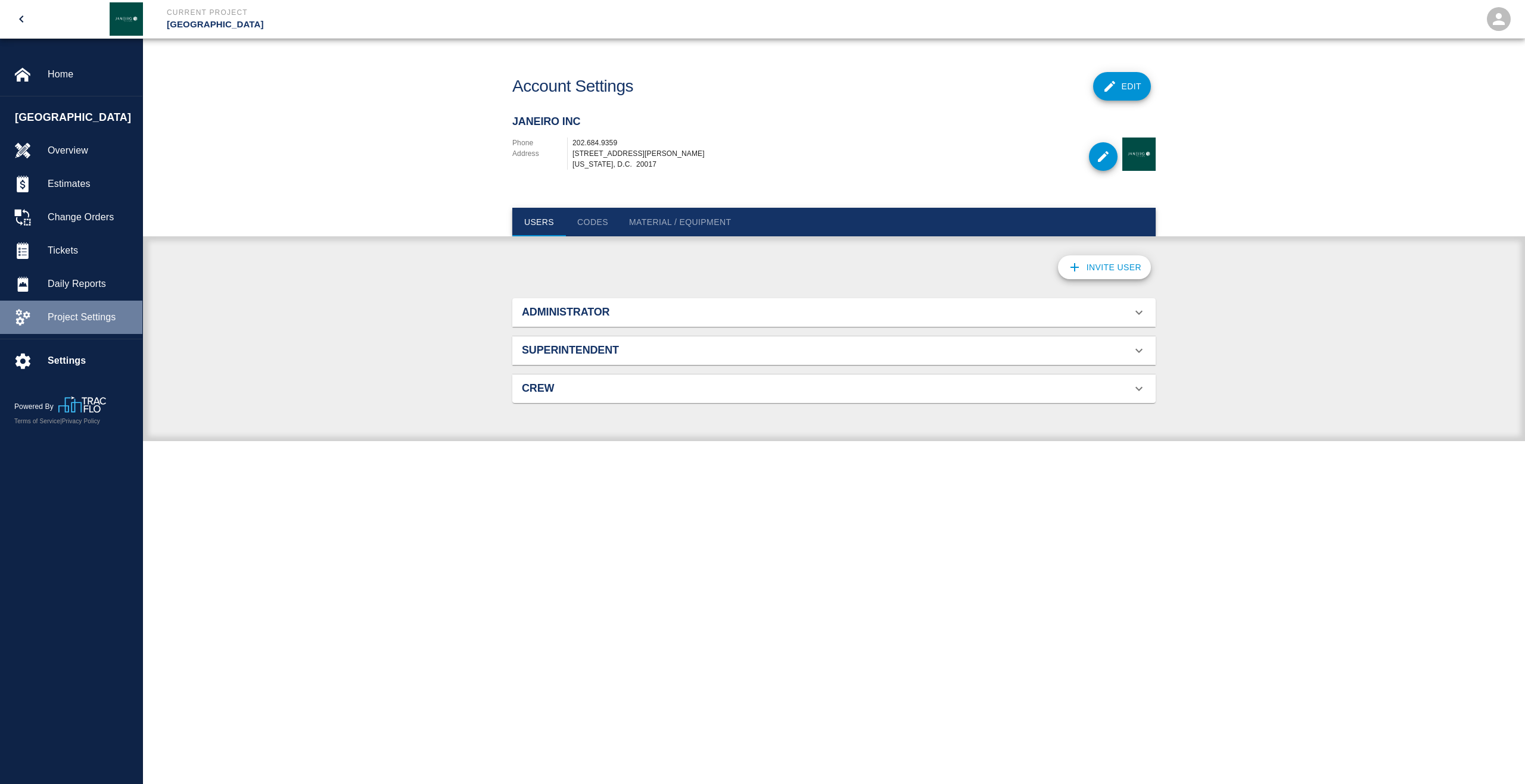
click at [74, 318] on span "Project Settings" at bounding box center [90, 317] width 85 height 14
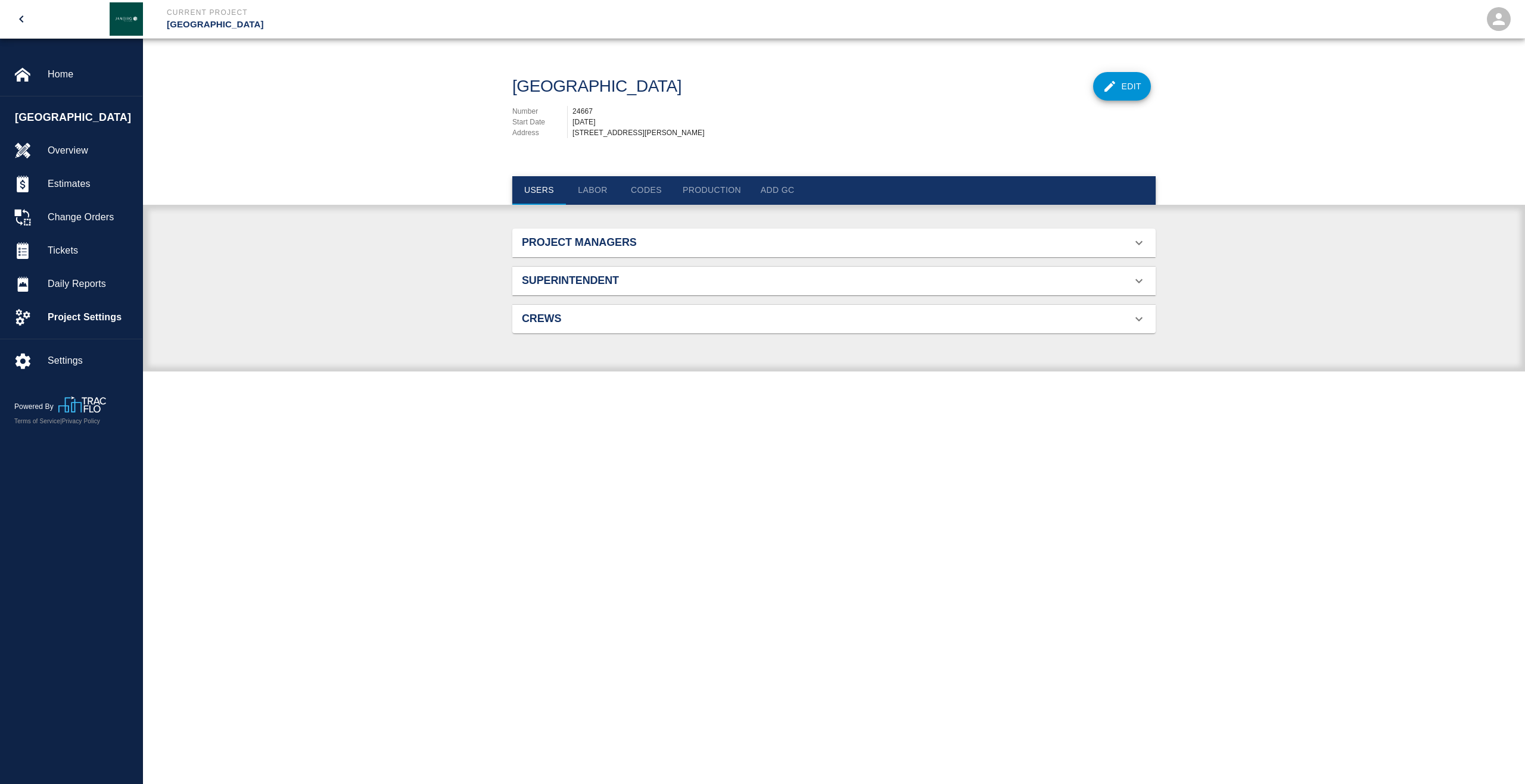
click at [782, 200] on button "Add GC" at bounding box center [777, 191] width 54 height 29
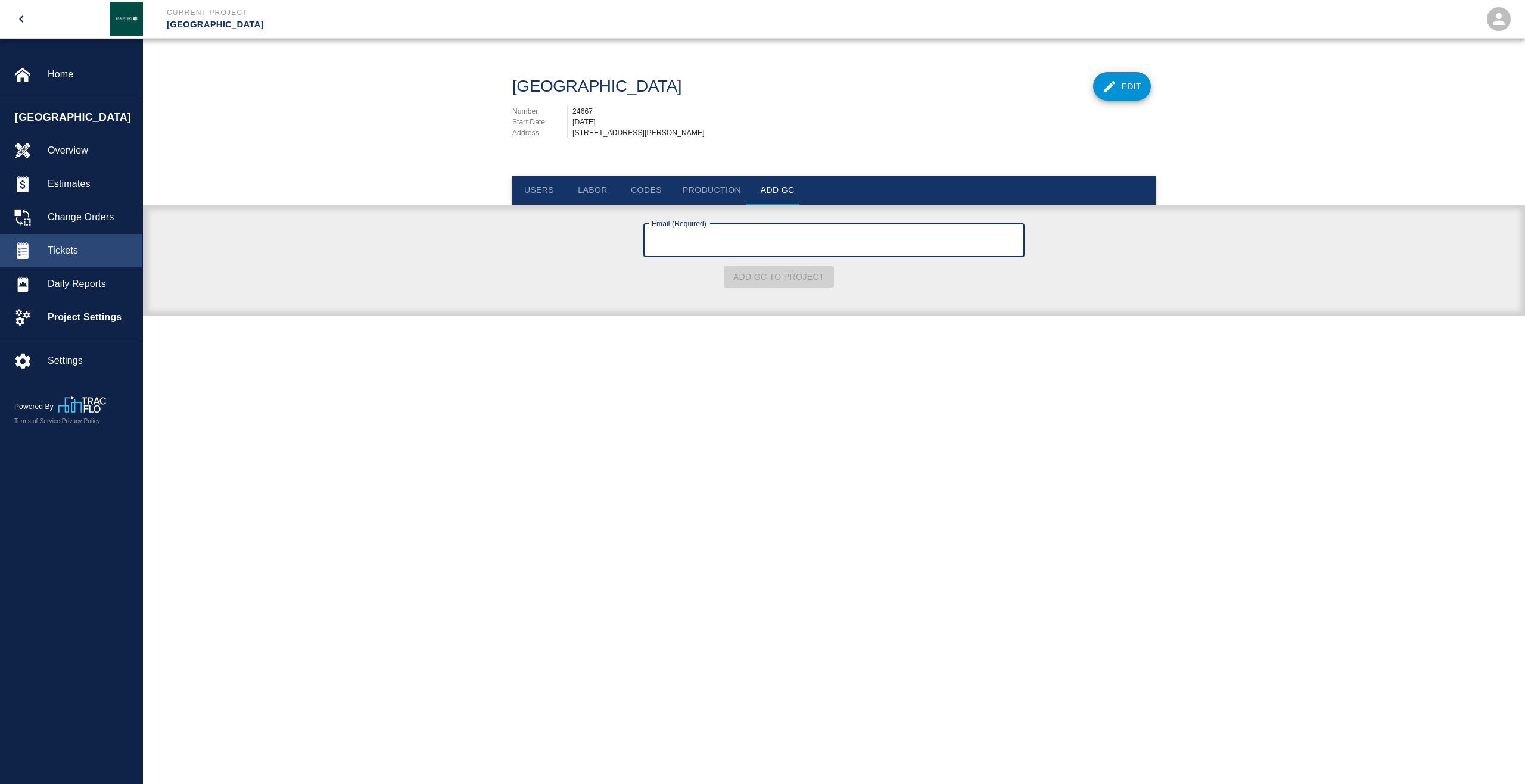
click at [111, 252] on span "Tickets" at bounding box center [90, 250] width 85 height 14
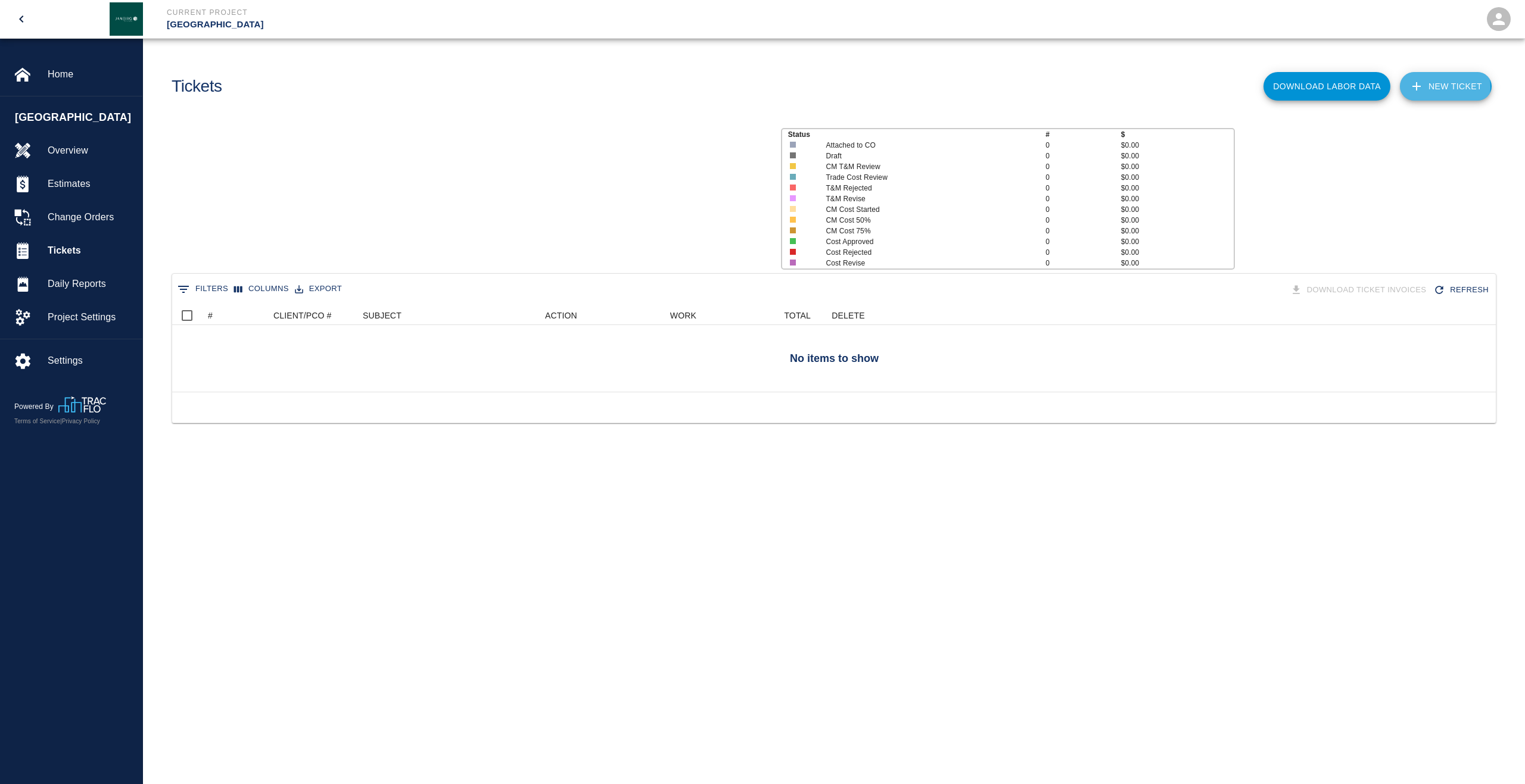
click at [1432, 87] on link "NEW TICKET" at bounding box center [1445, 87] width 92 height 29
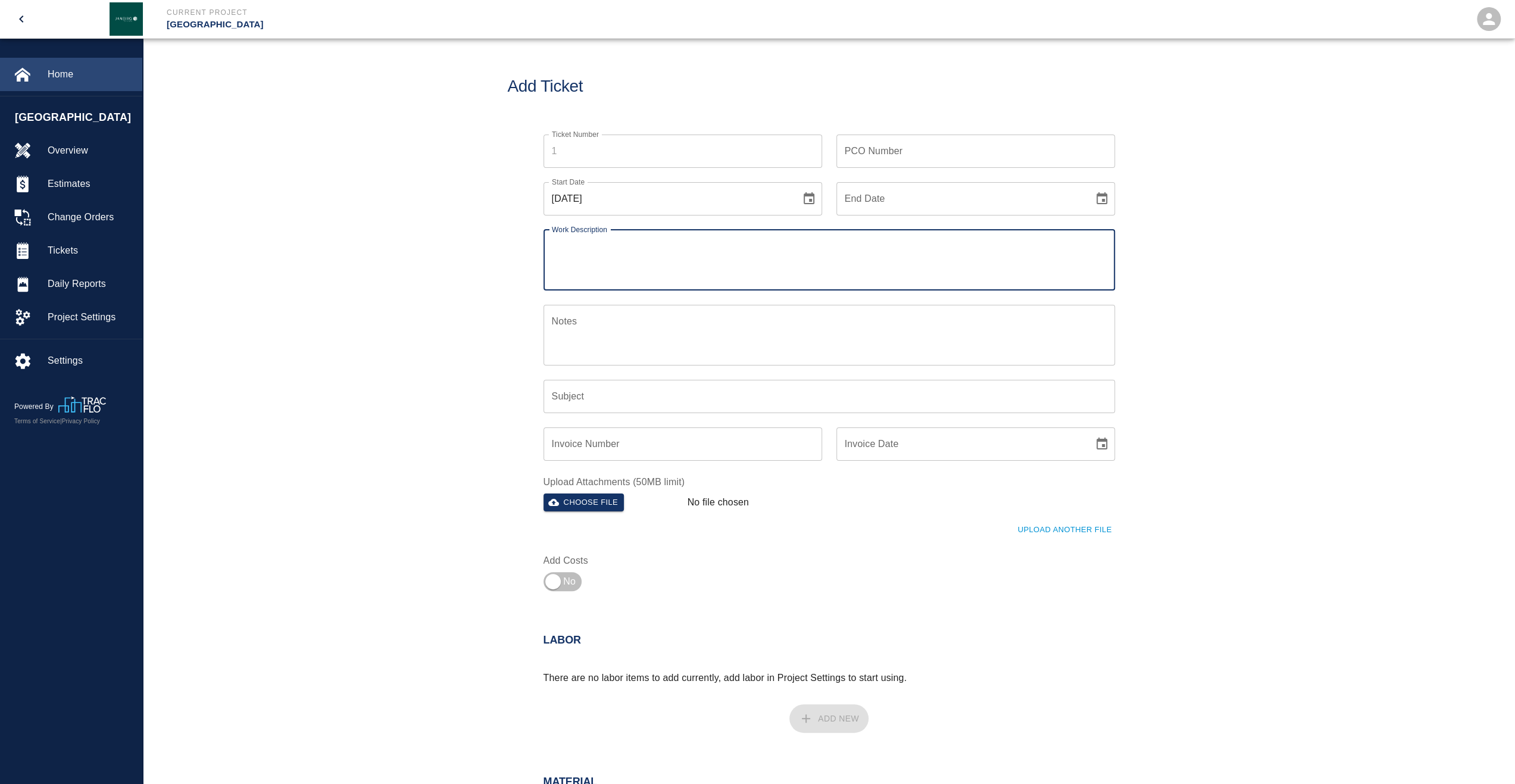
click at [77, 74] on span "Home" at bounding box center [90, 74] width 85 height 14
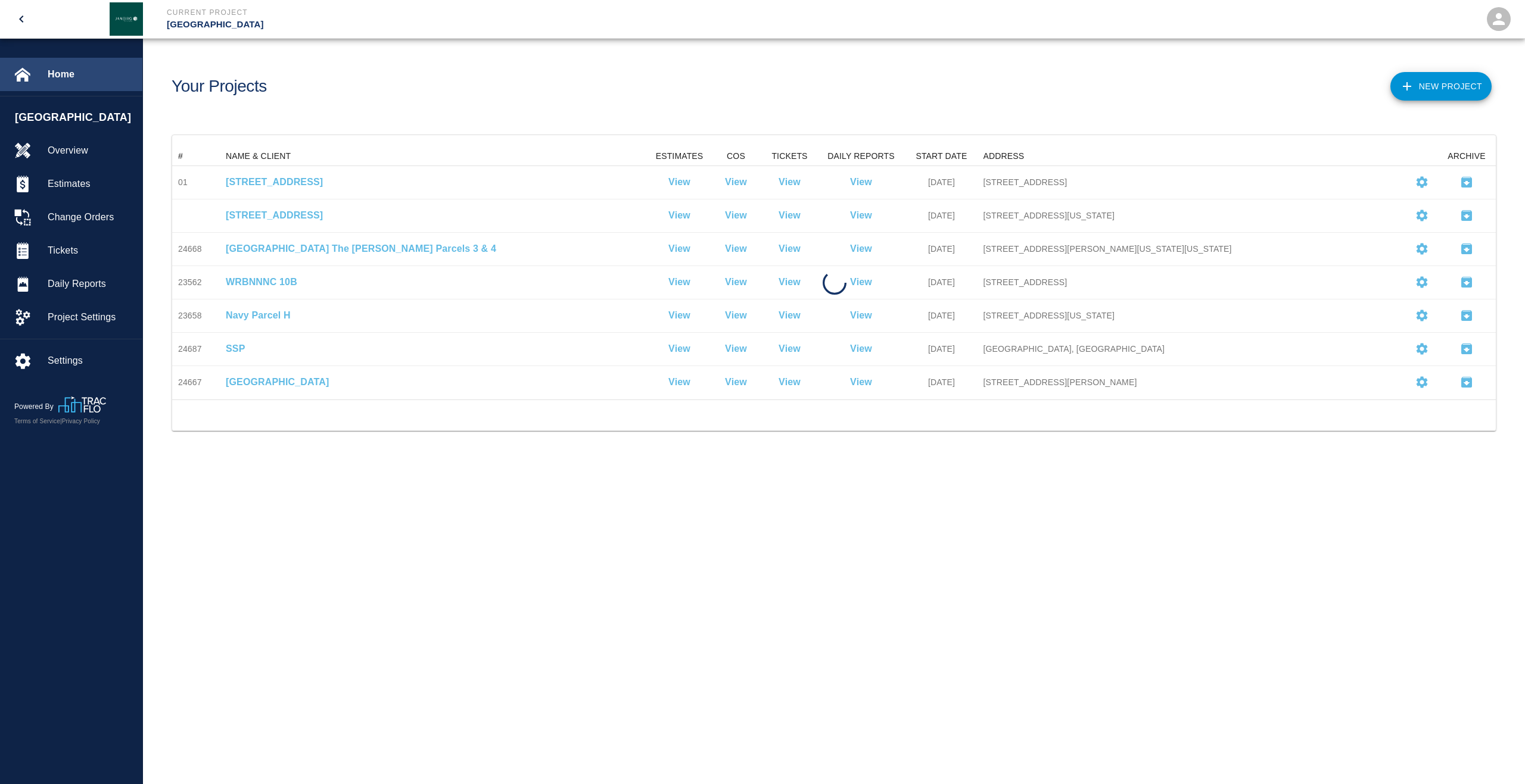
scroll to position [243, 1314]
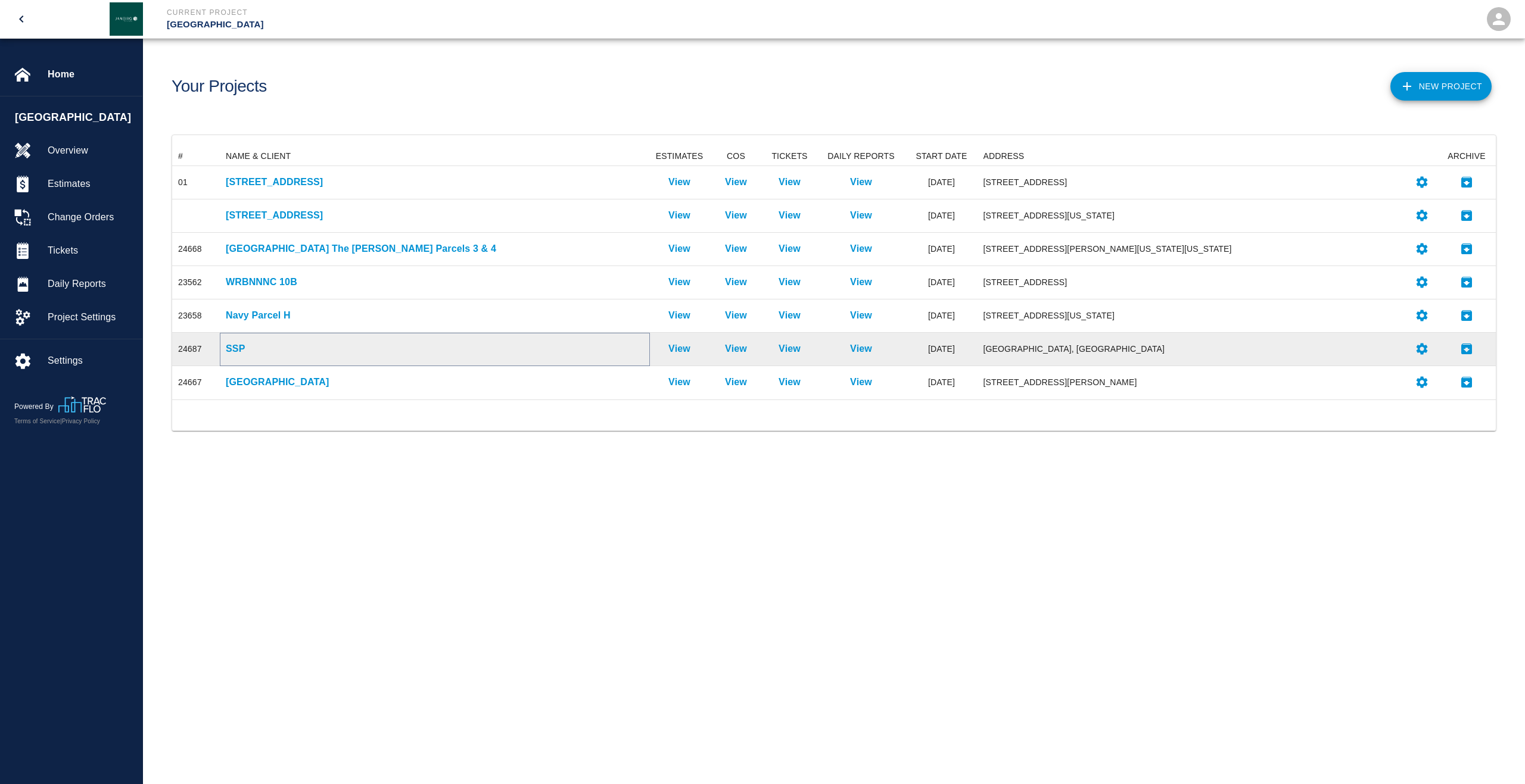
click at [246, 353] on p "SSP" at bounding box center [434, 349] width 418 height 14
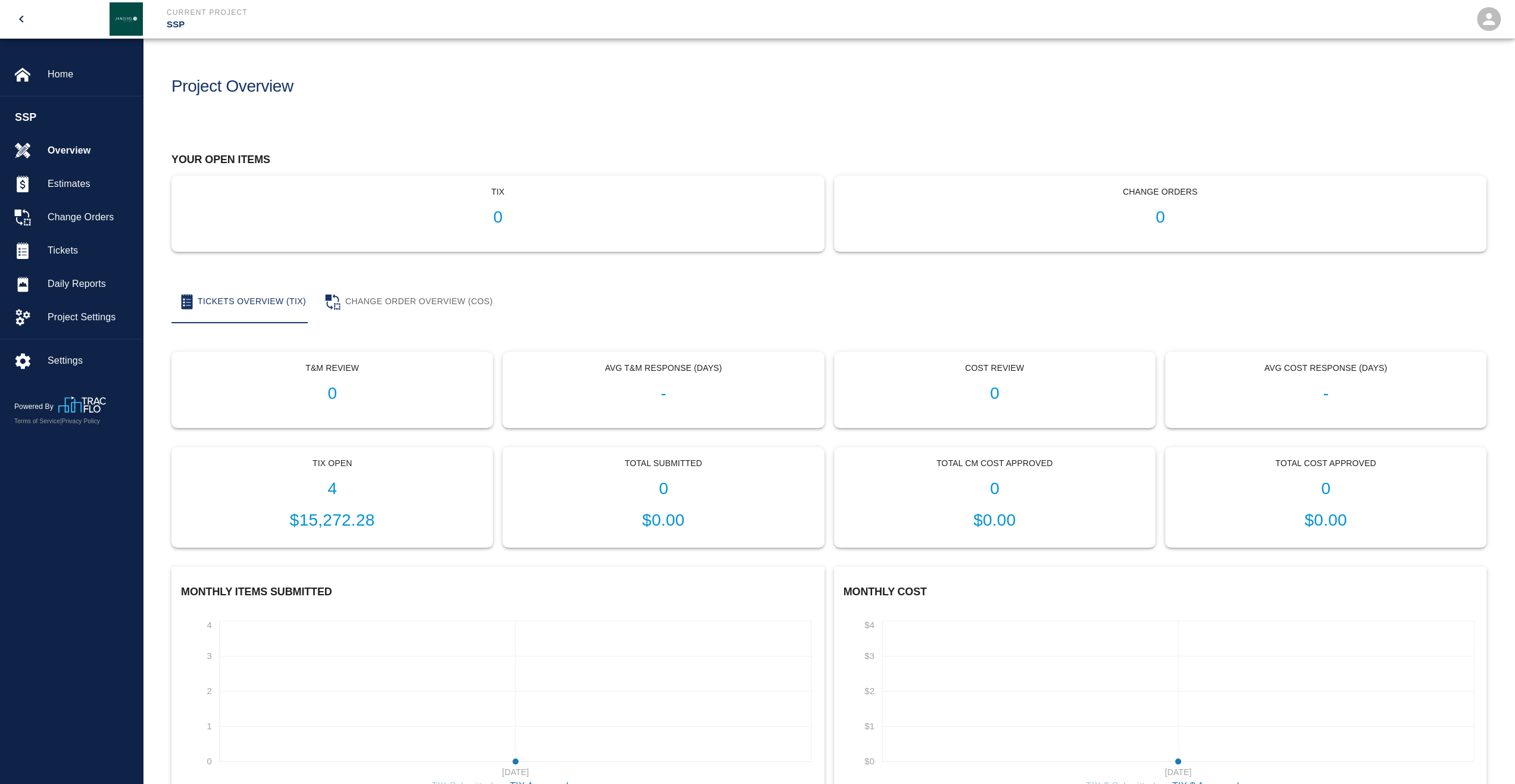
click at [17, 21] on icon "open drawer" at bounding box center [21, 18] width 14 height 14
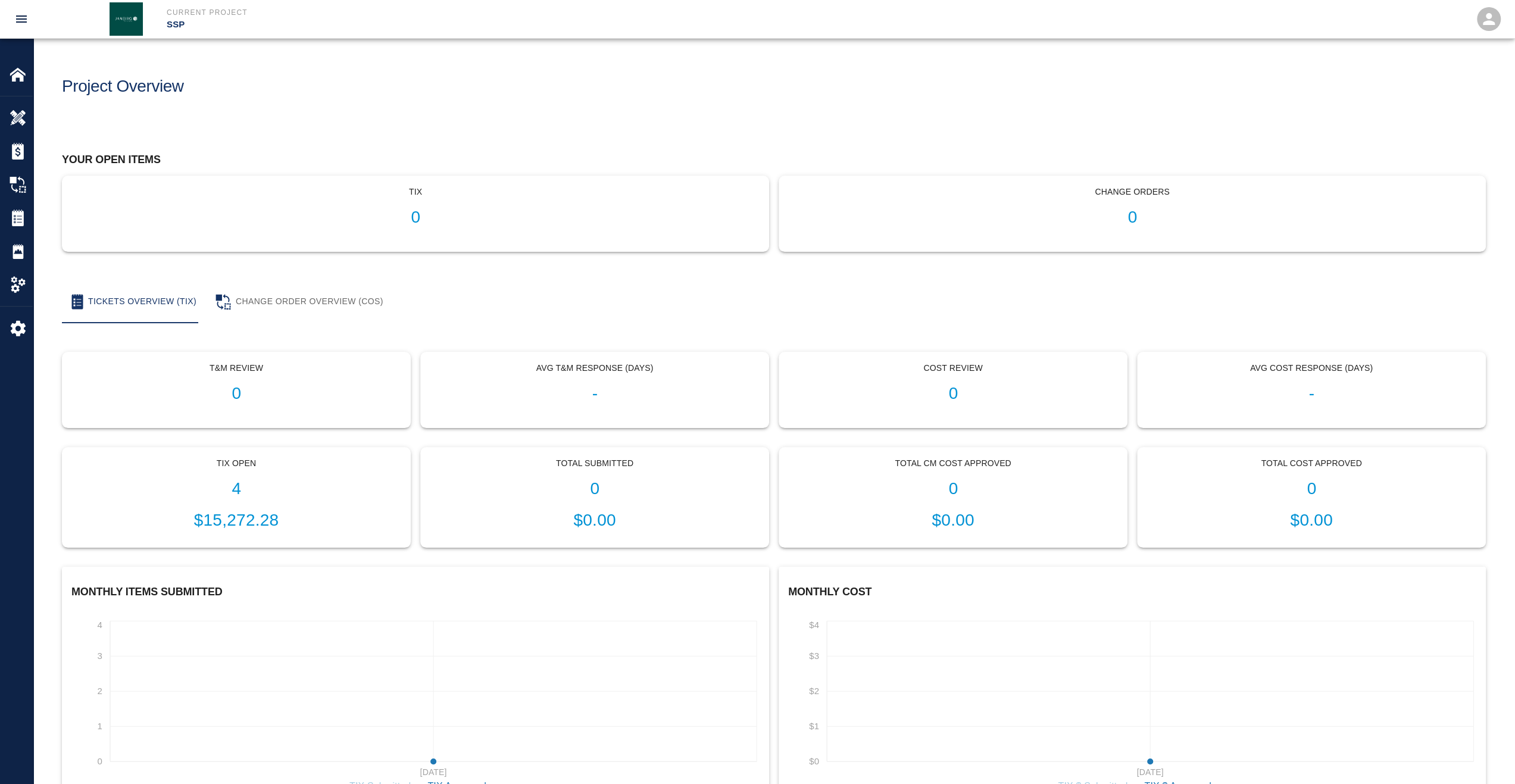
click at [17, 21] on icon "open drawer" at bounding box center [21, 18] width 11 height 7
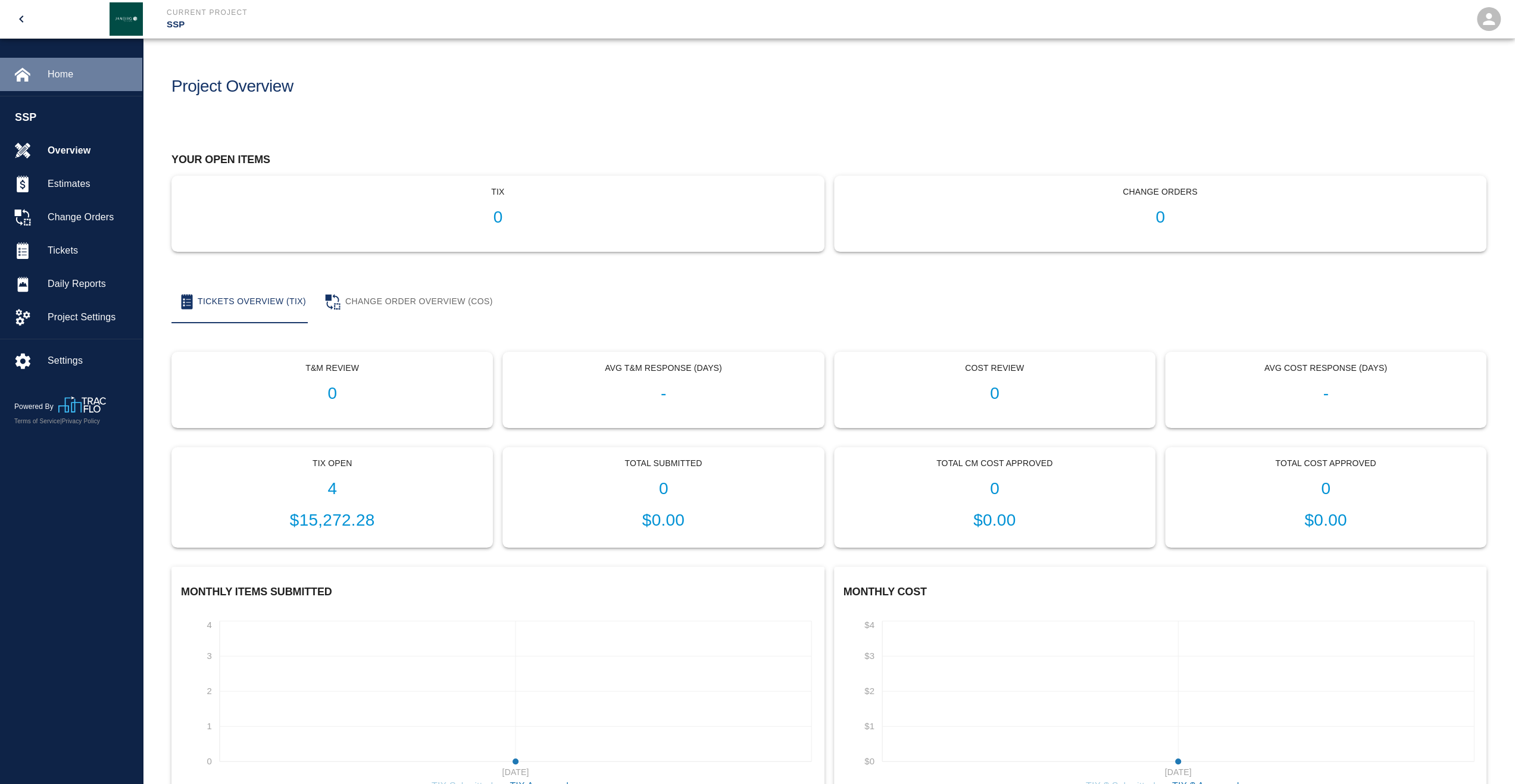
click at [39, 77] on div at bounding box center [31, 74] width 34 height 16
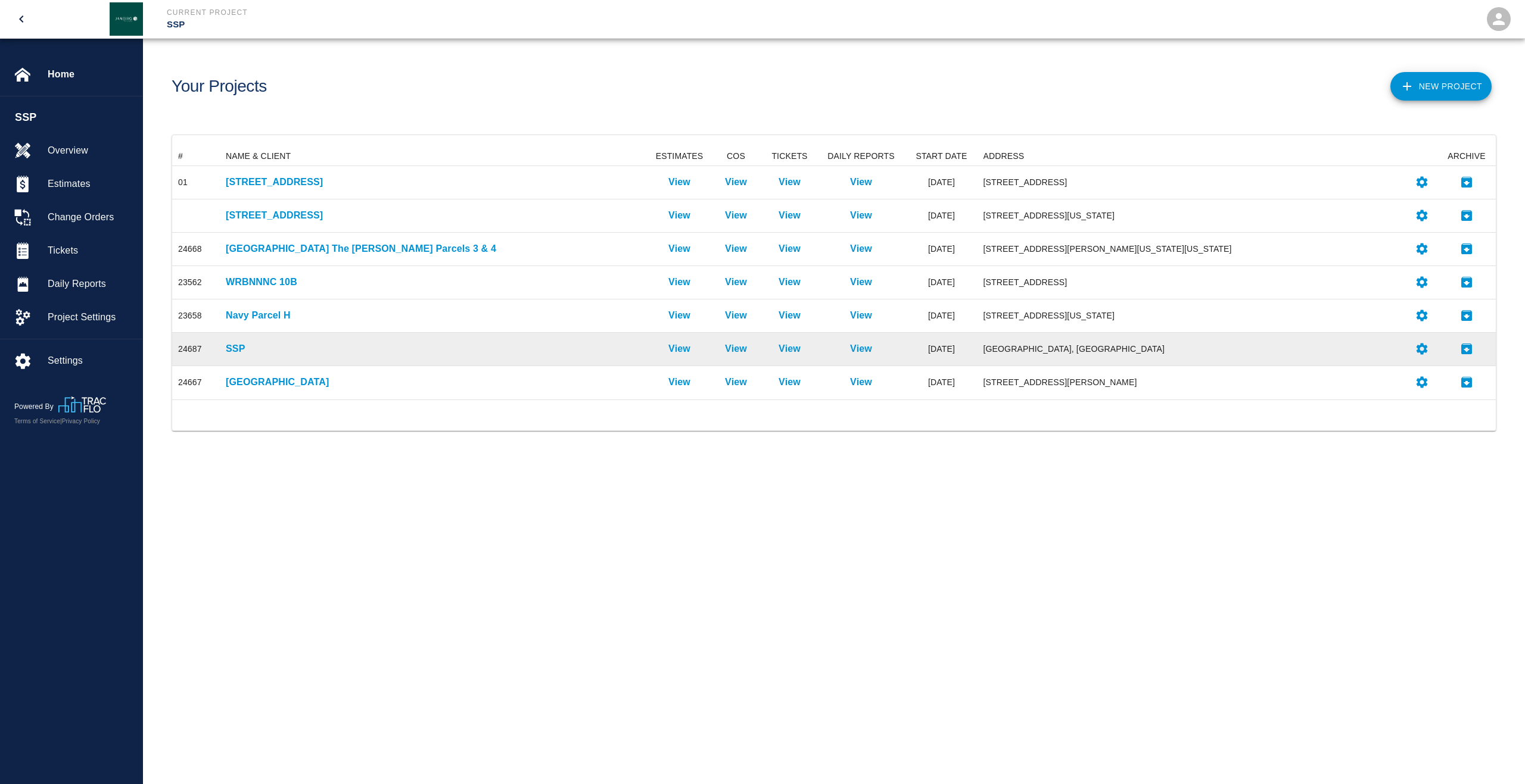
scroll to position [243, 1314]
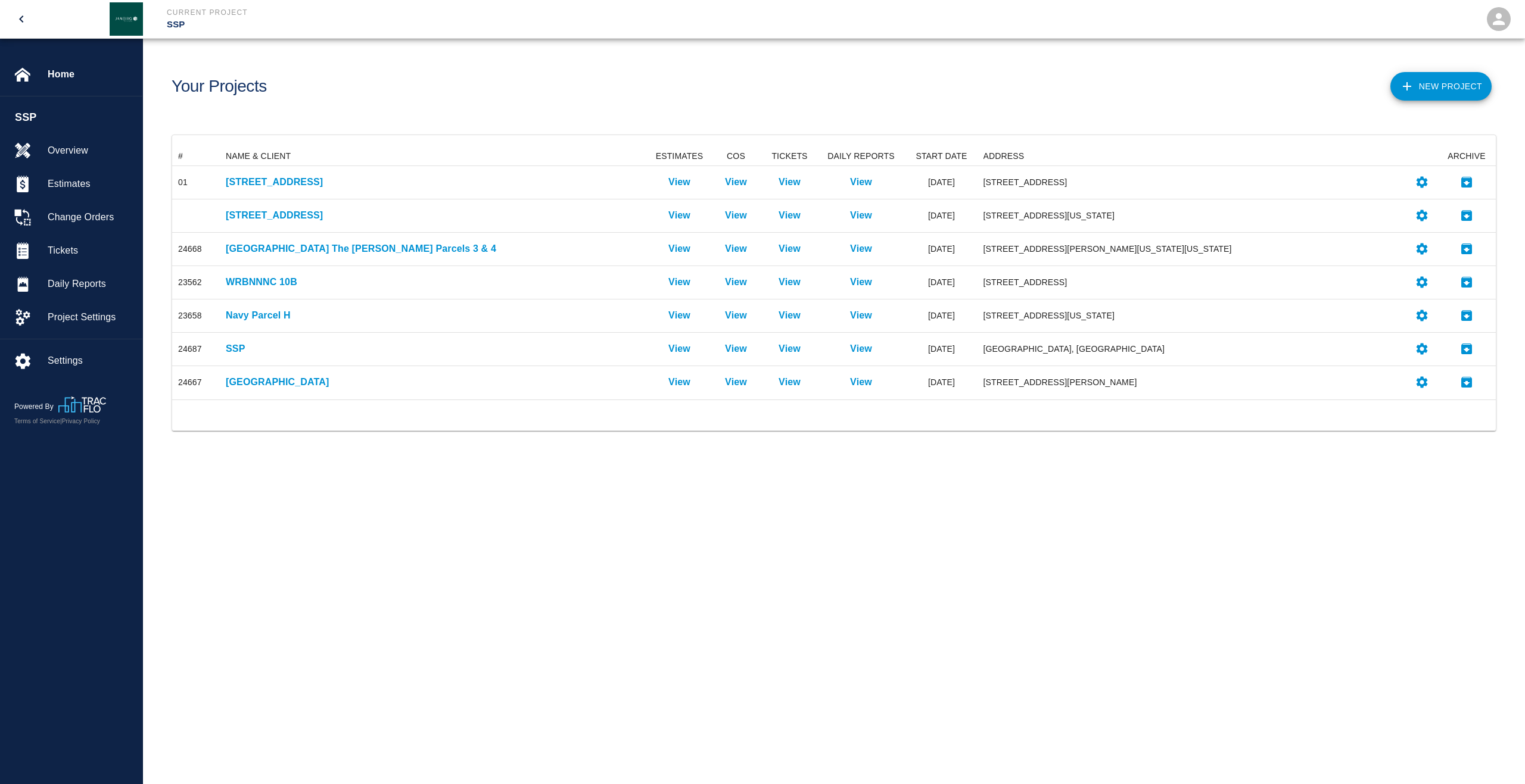
click at [143, 18] on img at bounding box center [126, 18] width 34 height 34
click at [135, 17] on img at bounding box center [126, 18] width 34 height 34
click at [1505, 19] on icon "open" at bounding box center [1498, 19] width 18 height 18
click at [1238, 23] on div at bounding box center [762, 392] width 1525 height 784
click at [22, 21] on icon "open drawer" at bounding box center [21, 18] width 4 height 7
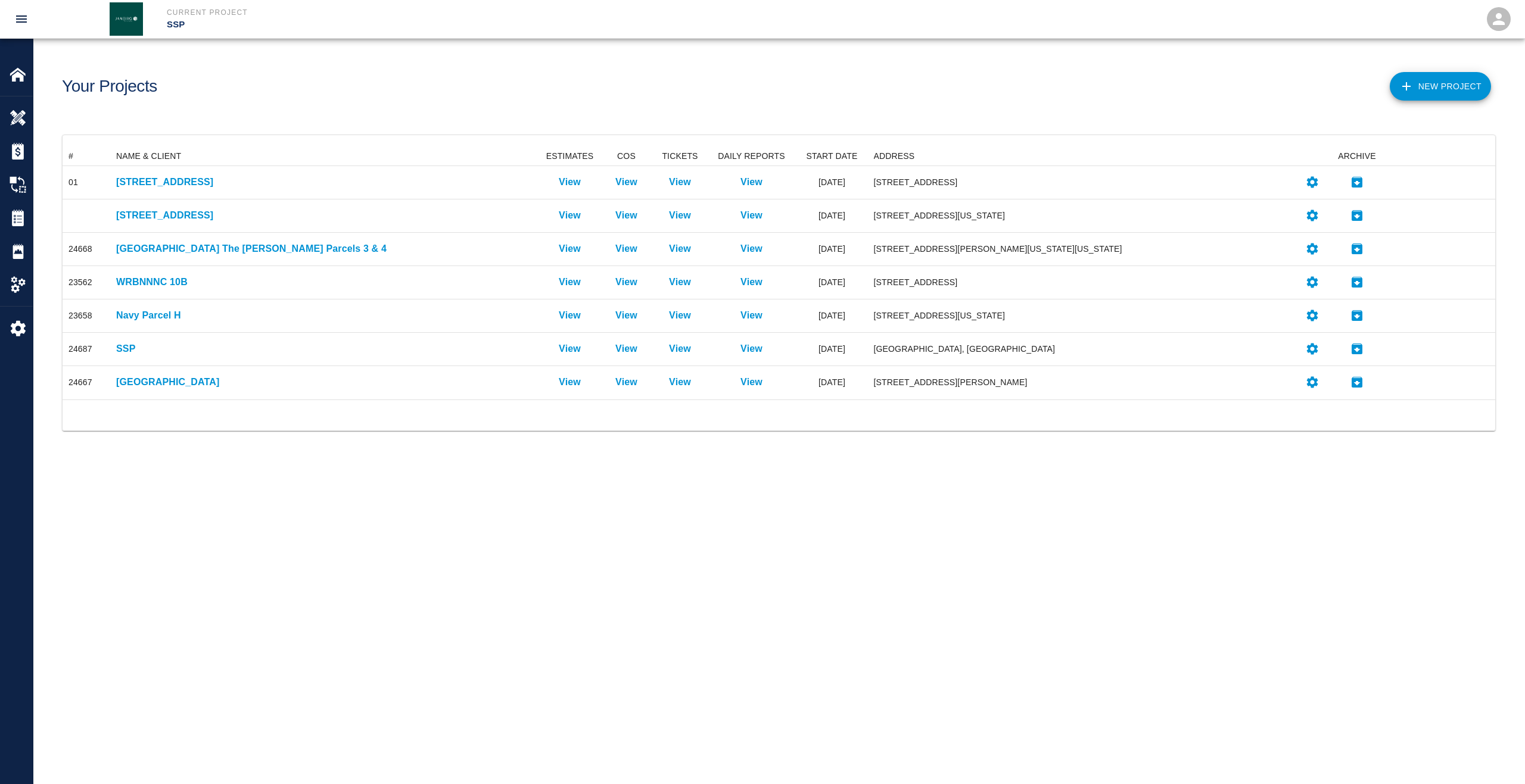
scroll to position [243, 1424]
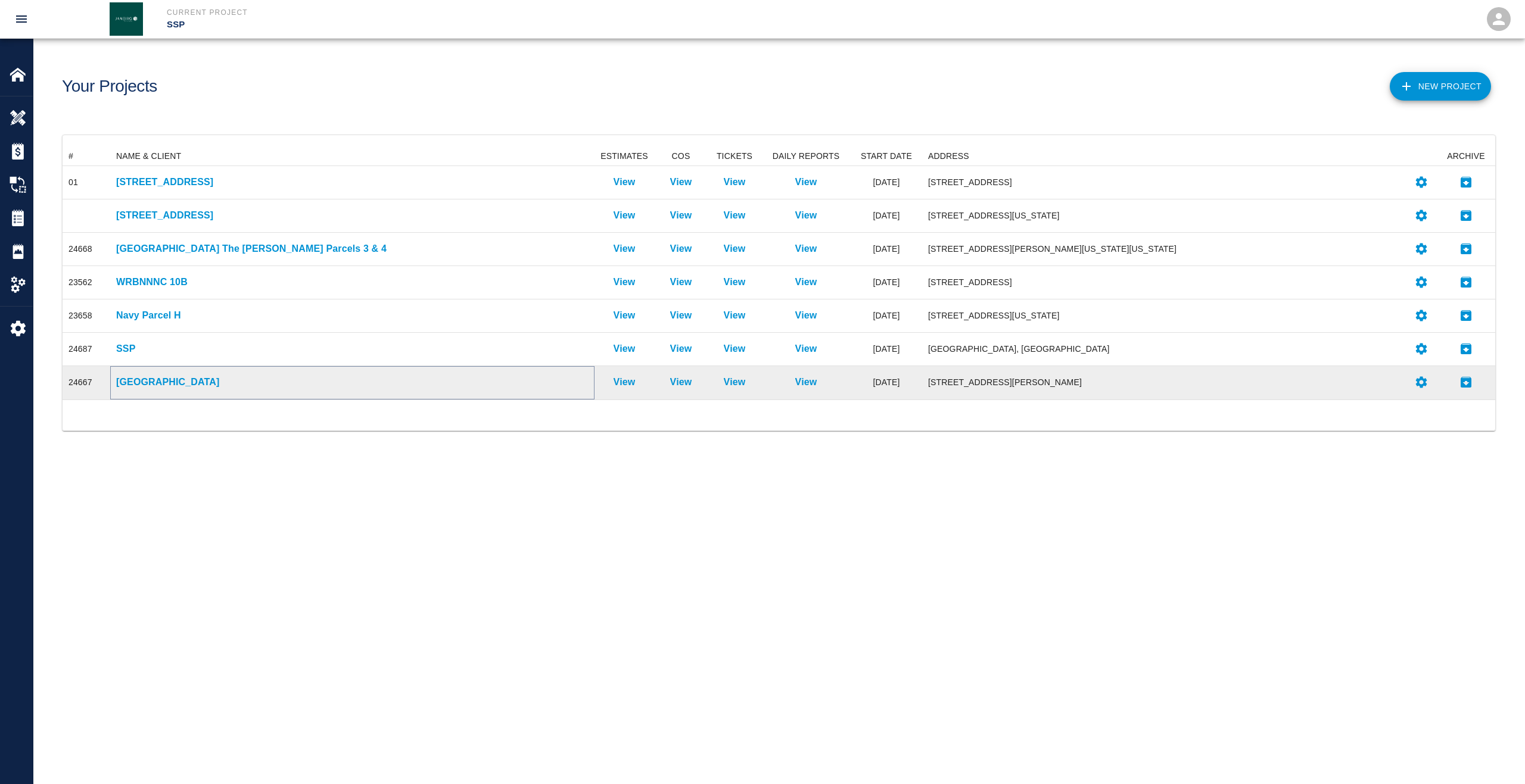
click at [155, 381] on p "[GEOGRAPHIC_DATA]" at bounding box center [353, 381] width 472 height 14
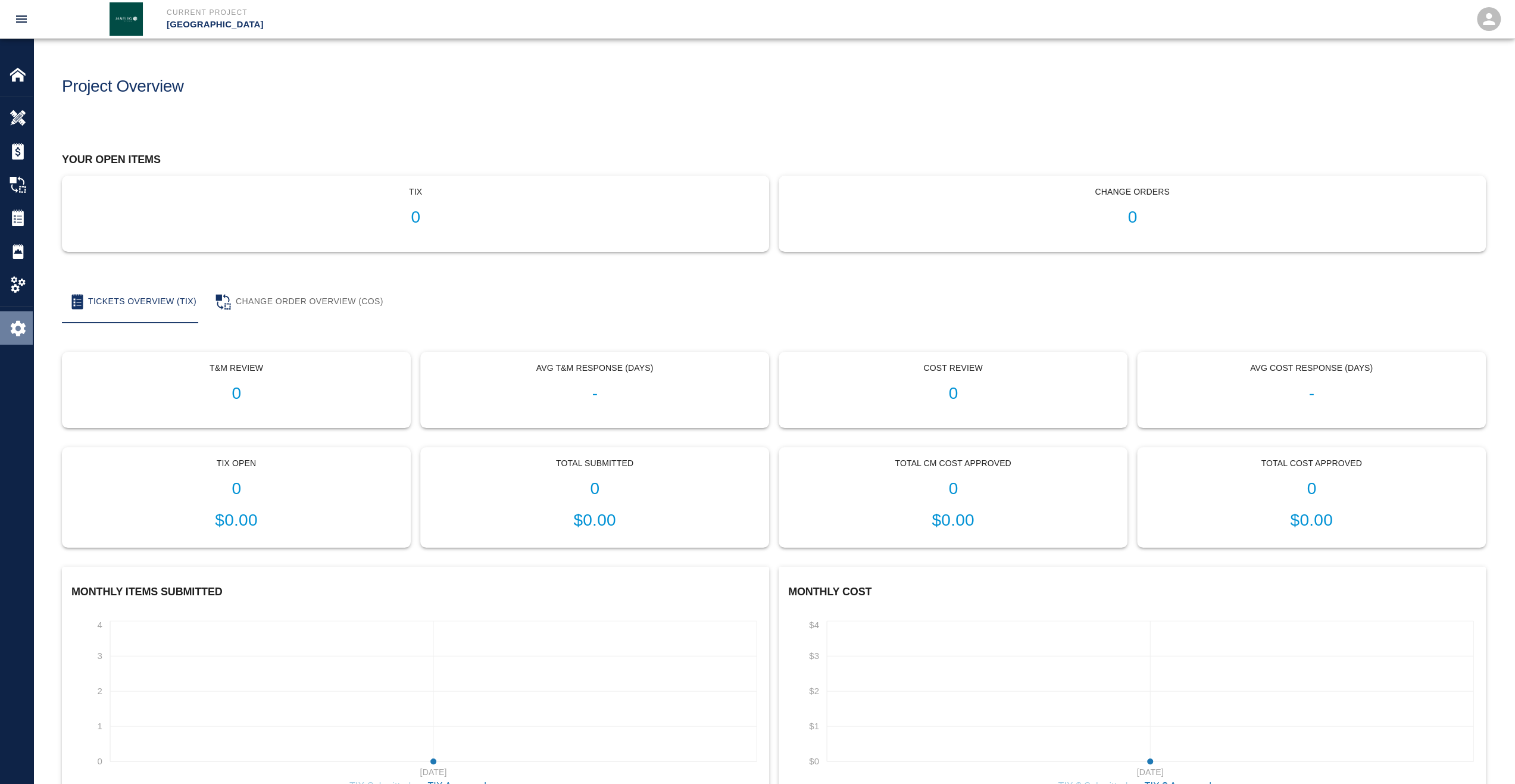
click at [26, 329] on div at bounding box center [26, 327] width 34 height 16
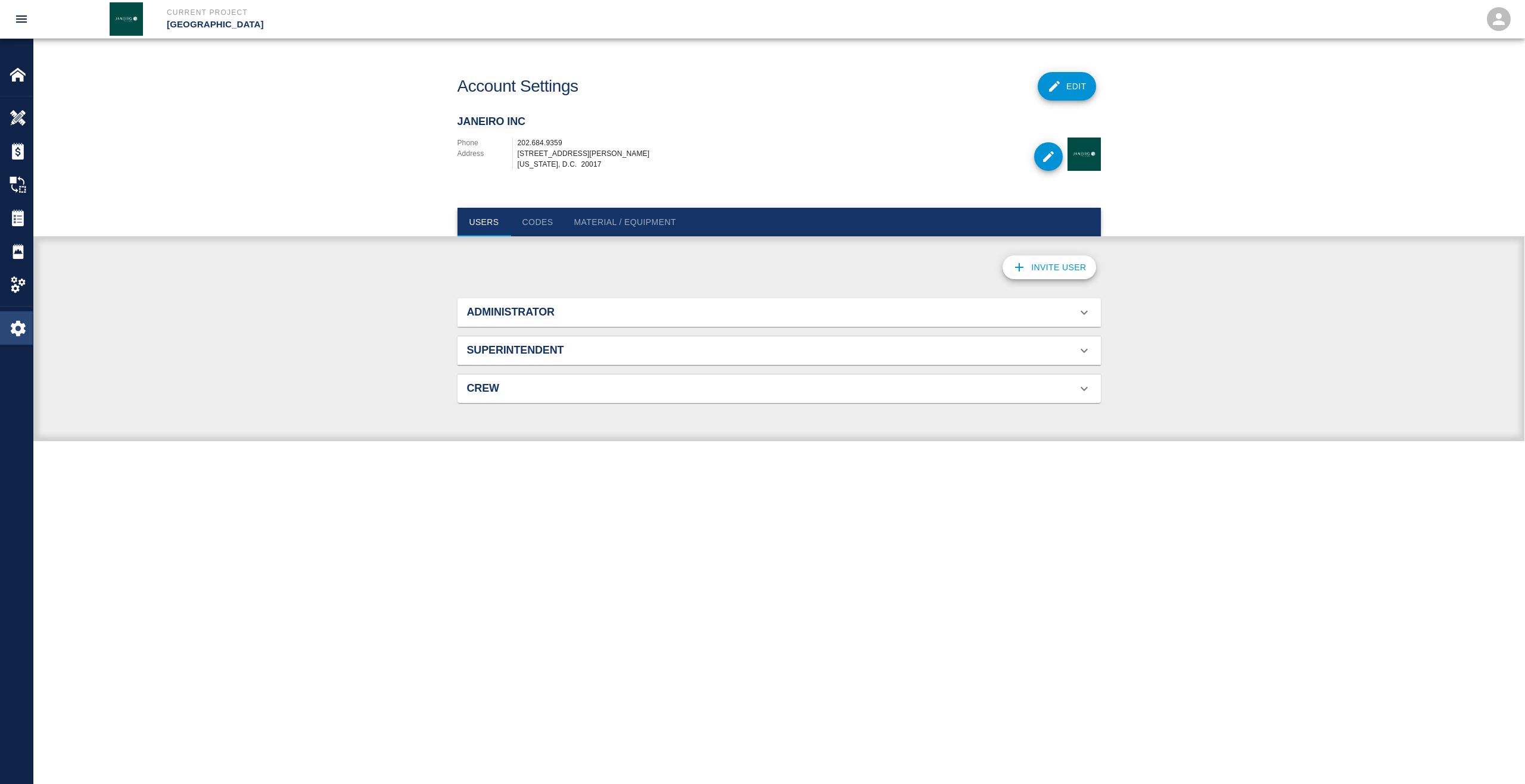
scroll to position [76, 615]
click at [25, 279] on img at bounding box center [17, 284] width 16 height 16
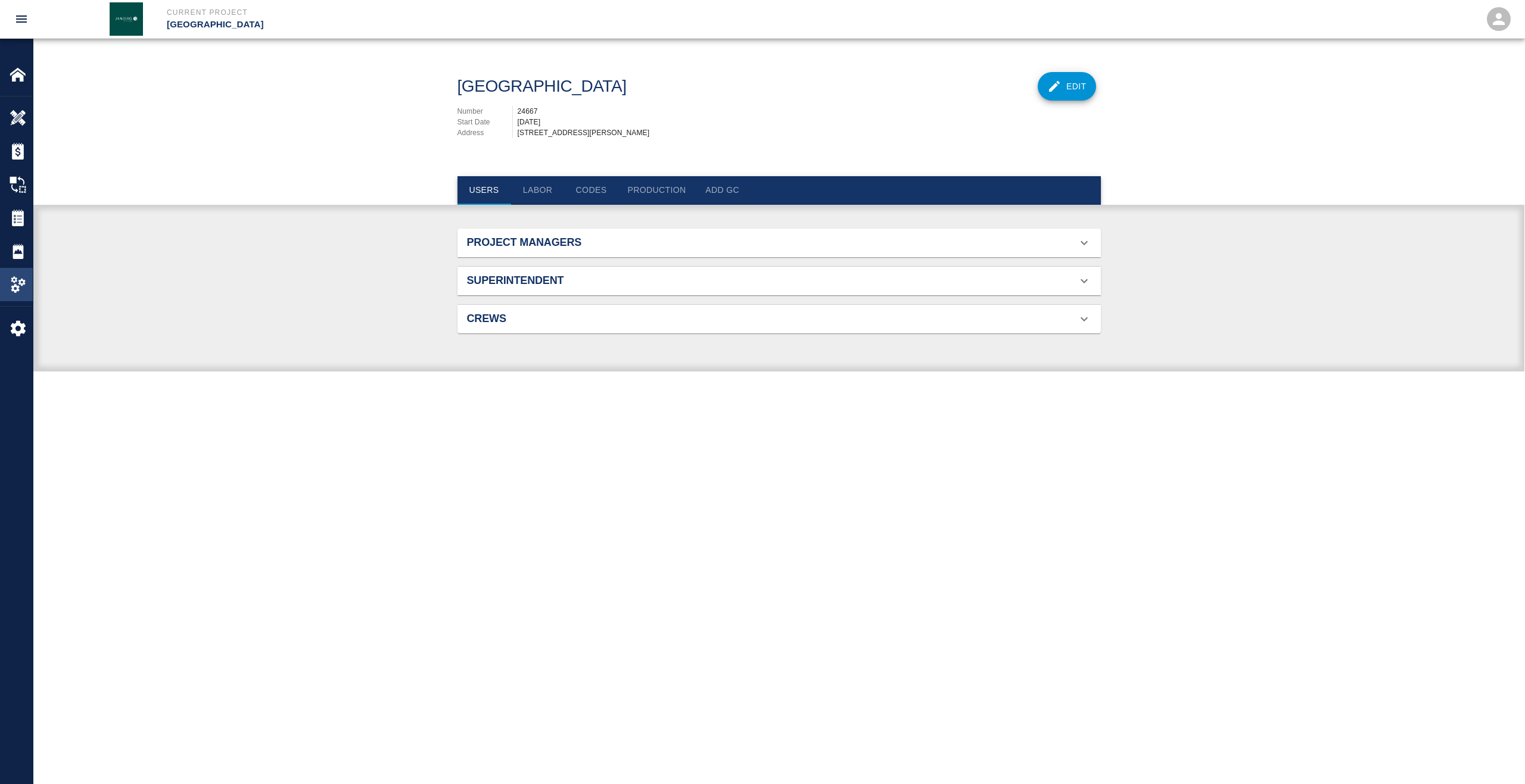
scroll to position [76, 615]
click at [720, 199] on button "Add GC" at bounding box center [723, 191] width 54 height 29
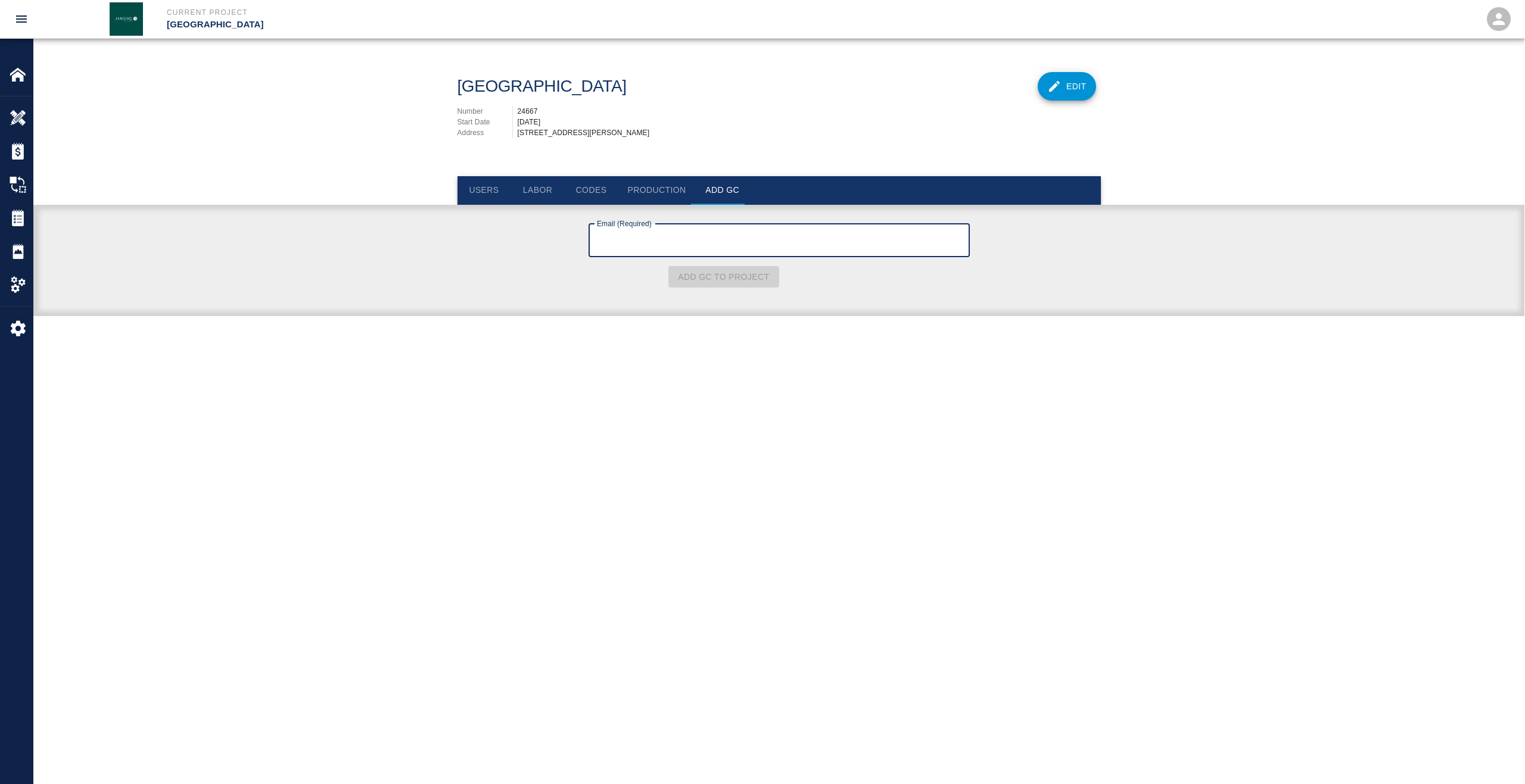
click at [469, 205] on button "Users" at bounding box center [485, 191] width 54 height 29
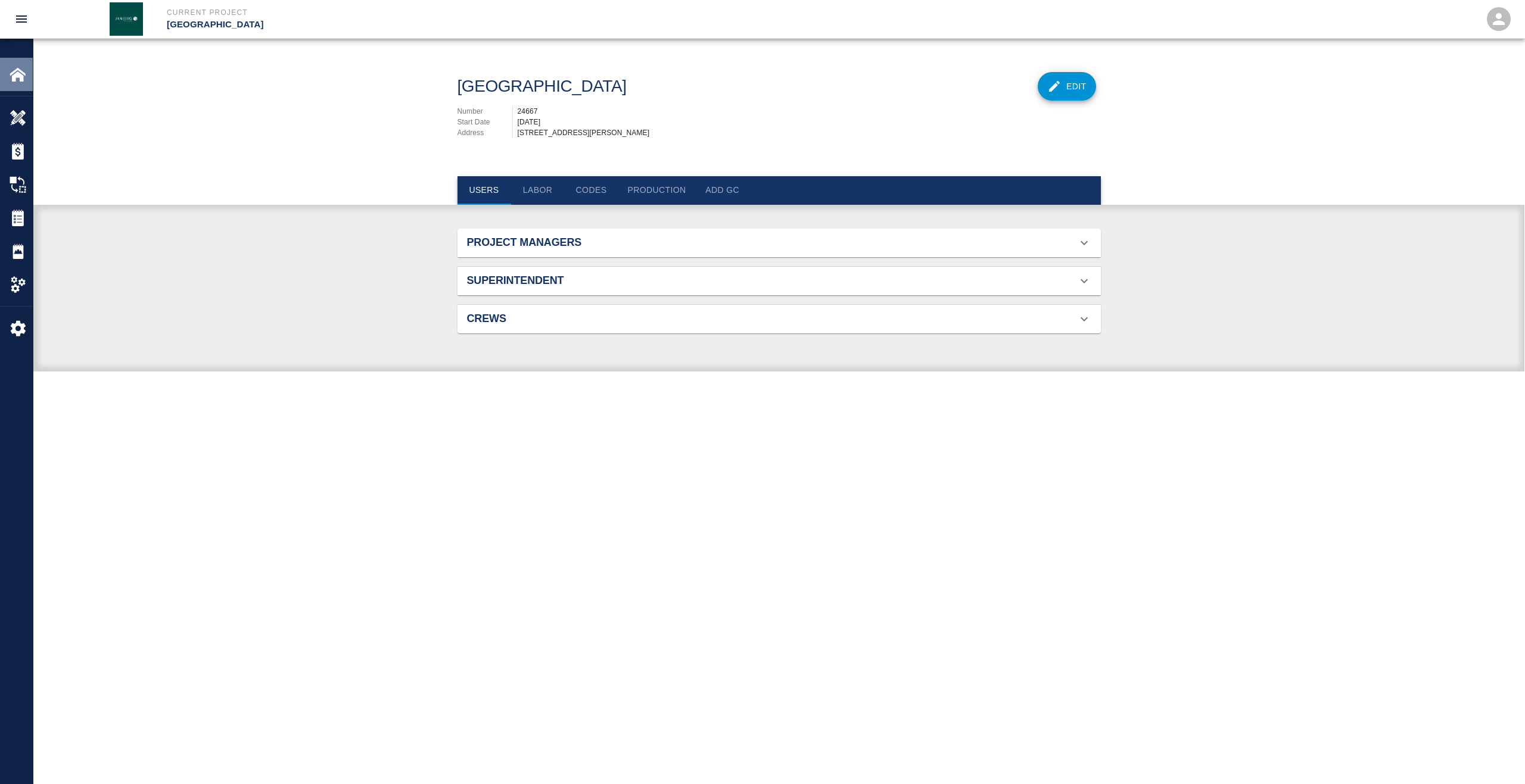
click at [26, 79] on div at bounding box center [26, 74] width 34 height 16
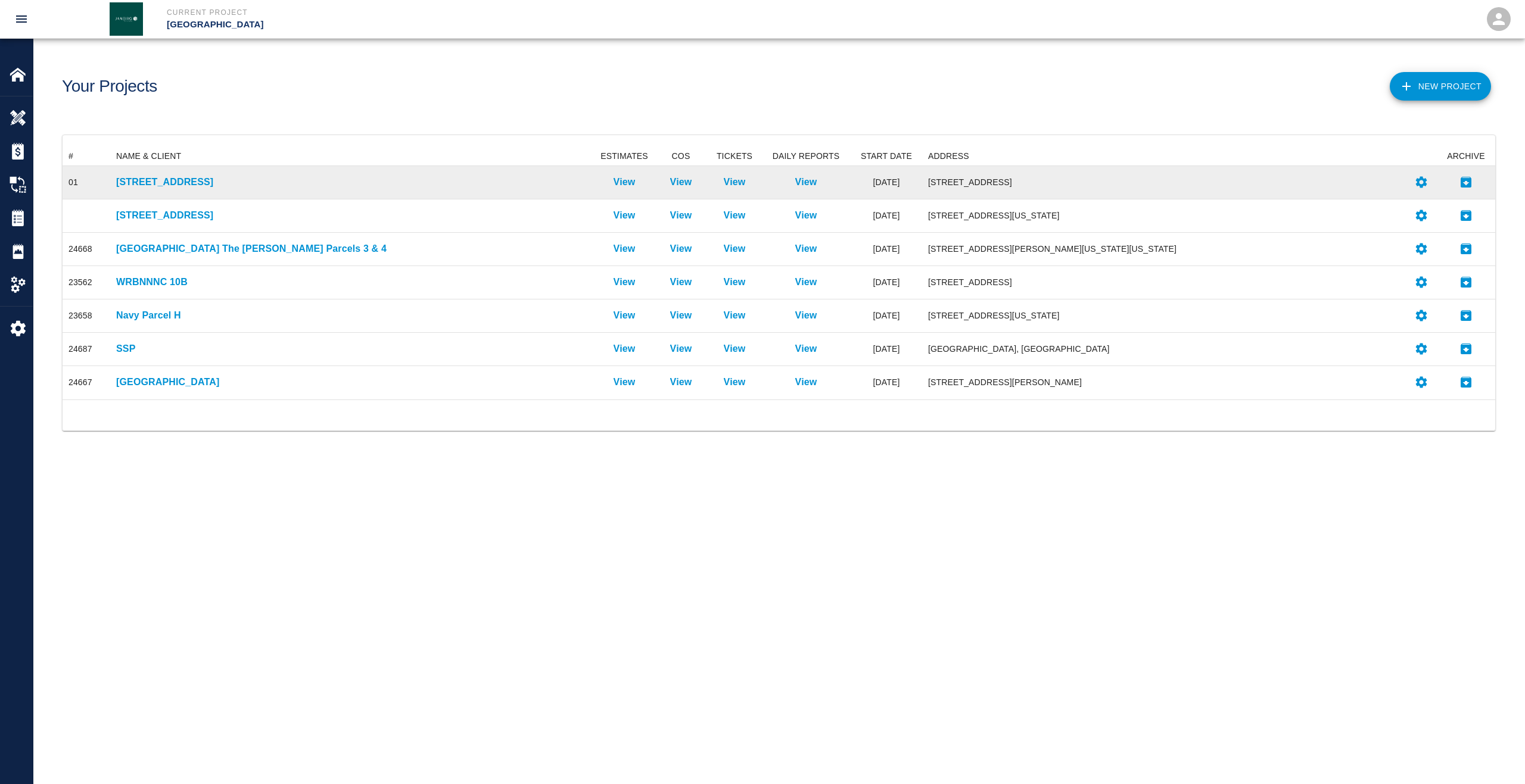
scroll to position [243, 1424]
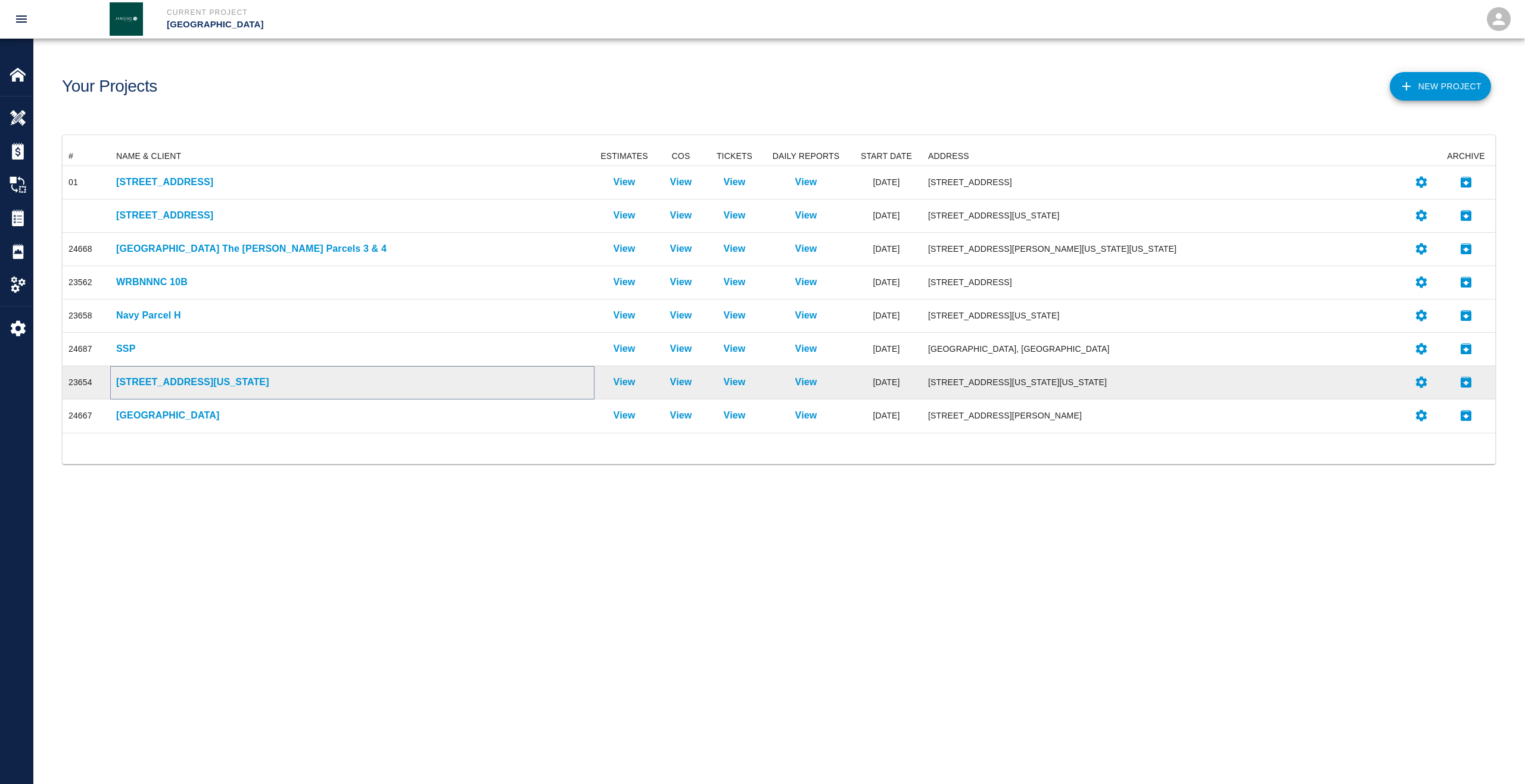
click at [181, 384] on p "[STREET_ADDRESS][US_STATE]" at bounding box center [353, 381] width 472 height 14
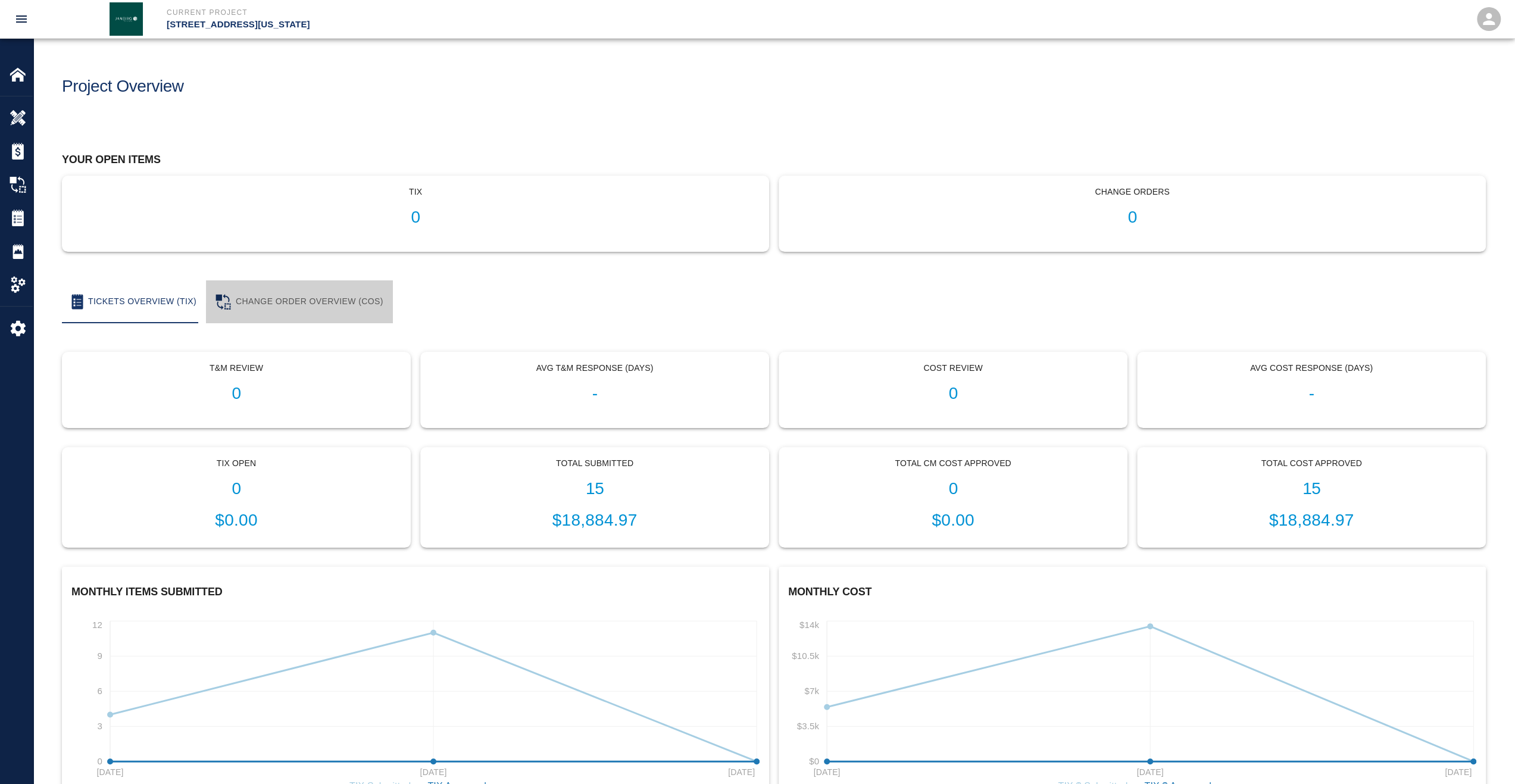
click at [306, 305] on button "Change Order Overview (COS)" at bounding box center [300, 301] width 187 height 43
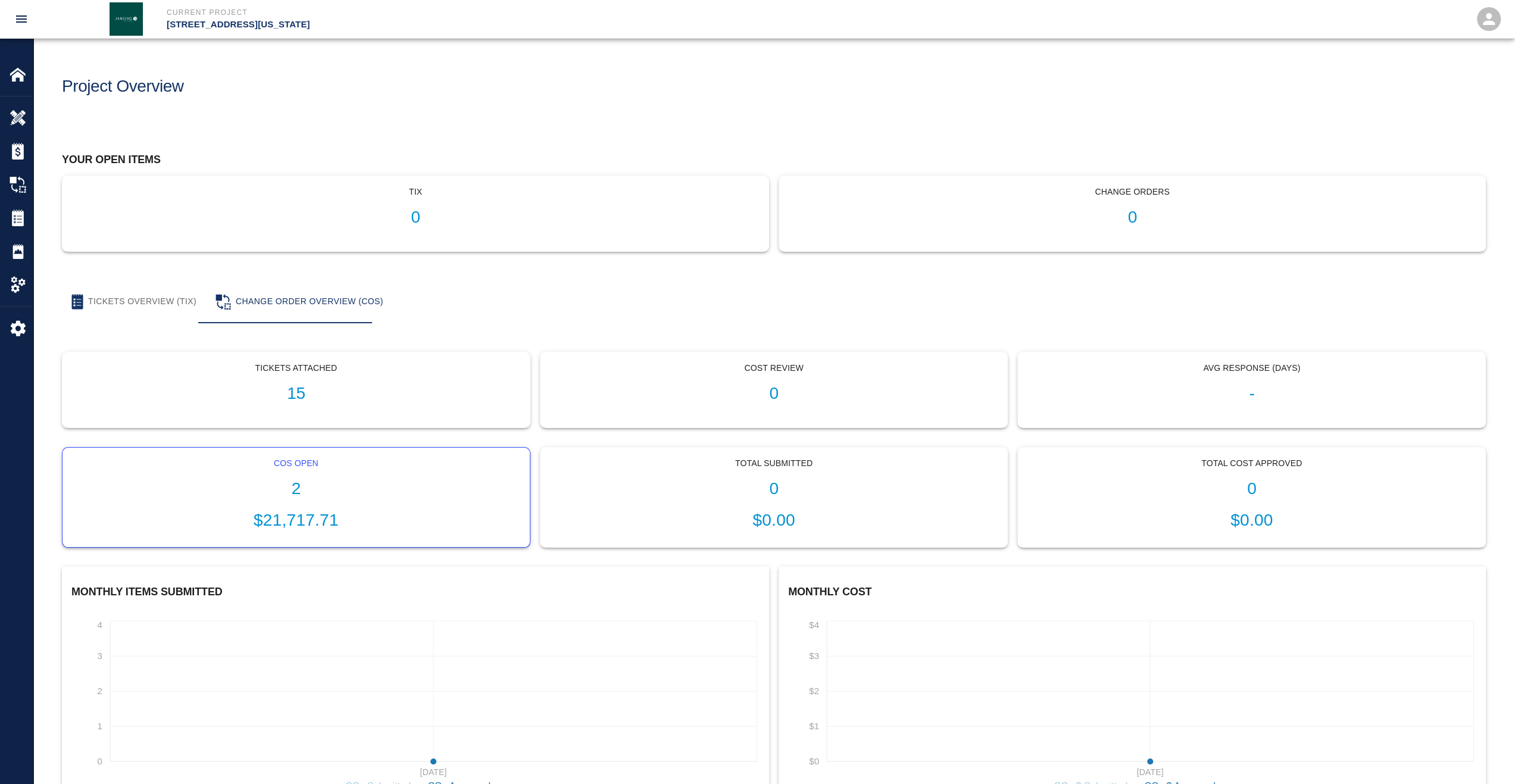
click at [316, 460] on p "COs Open" at bounding box center [297, 463] width 449 height 13
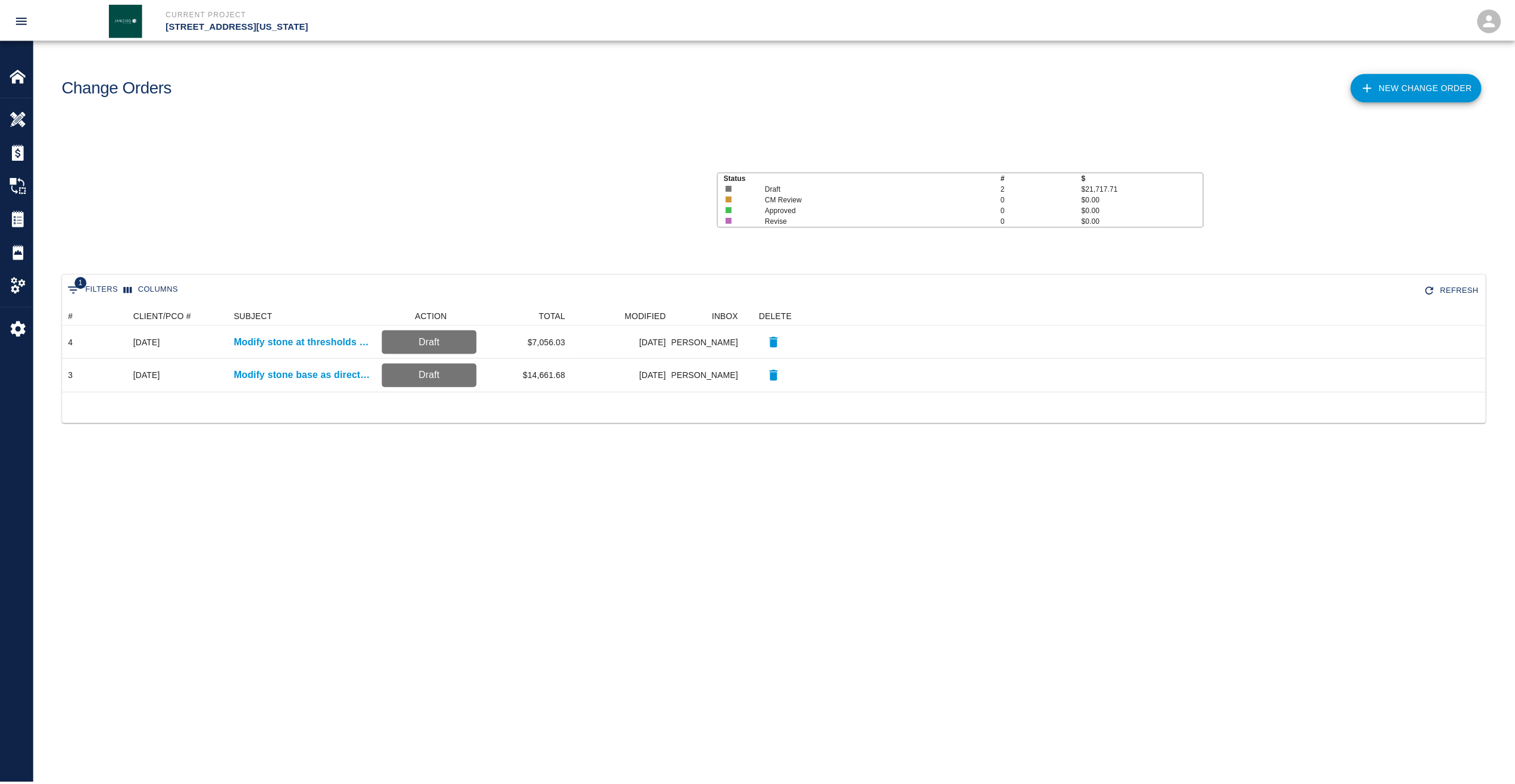
scroll to position [76, 1424]
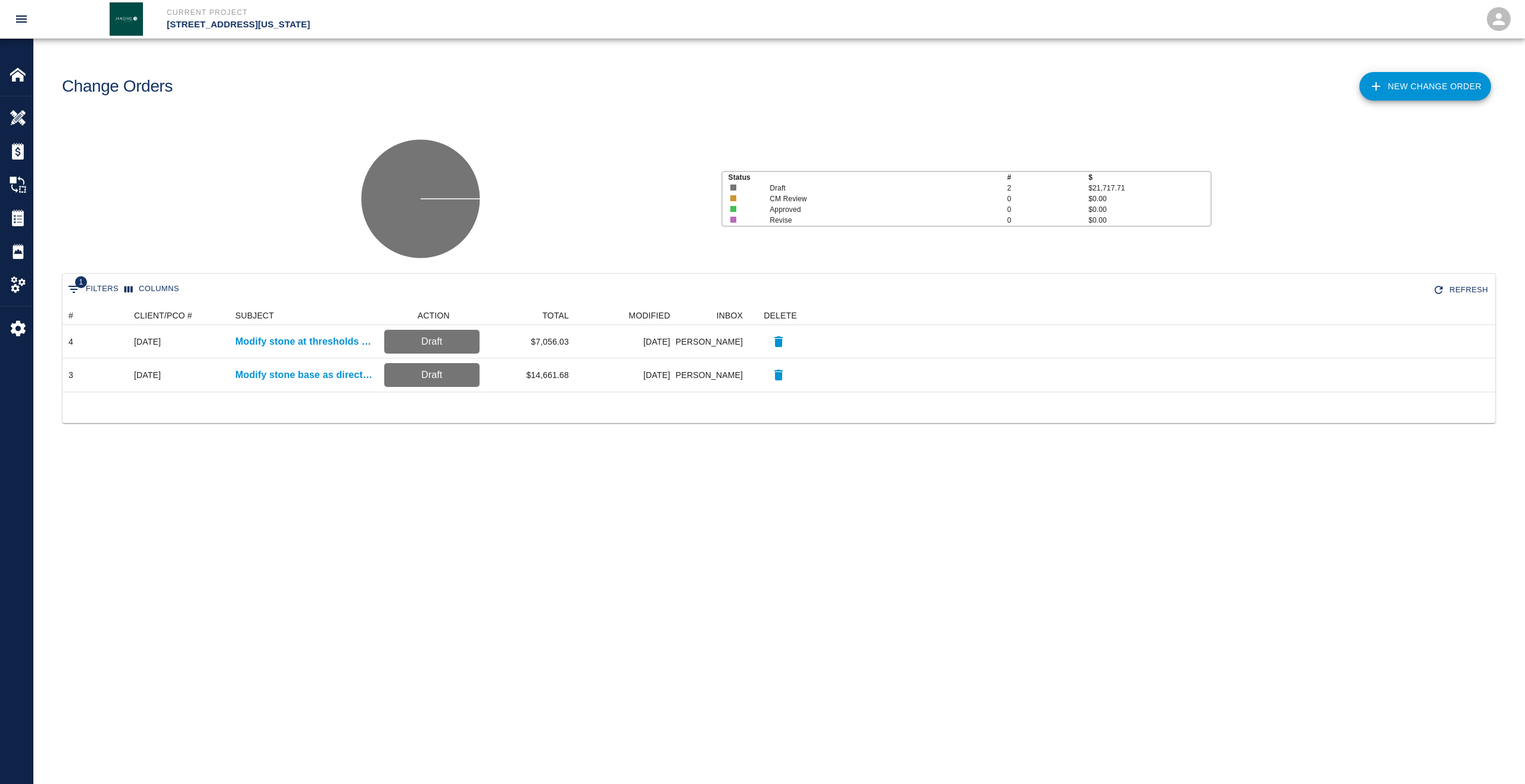
click at [926, 432] on div "1 Filters Columns Refresh # CLIENT/PCO # SUBJECT ACTION TOTAL MODIFIED INBOX DE…" at bounding box center [778, 363] width 1490 height 179
drag, startPoint x: 1096, startPoint y: 667, endPoint x: 1289, endPoint y: 712, distance: 198.2
click at [1096, 667] on main "Change Orders New Change Order Status # $ Draft 2 $21,717.71 CM Review 0 $0.00 …" at bounding box center [778, 392] width 1490 height 784
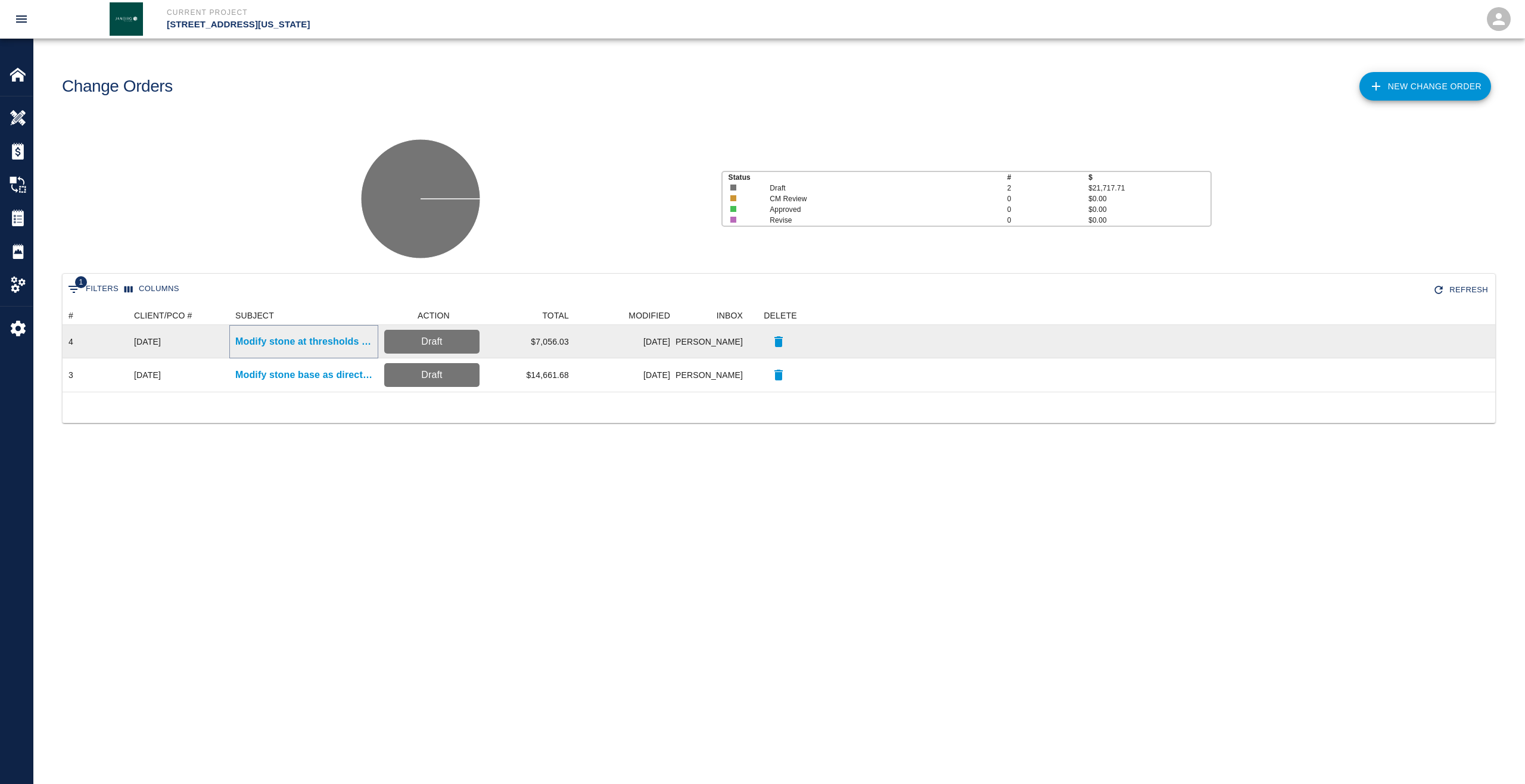
click at [250, 344] on p "Modify stone at thresholds as directed" at bounding box center [303, 341] width 137 height 14
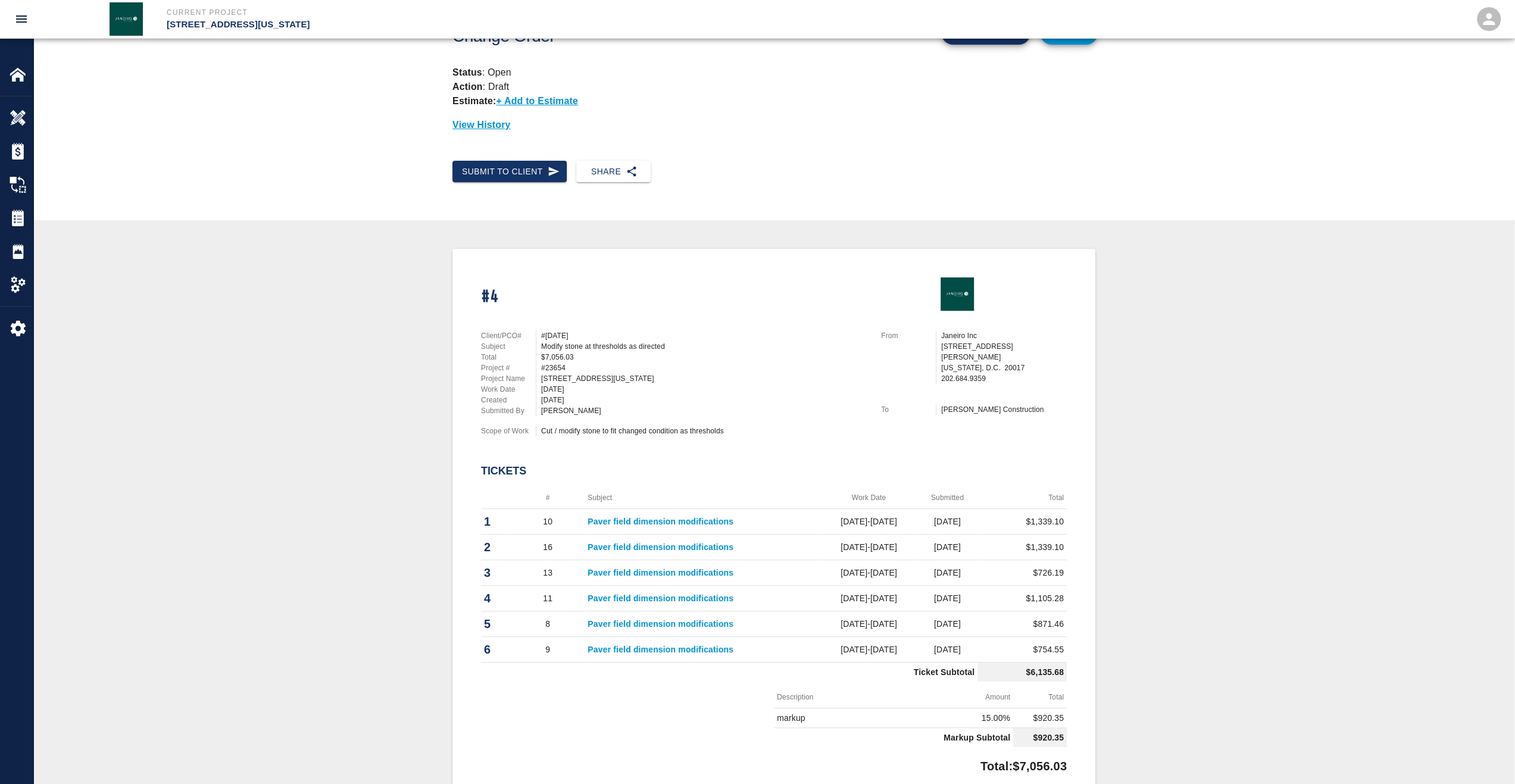
scroll to position [178, 0]
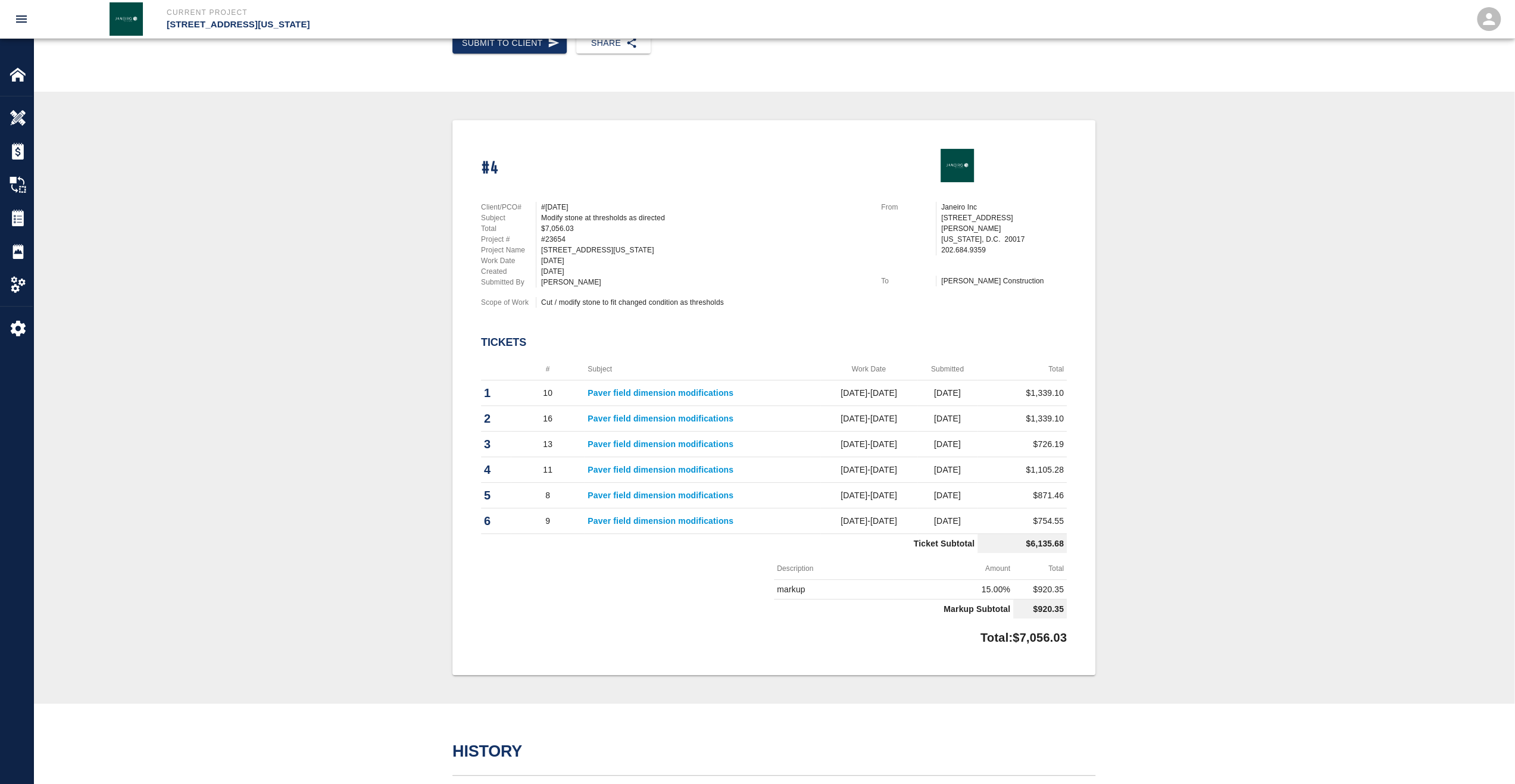
click at [671, 520] on link "Paver field dimension modifications" at bounding box center [660, 521] width 145 height 10
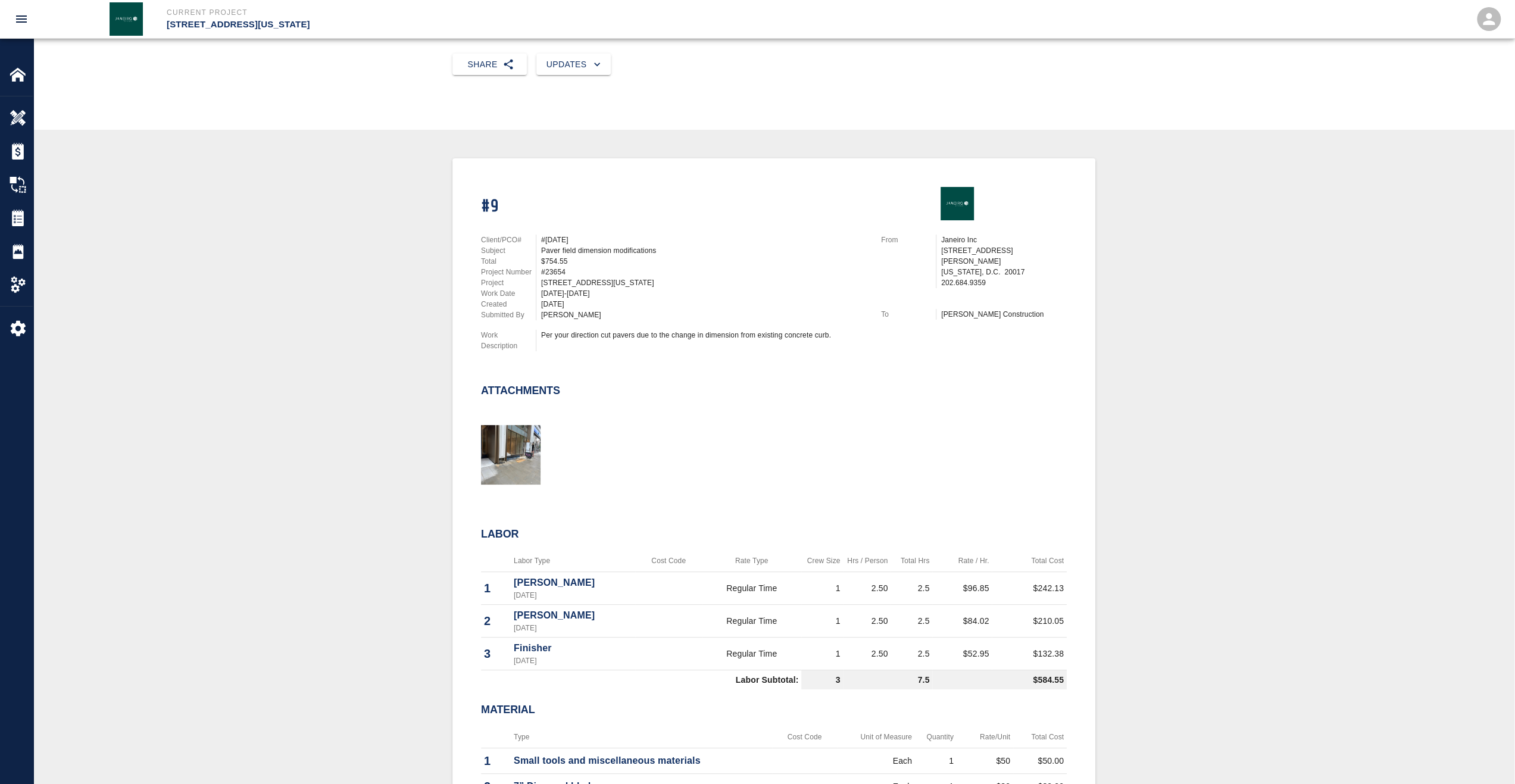
scroll to position [238, 0]
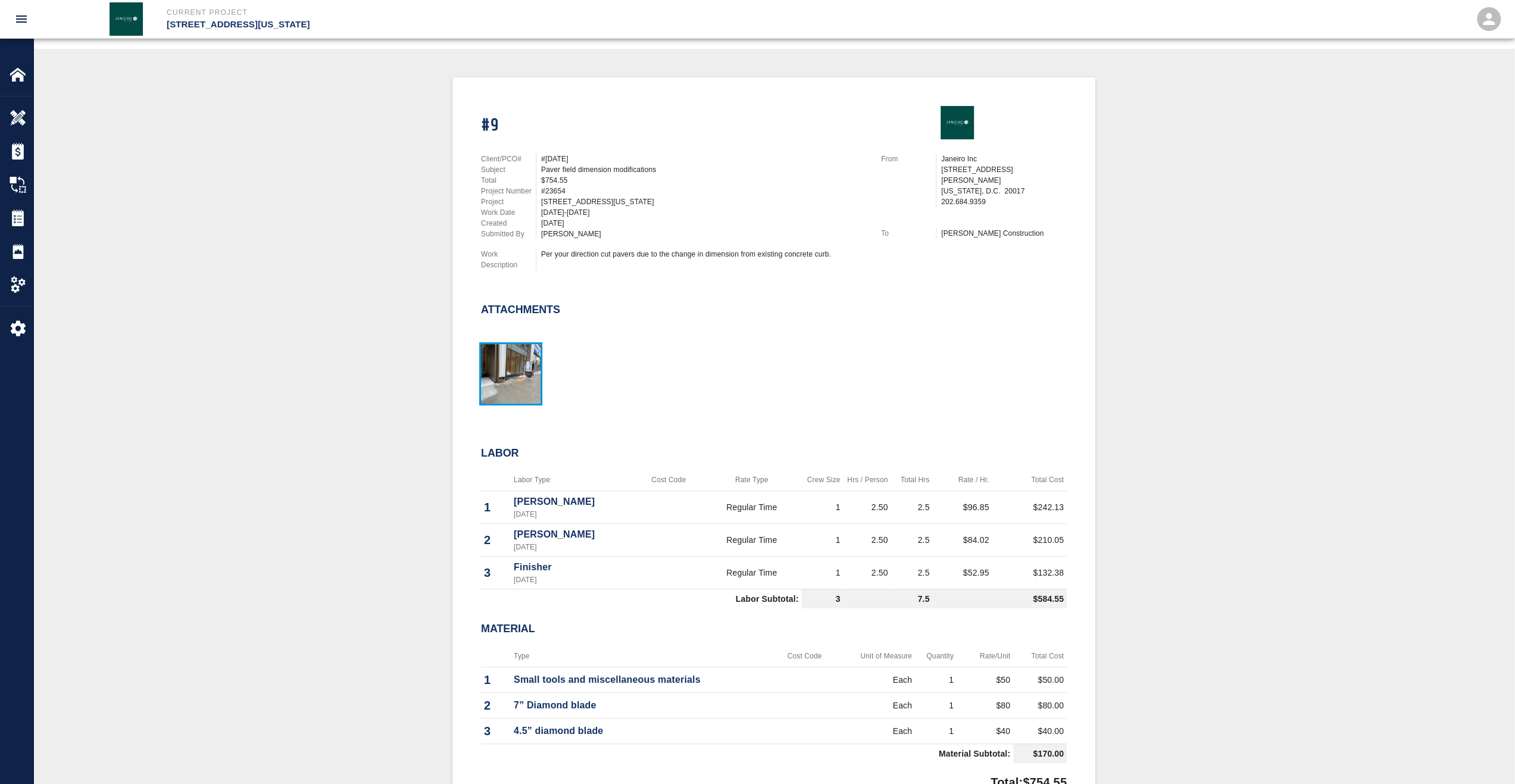
click at [520, 384] on img "button" at bounding box center [511, 374] width 60 height 60
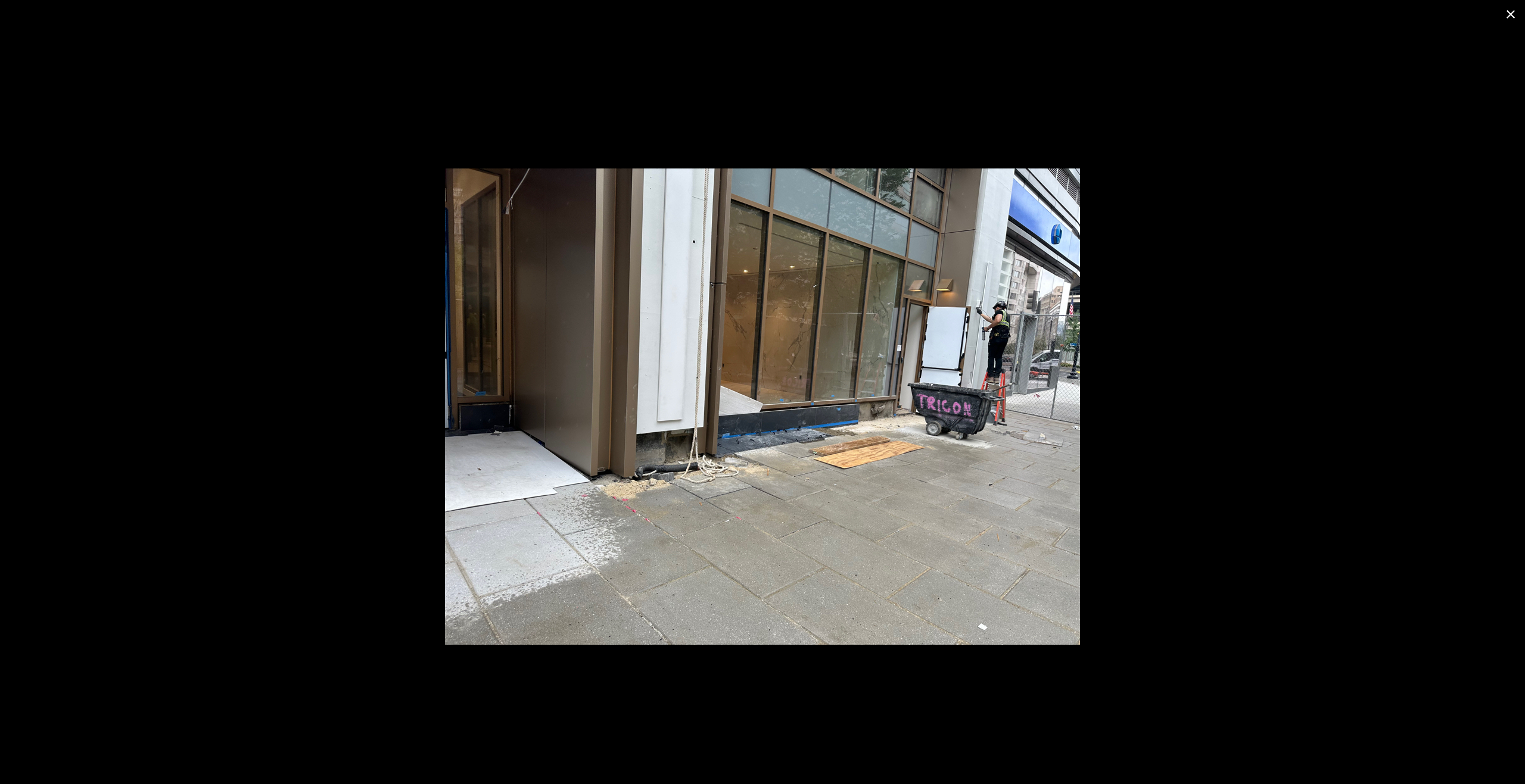
click at [1512, 21] on icon "close" at bounding box center [1510, 13] width 14 height 14
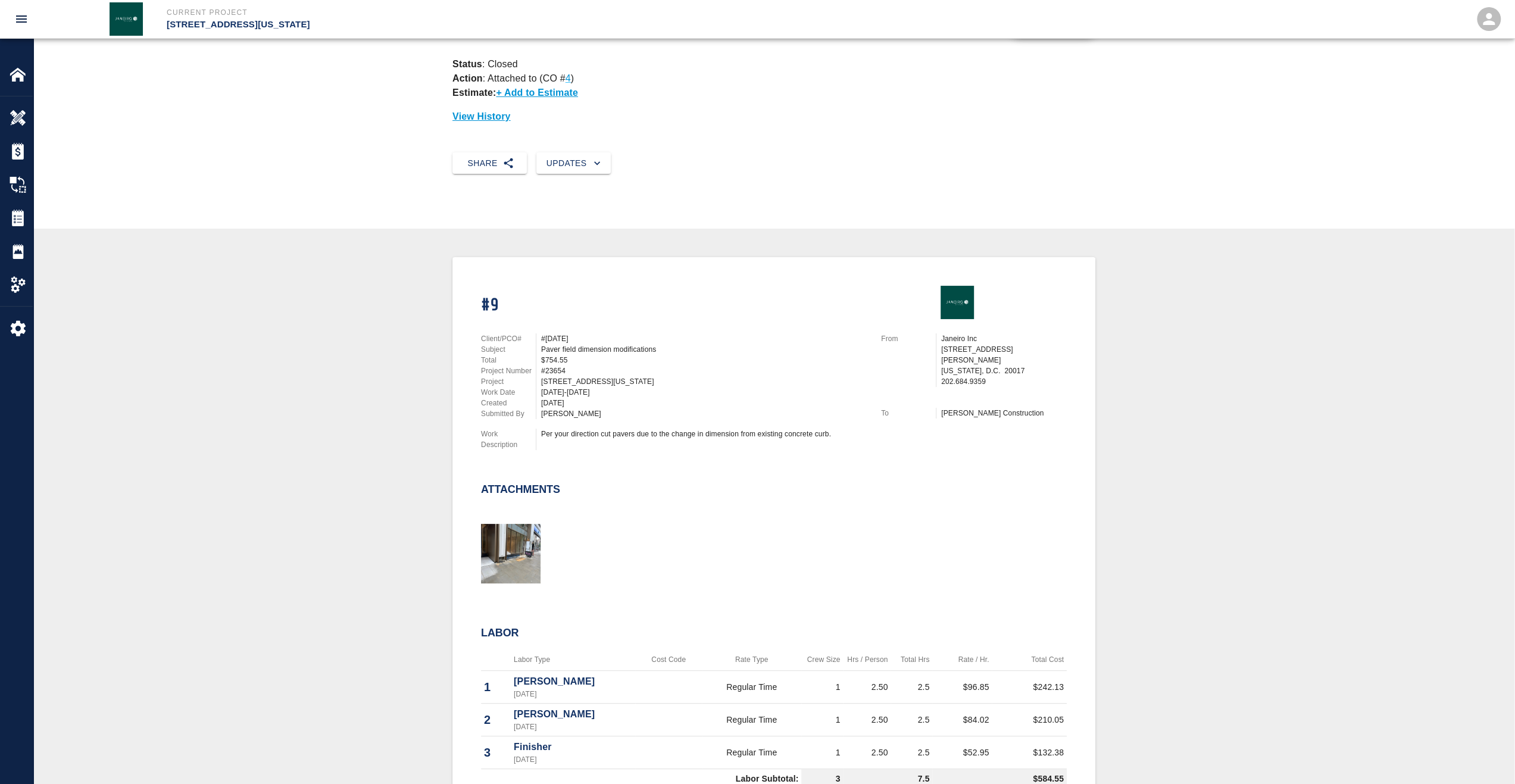
scroll to position [0, 0]
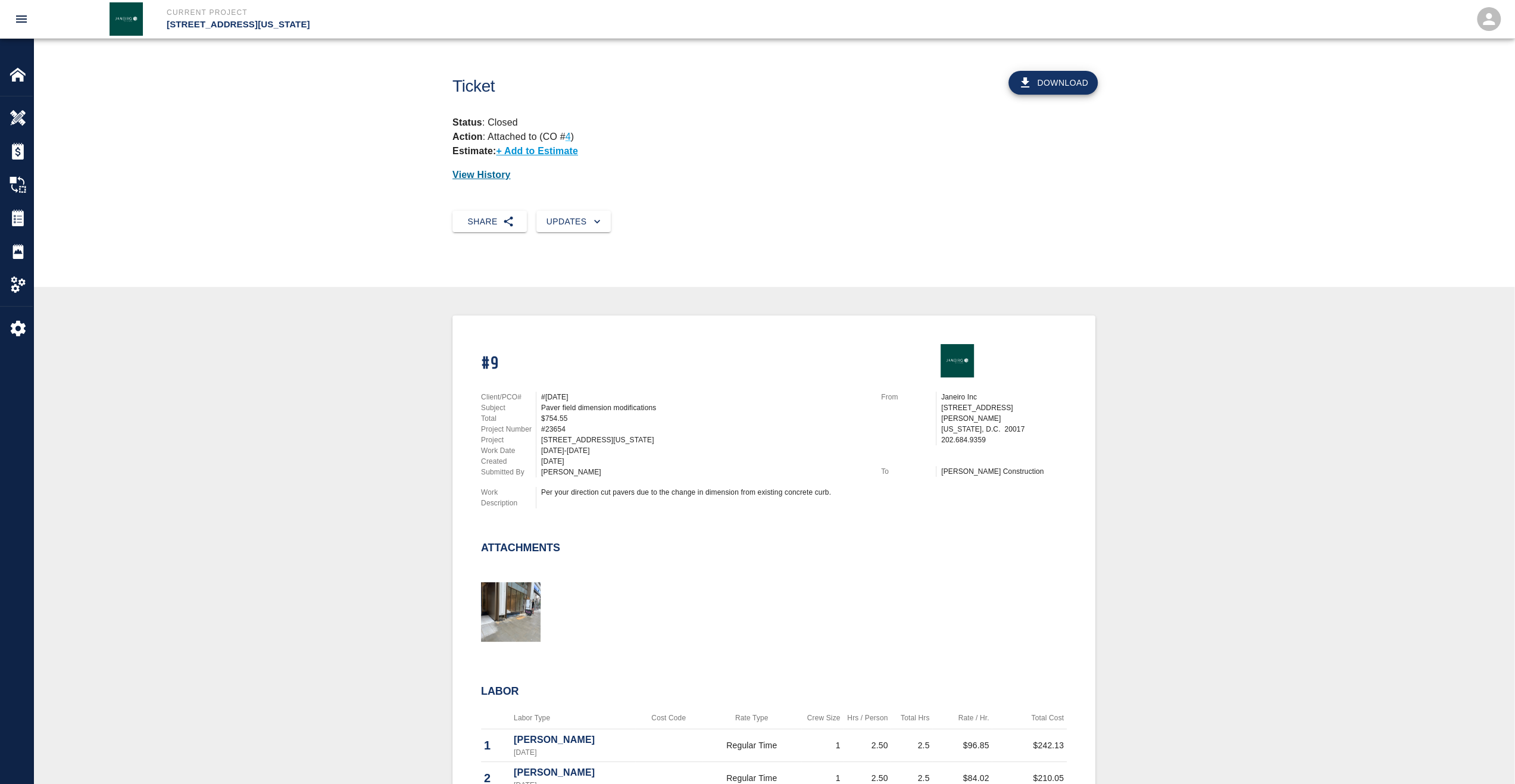
click at [477, 171] on p "View History" at bounding box center [774, 174] width 643 height 14
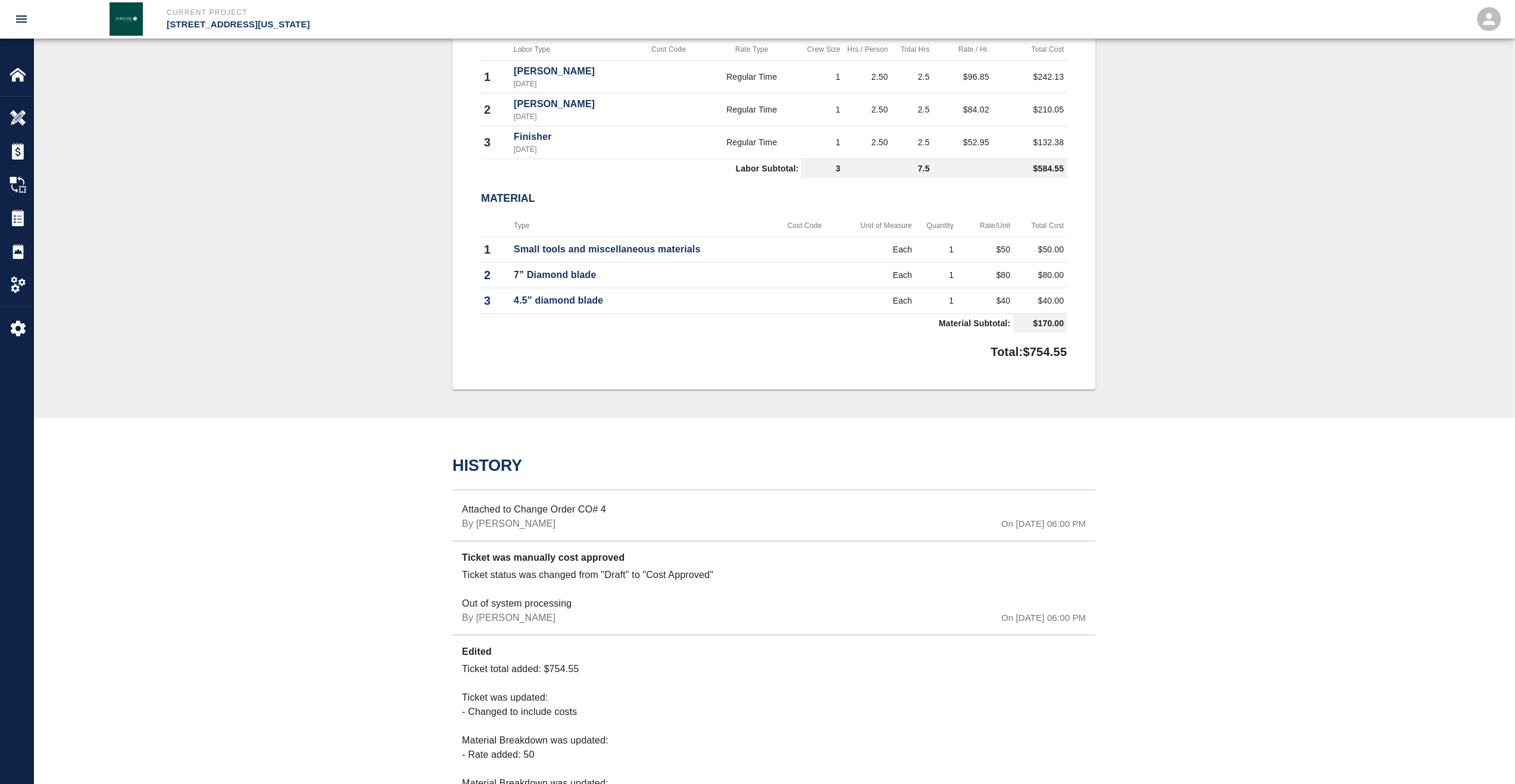
scroll to position [619, 0]
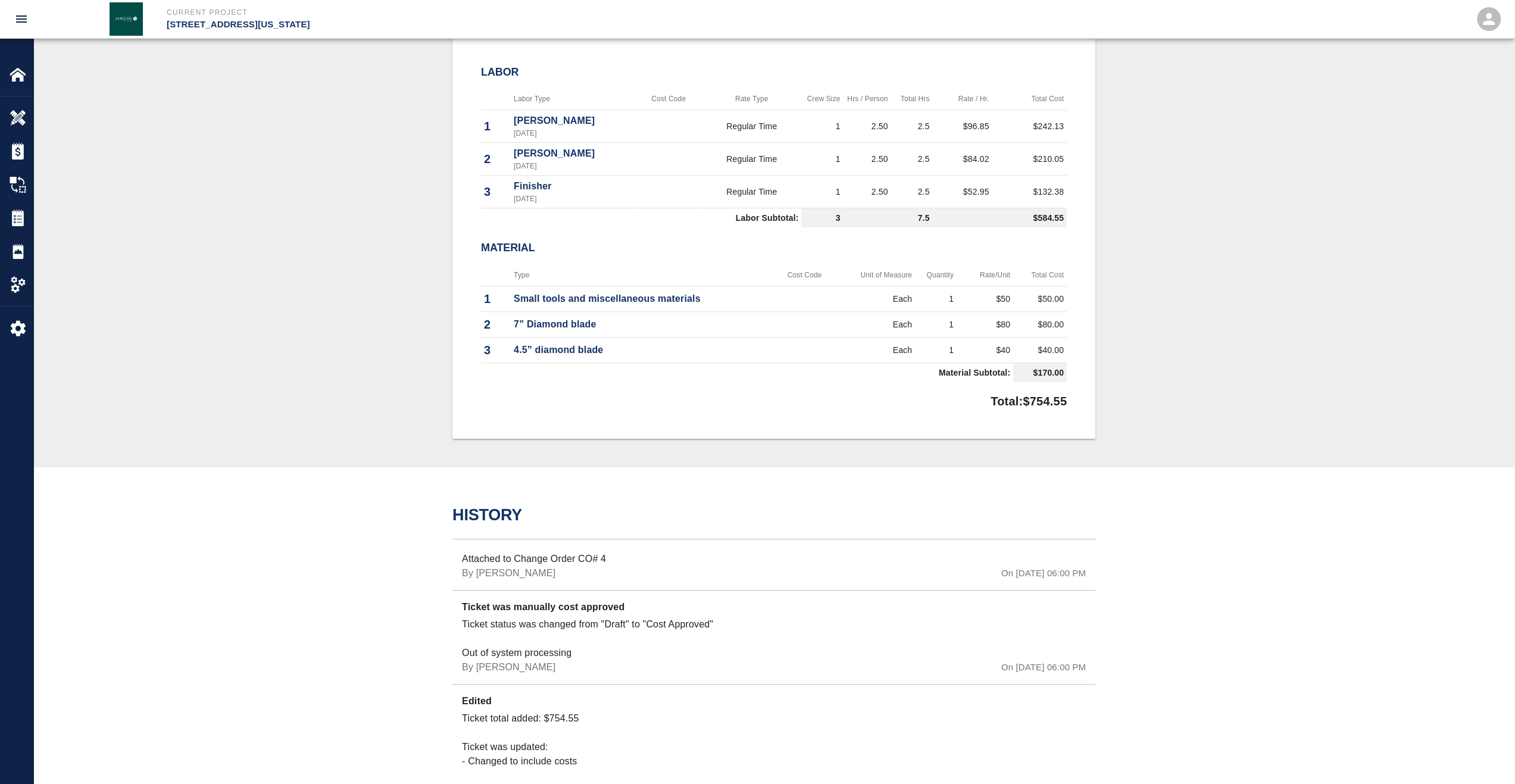
click at [218, 23] on p "[STREET_ADDRESS][US_STATE]" at bounding box center [494, 25] width 656 height 13
click at [21, 22] on icon "open drawer" at bounding box center [21, 18] width 11 height 7
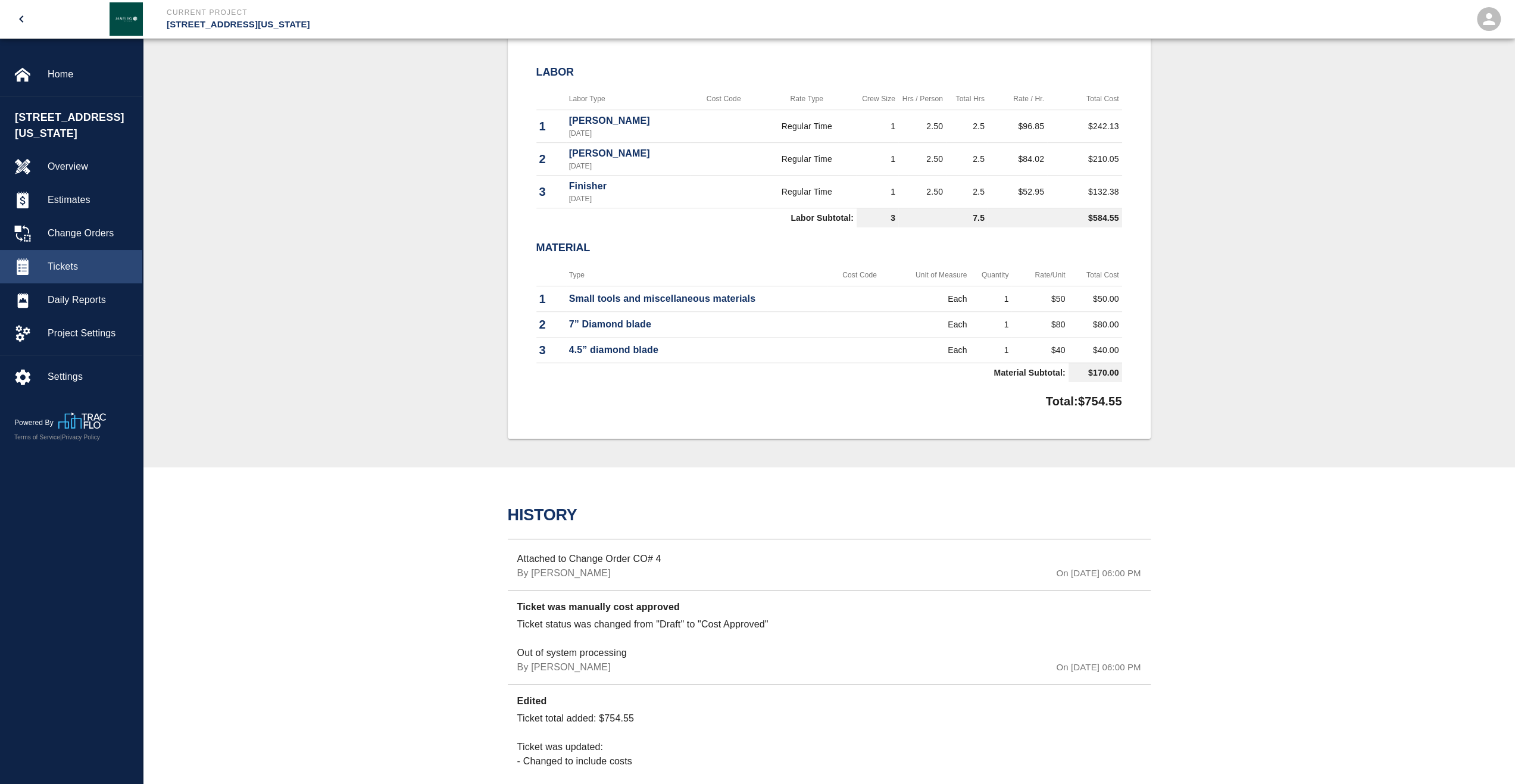
click at [72, 260] on span "Tickets" at bounding box center [90, 267] width 85 height 14
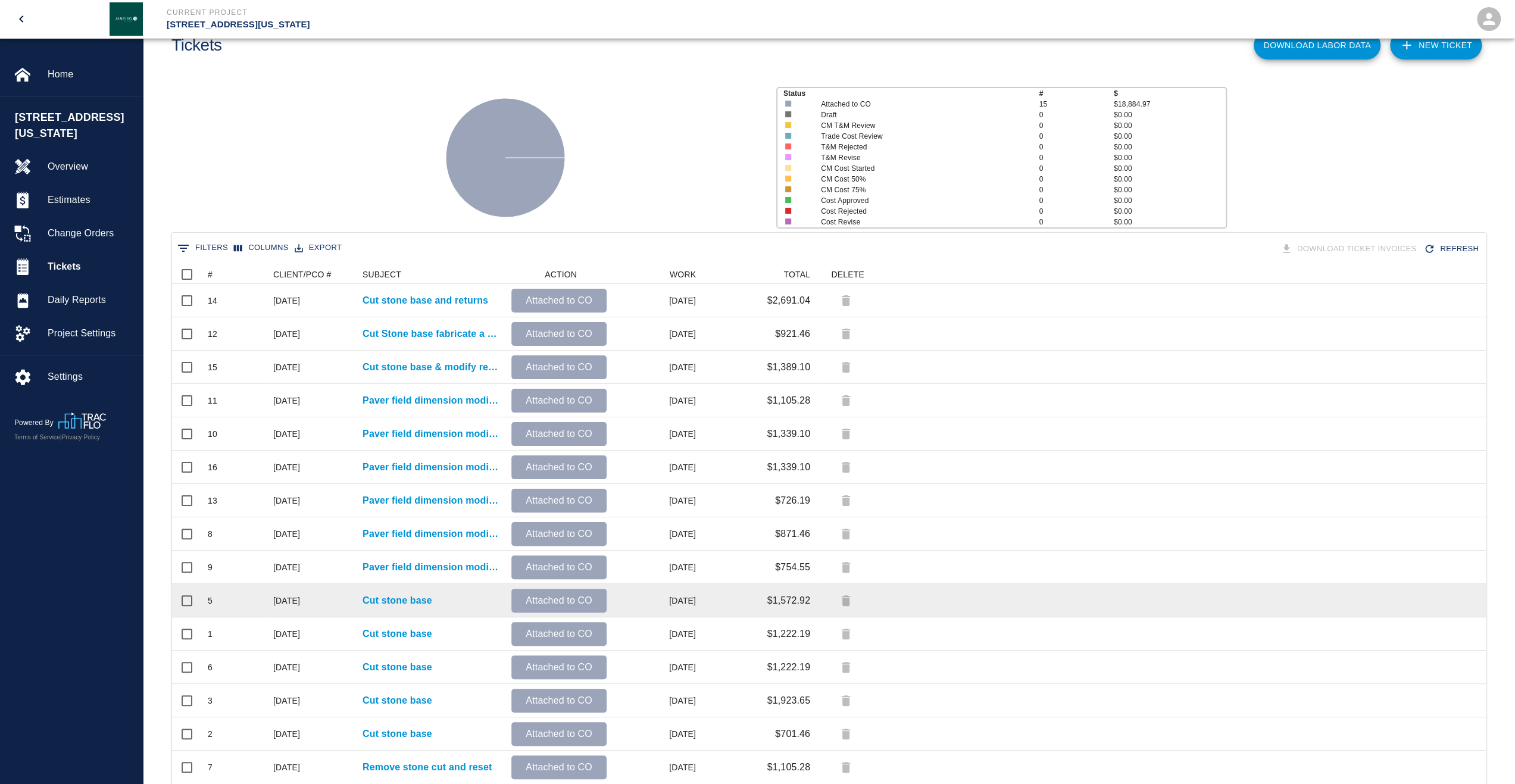
scroll to position [100, 0]
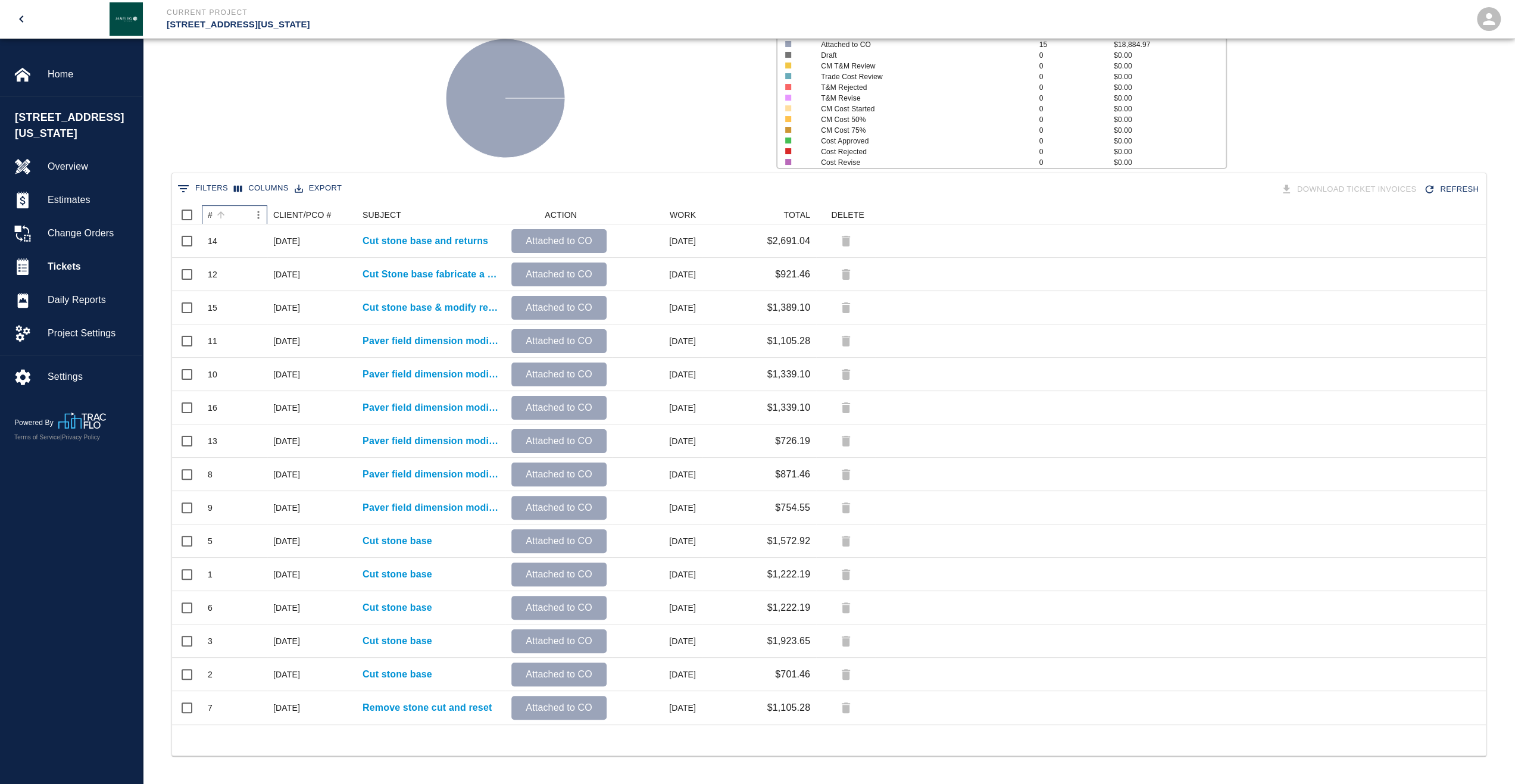
click at [212, 214] on div "#" at bounding box center [210, 215] width 5 height 19
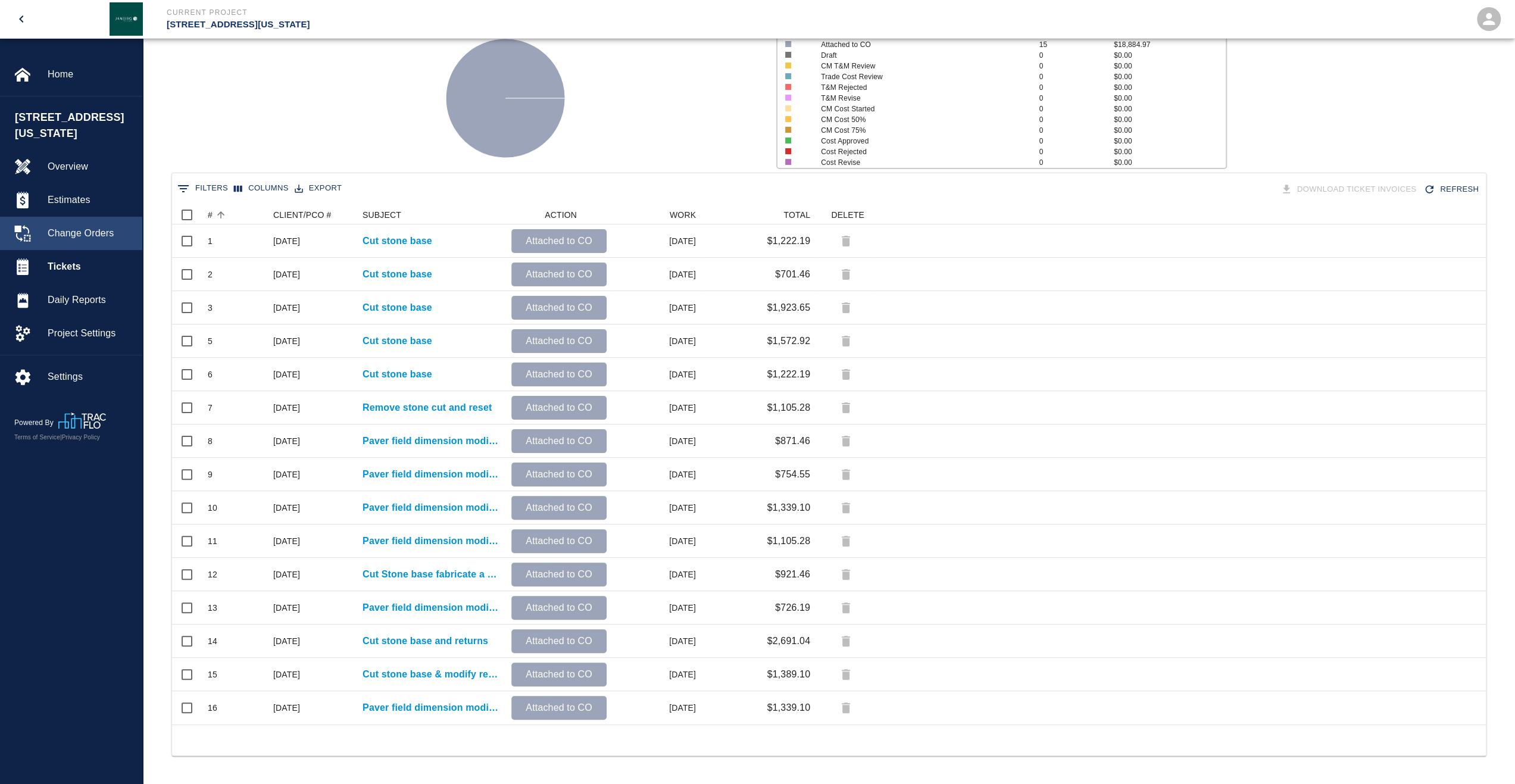
click at [92, 226] on span "Change Orders" at bounding box center [90, 233] width 85 height 14
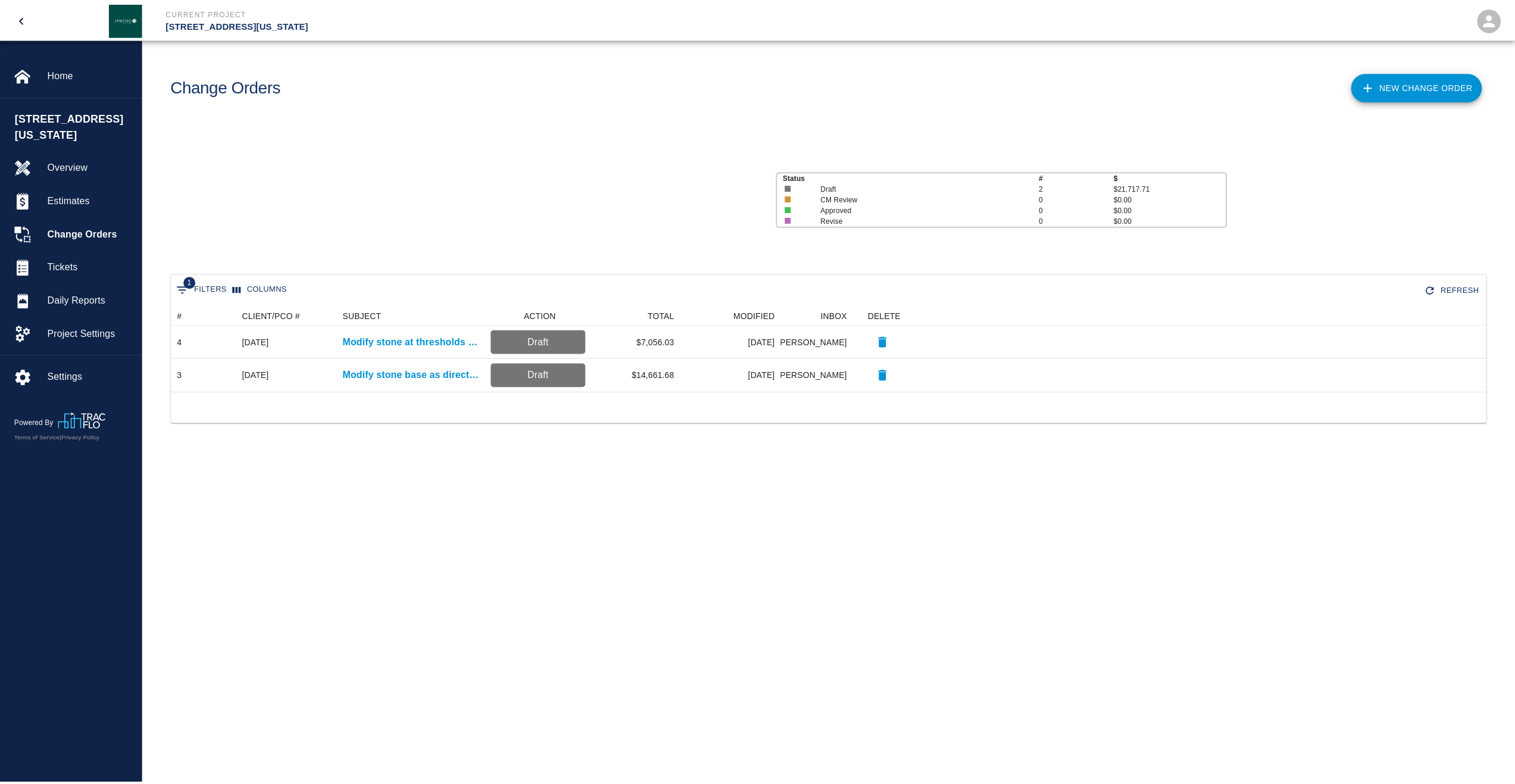
scroll to position [76, 1314]
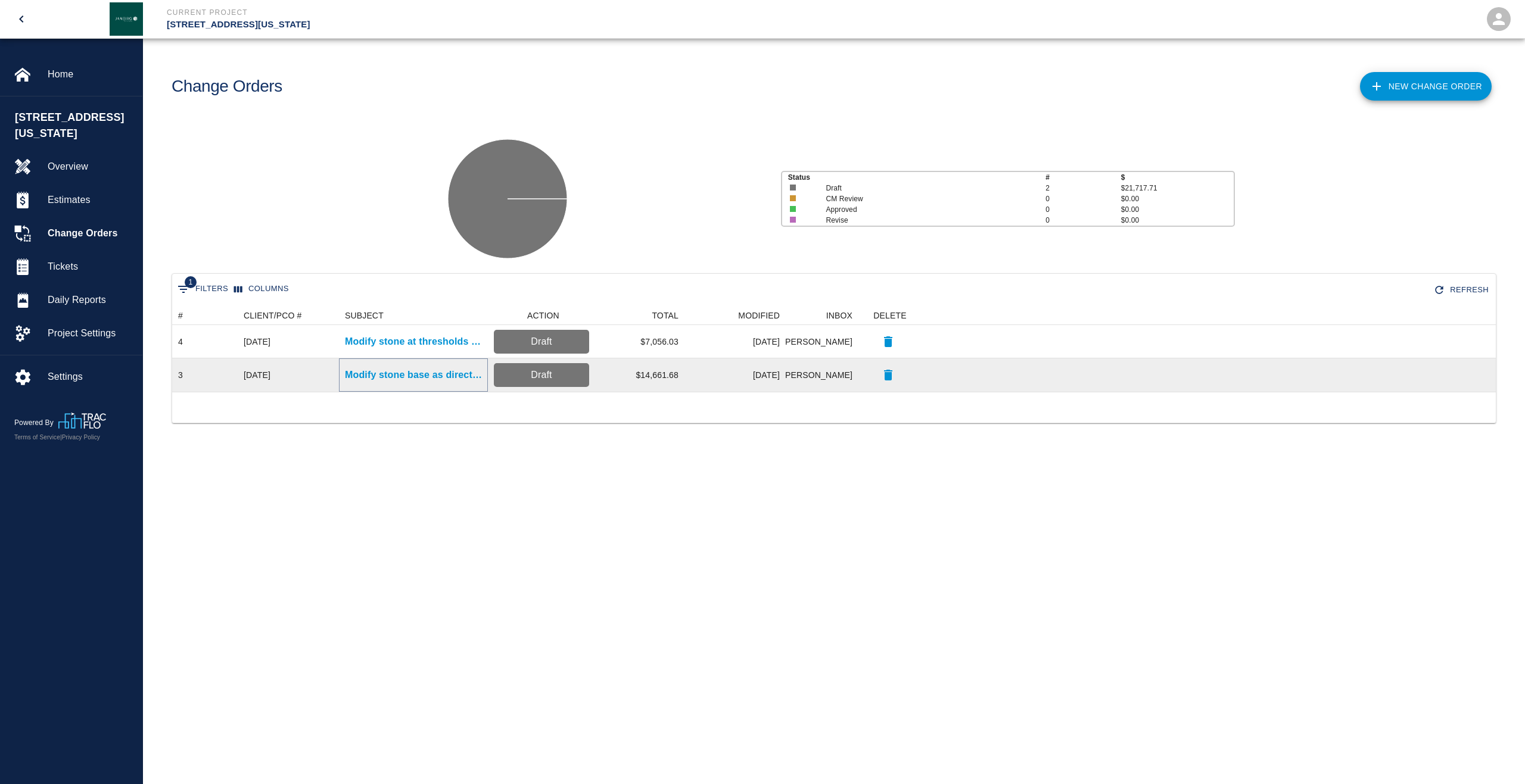
click at [409, 371] on p "Modify stone base as directed" at bounding box center [413, 375] width 137 height 14
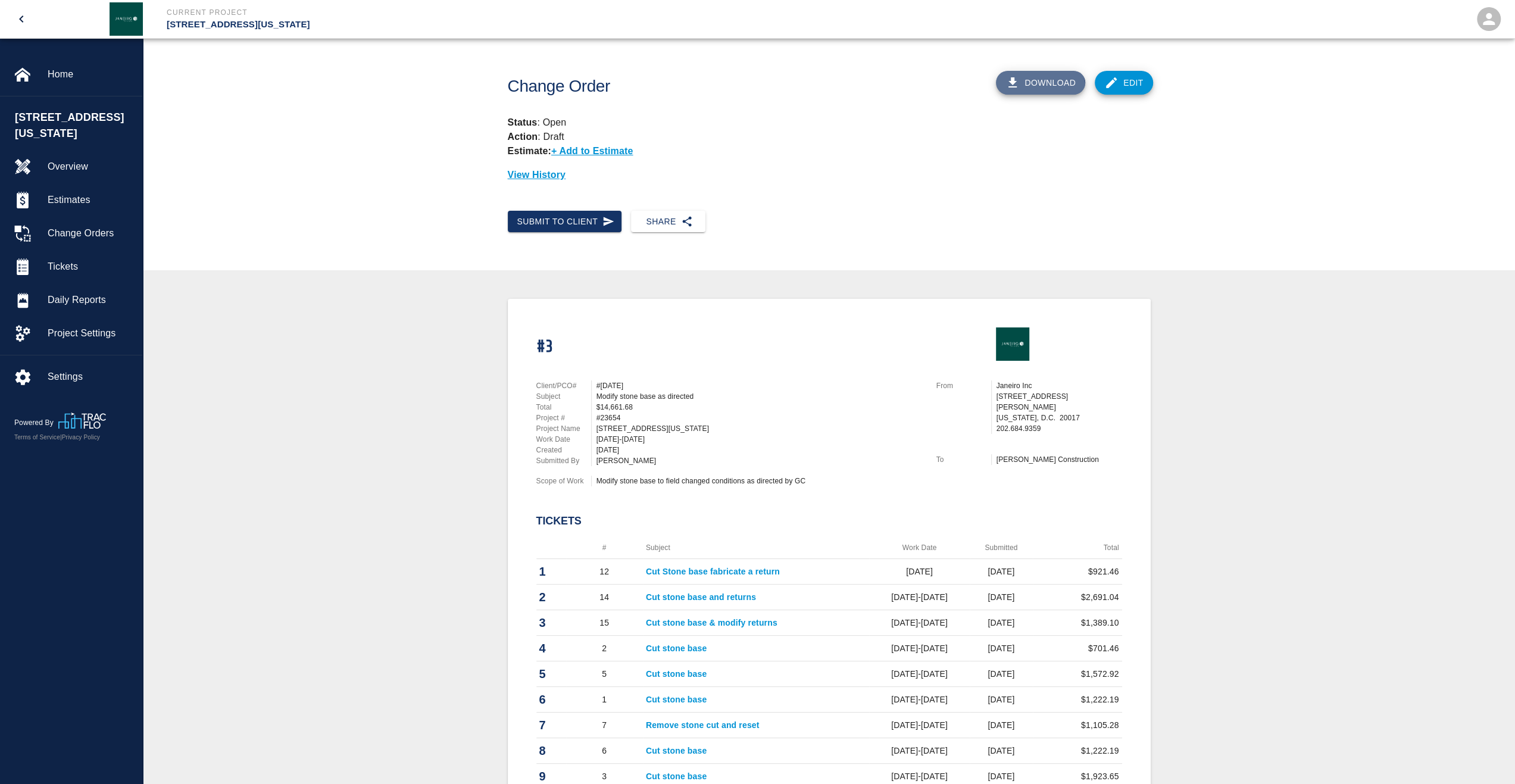
click at [1032, 91] on button "Download" at bounding box center [1040, 83] width 90 height 24
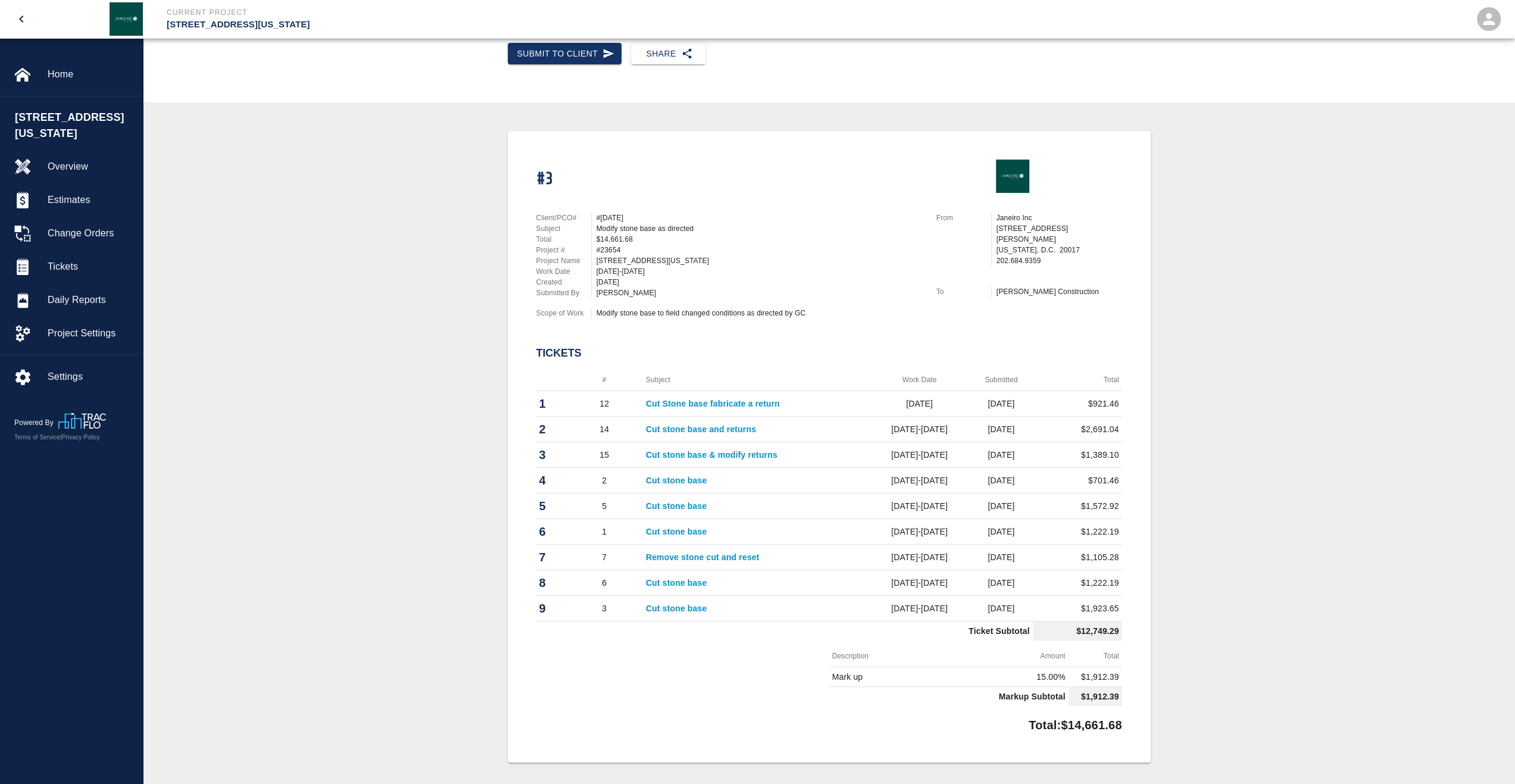
scroll to position [238, 0]
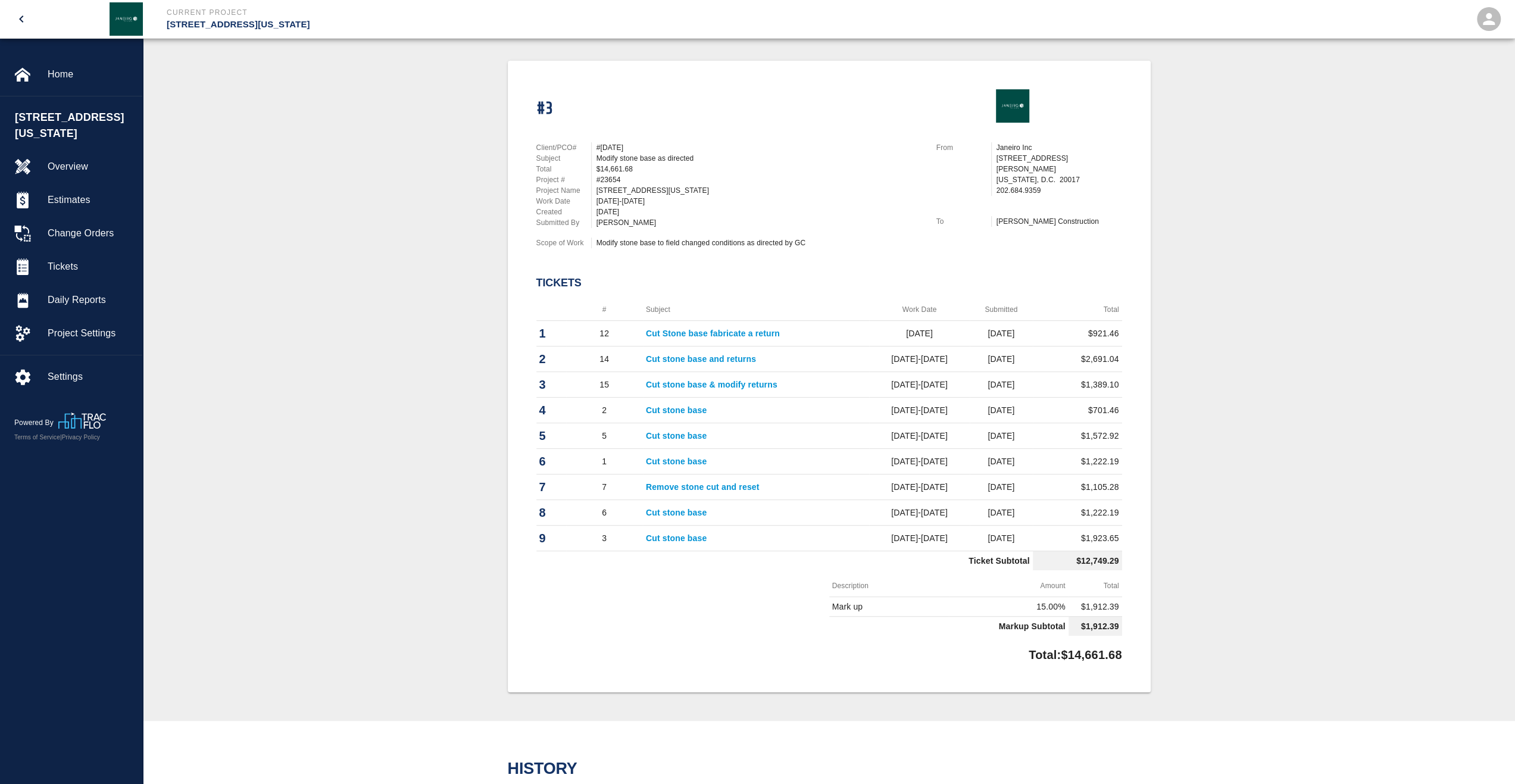
click at [602, 307] on th "#" at bounding box center [605, 309] width 77 height 22
click at [602, 309] on th "#" at bounding box center [605, 309] width 77 height 22
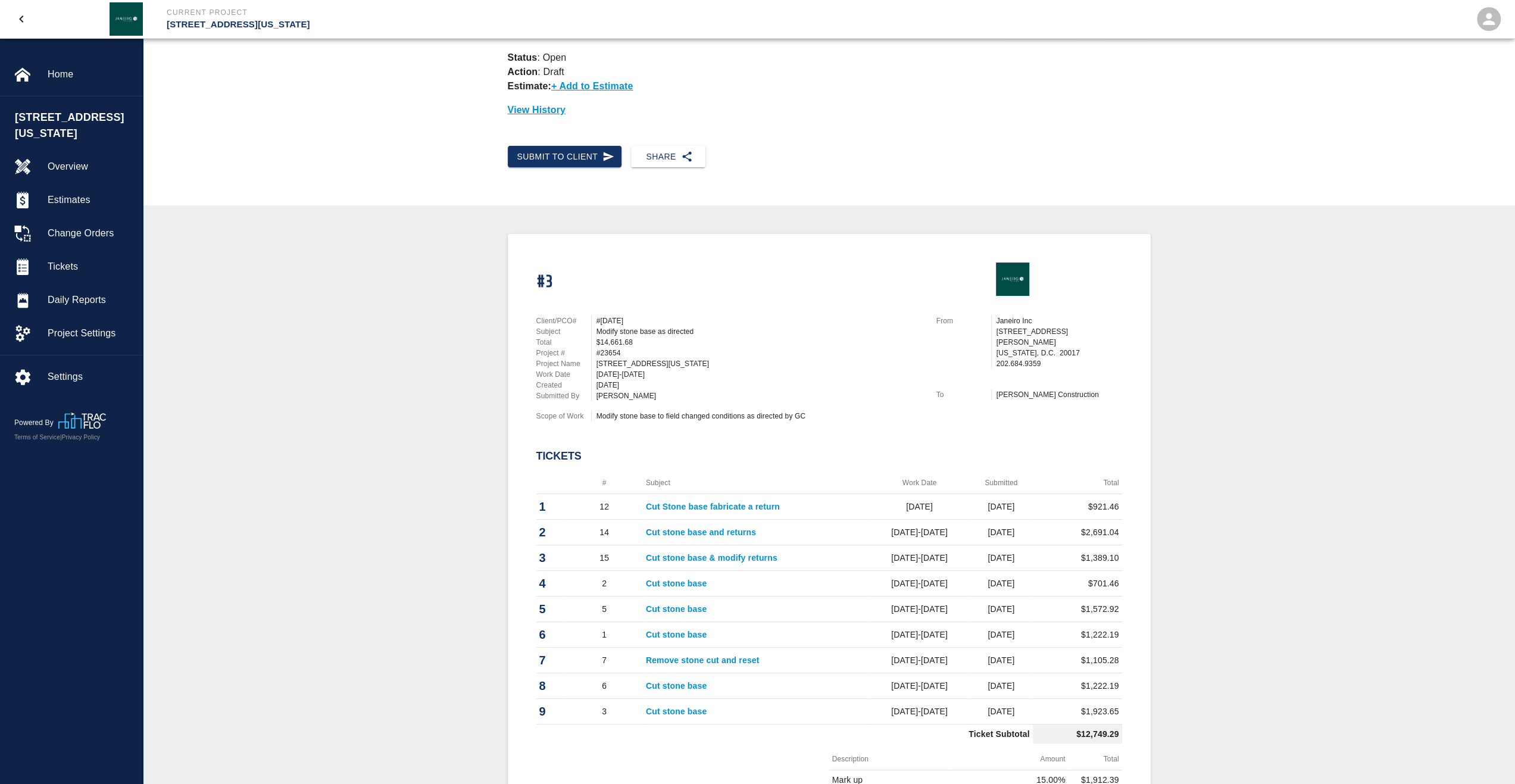
scroll to position [0, 0]
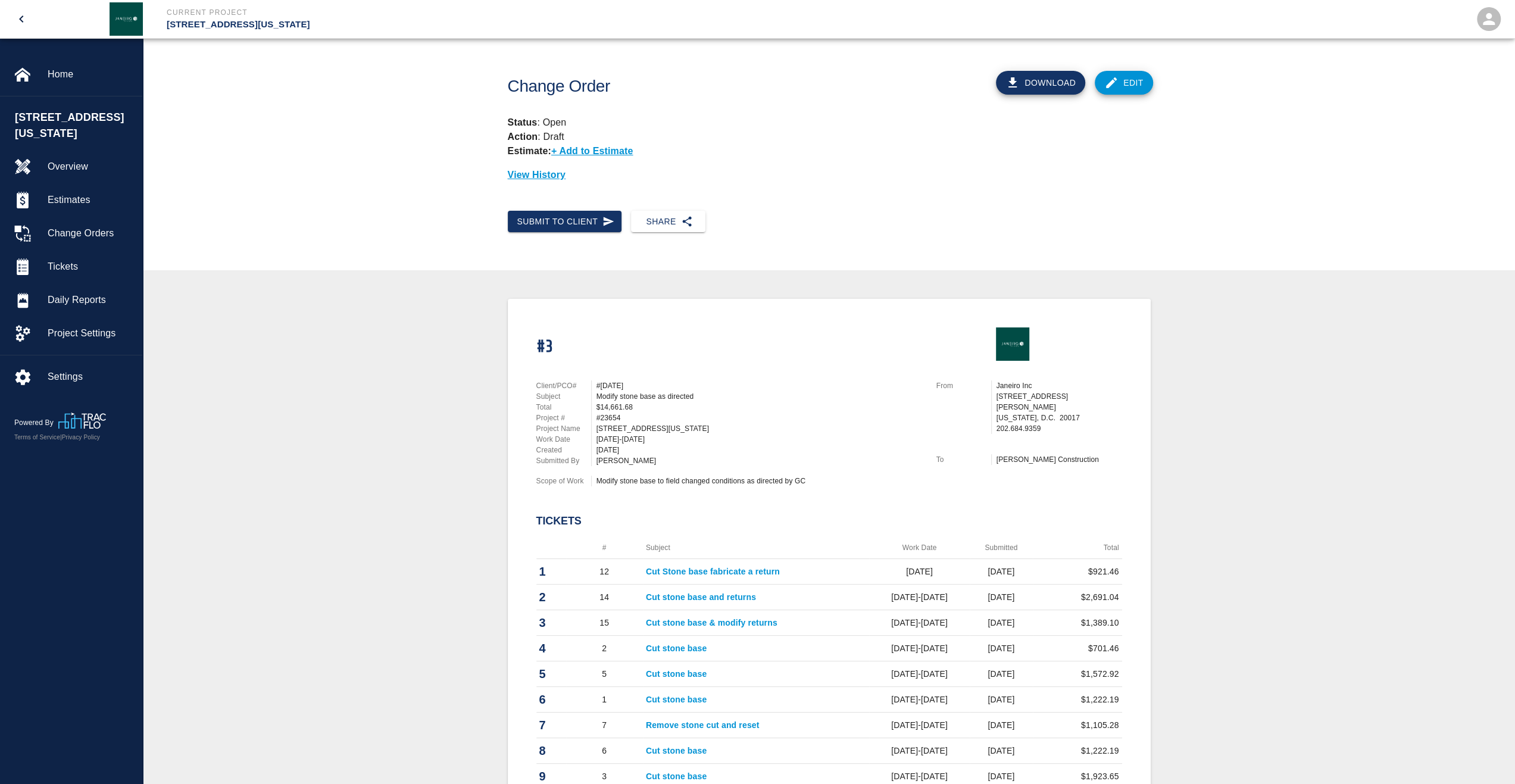
click at [1052, 164] on div "View History" at bounding box center [824, 170] width 653 height 24
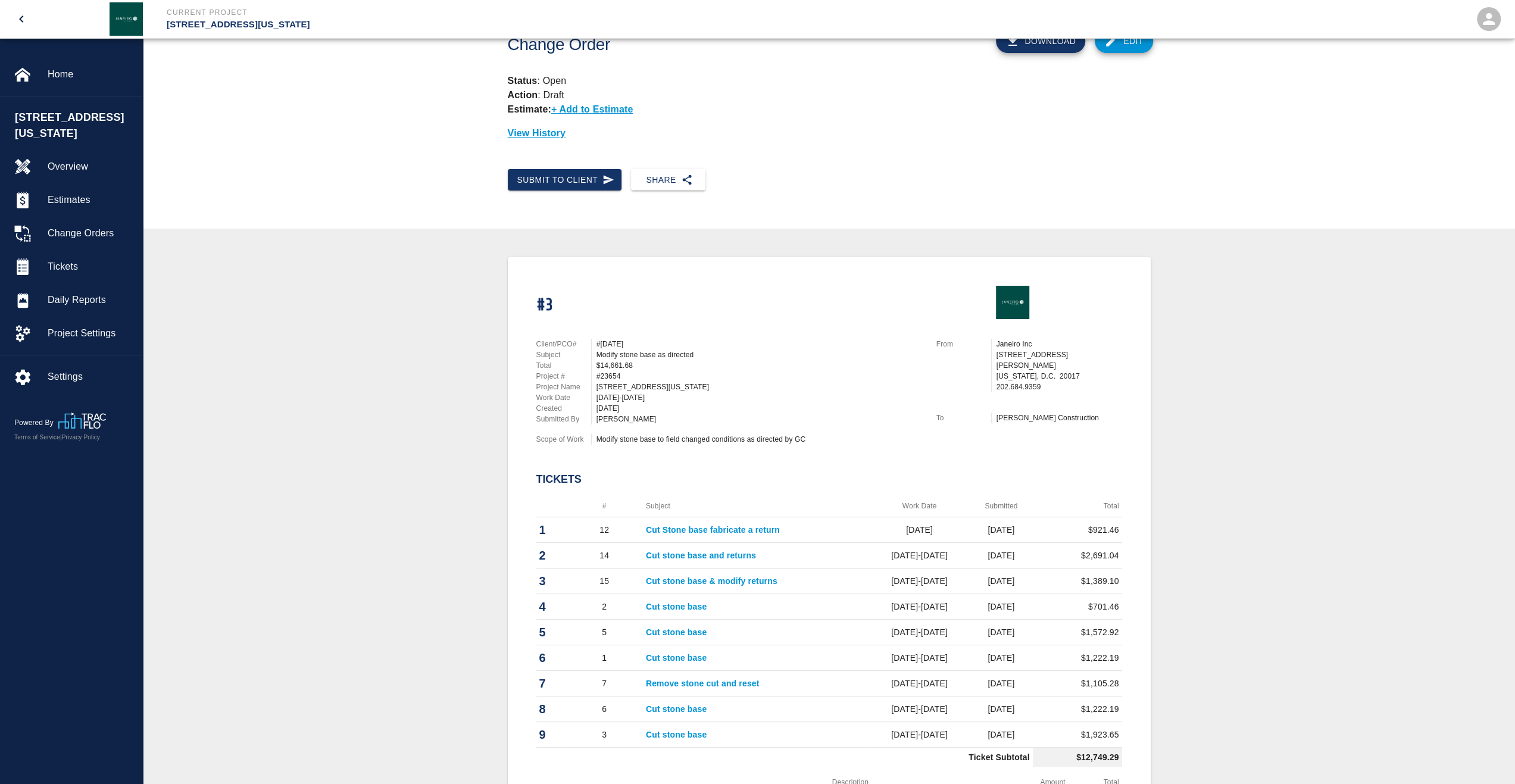
scroll to position [60, 0]
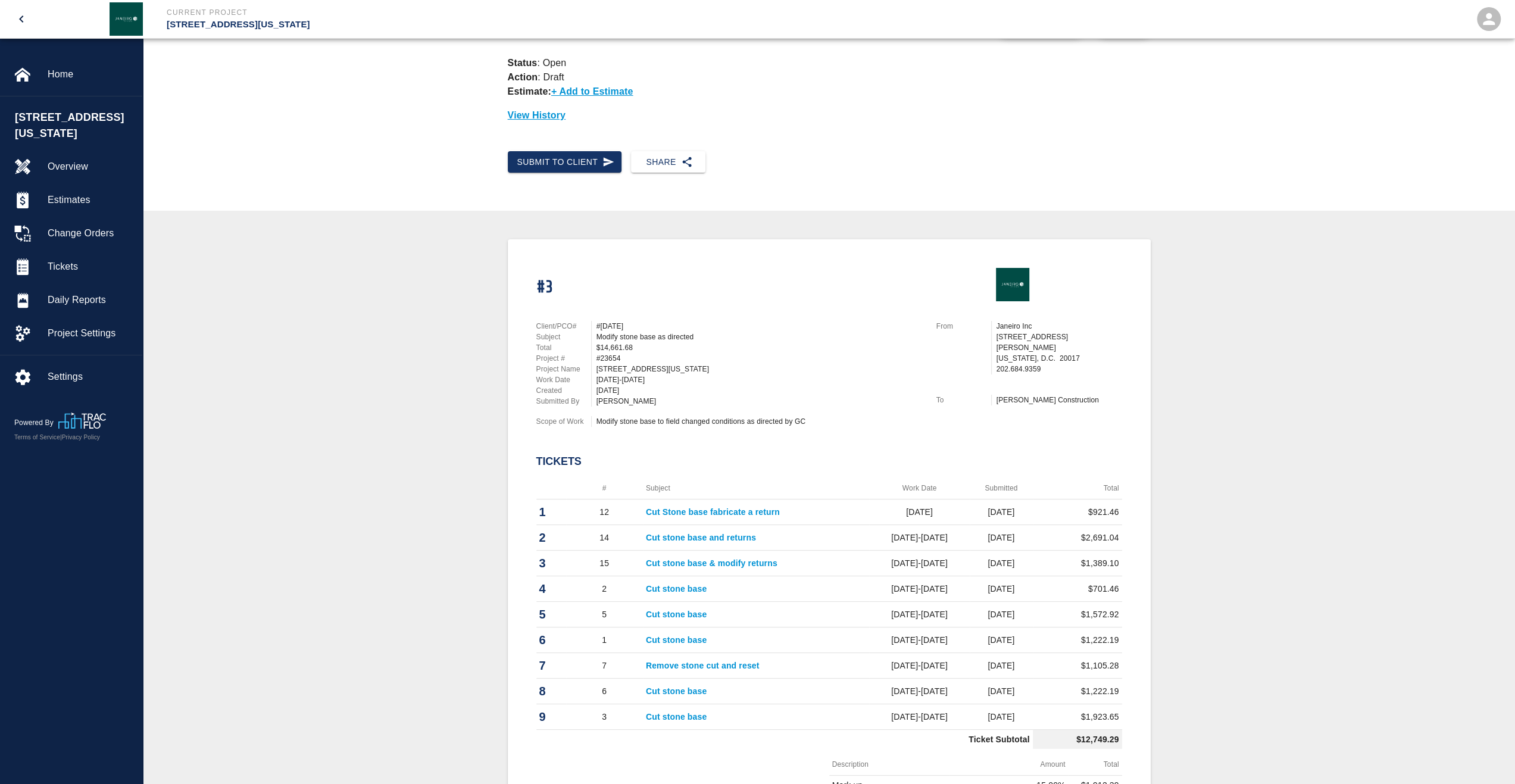
drag, startPoint x: 1319, startPoint y: 207, endPoint x: 1306, endPoint y: 210, distance: 13.3
click at [1319, 207] on main "Change Order Download Edit Status : Open Action : Draft Estimate: + Add to Esti…" at bounding box center [828, 332] width 1372 height 784
click at [66, 370] on span "Settings" at bounding box center [90, 377] width 85 height 14
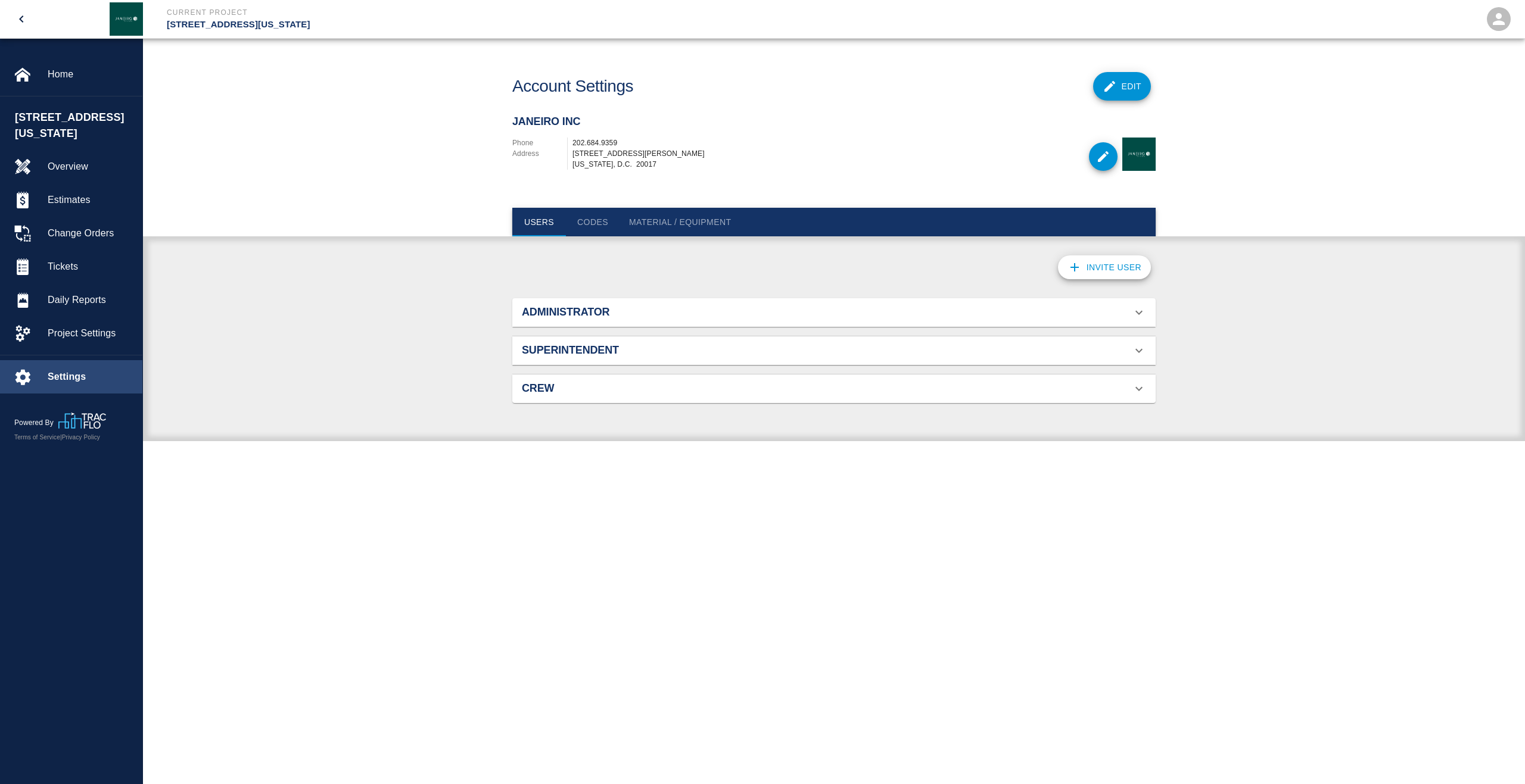
scroll to position [76, 615]
click at [82, 327] on span "Project Settings" at bounding box center [90, 333] width 85 height 14
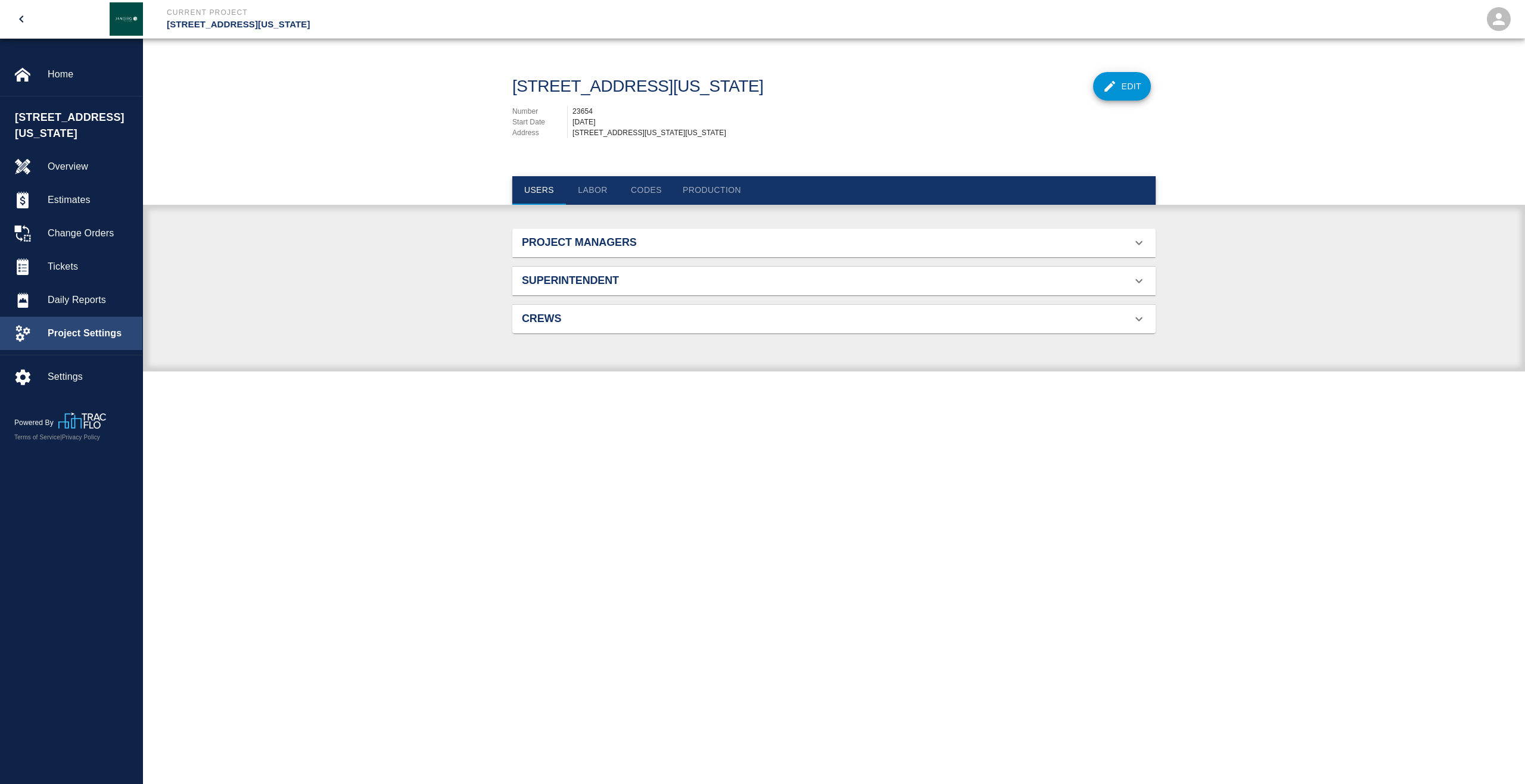
scroll to position [76, 615]
click at [84, 355] on ul "Settings" at bounding box center [71, 377] width 143 height 43
click at [94, 370] on span "Settings" at bounding box center [90, 377] width 85 height 14
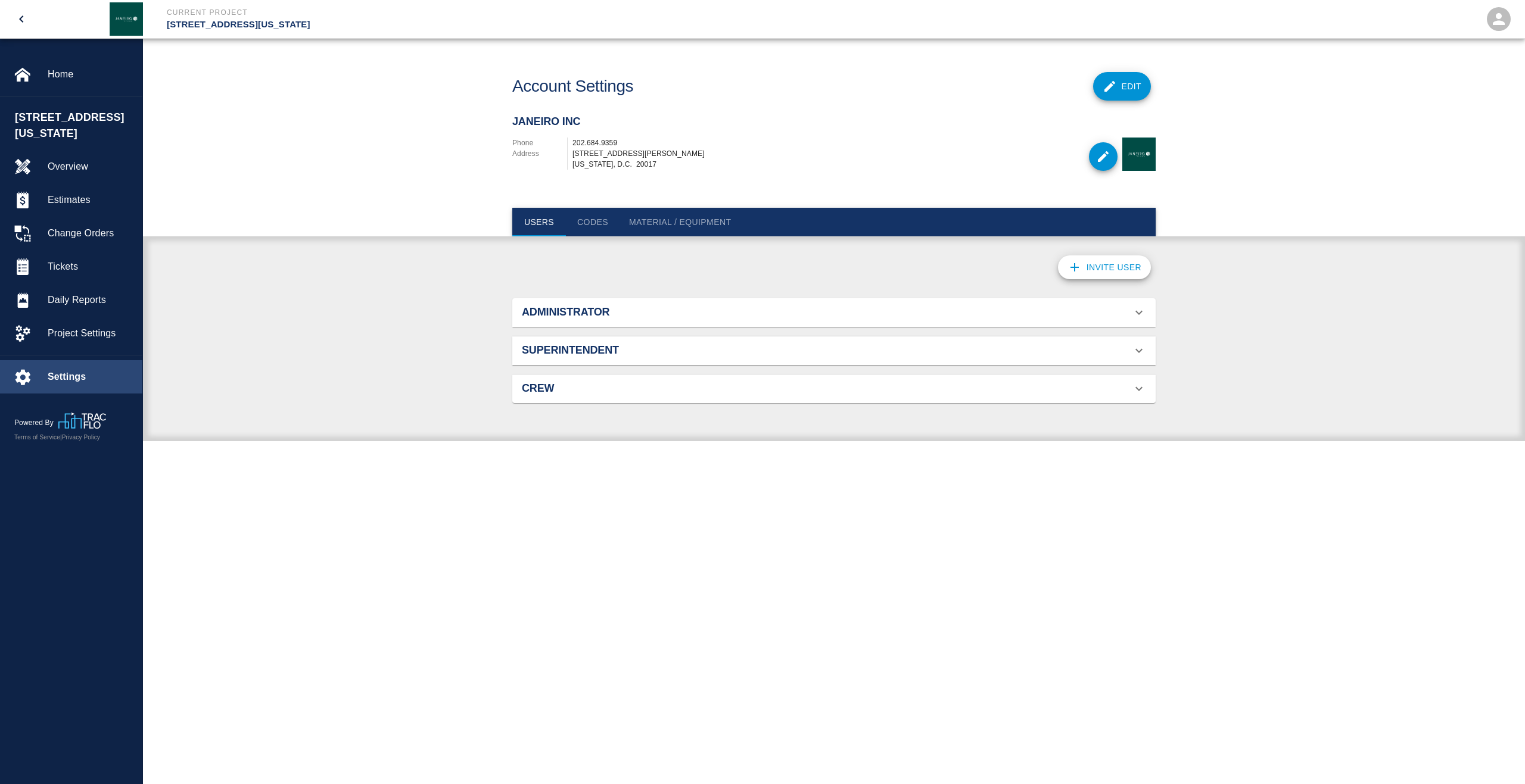
scroll to position [76, 615]
